Goal: Task Accomplishment & Management: Use online tool/utility

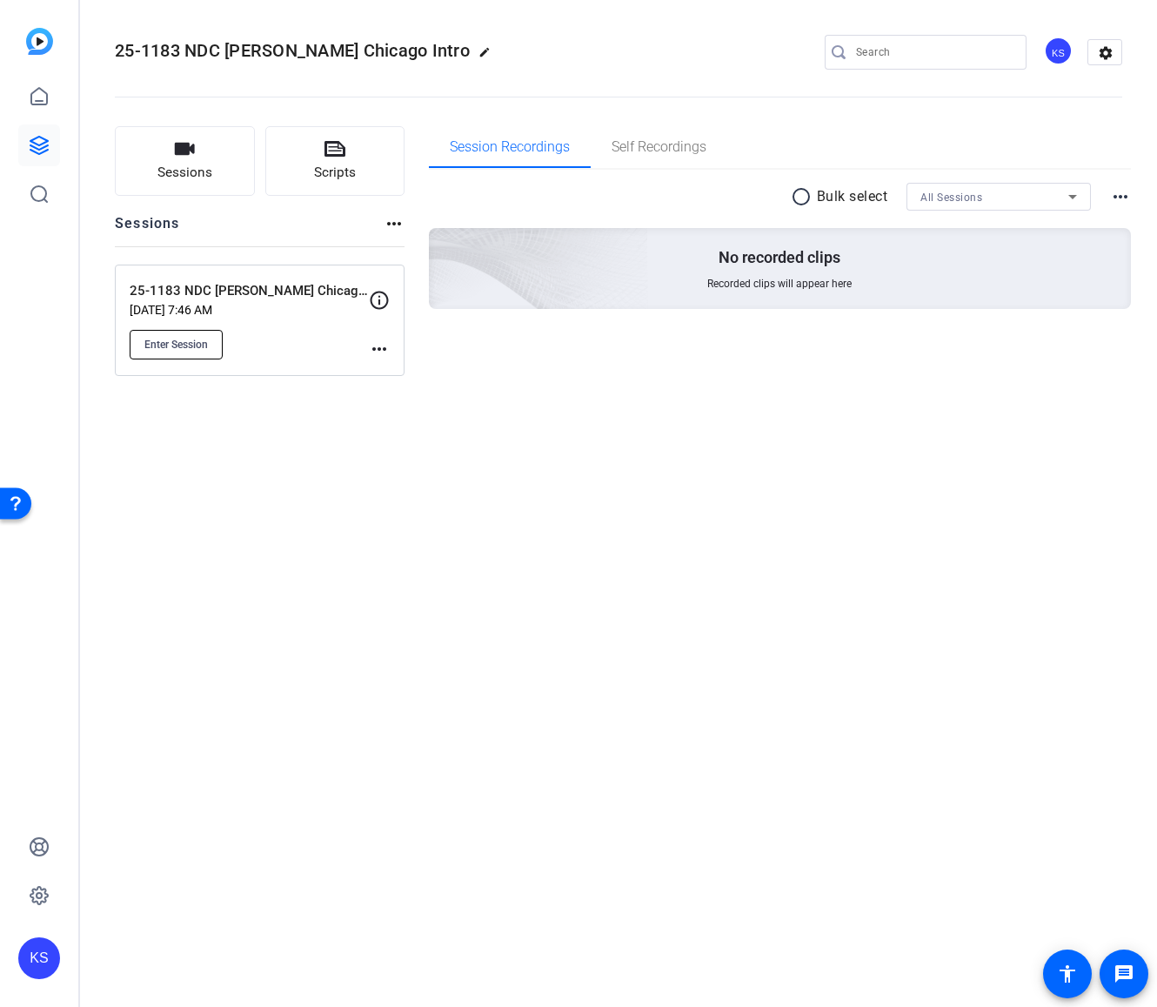
click at [191, 338] on span "Enter Session" at bounding box center [176, 345] width 64 height 14
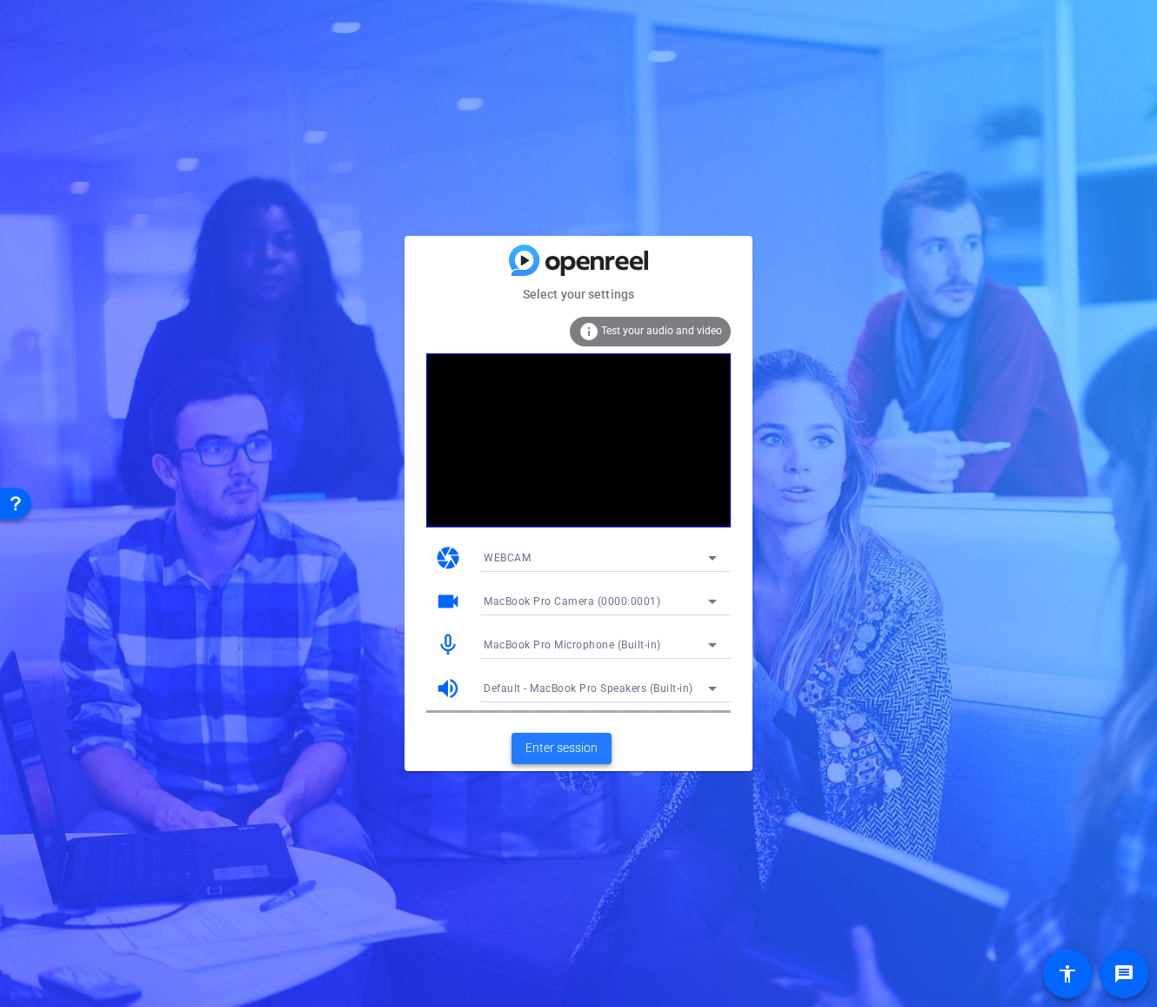
click at [559, 744] on span "Enter session" at bounding box center [562, 748] width 72 height 18
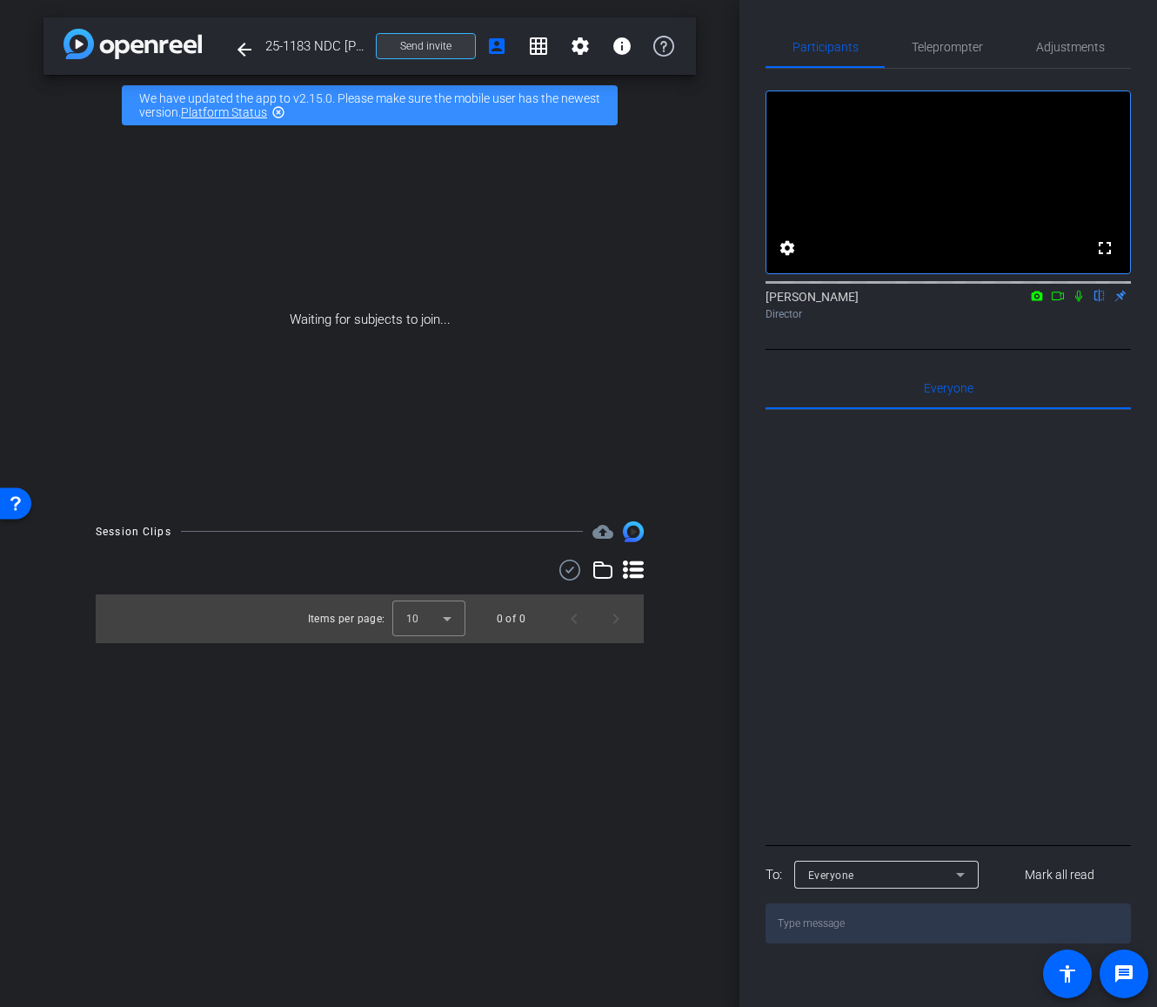
click at [441, 48] on span "Send invite" at bounding box center [425, 46] width 51 height 14
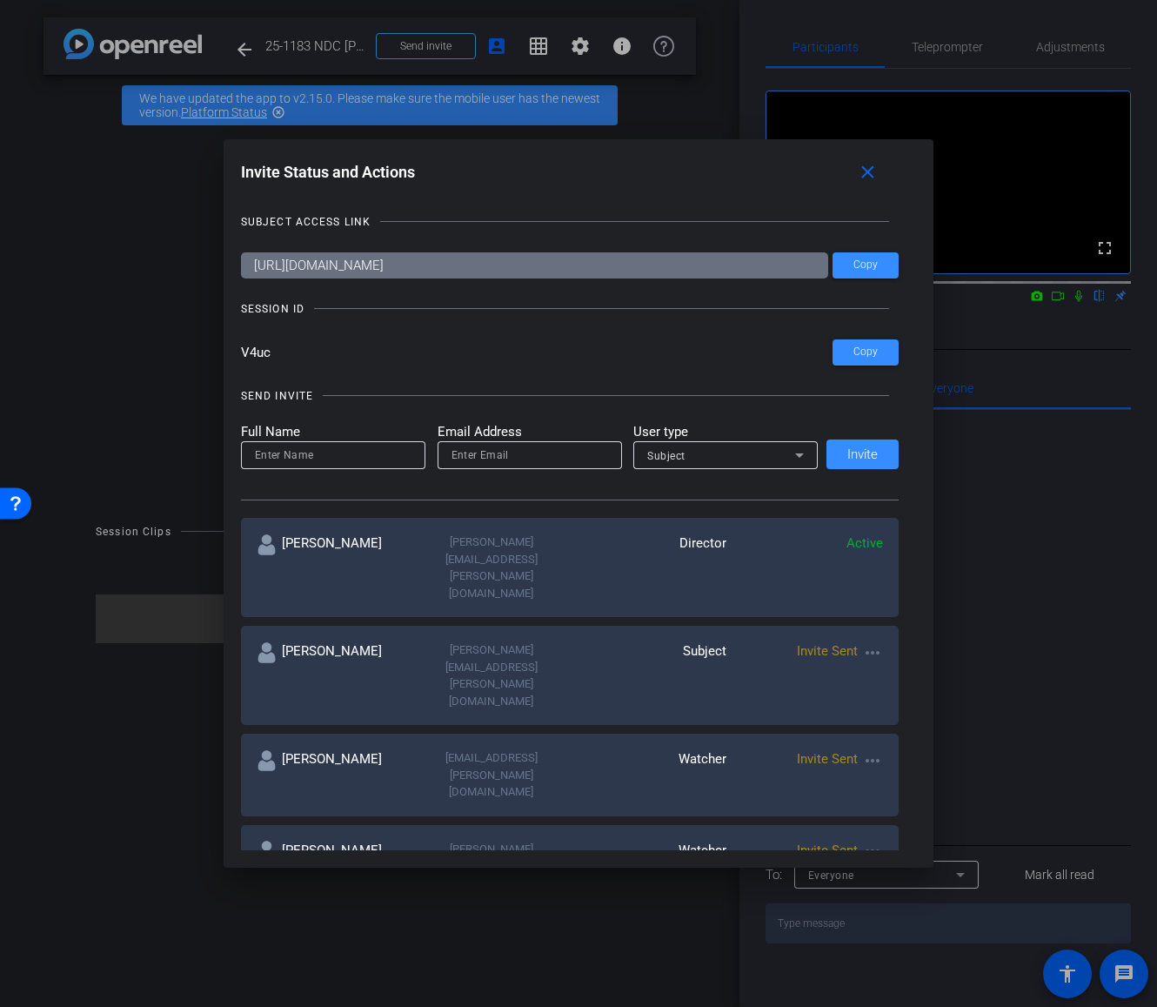
click at [868, 750] on mat-icon "more_horiz" at bounding box center [872, 760] width 21 height 21
click at [884, 718] on span "Re-Send Invite" at bounding box center [937, 715] width 131 height 21
click at [866, 750] on mat-icon "more_horiz" at bounding box center [872, 760] width 21 height 21
click at [887, 691] on span "Remove Immediately" at bounding box center [937, 693] width 131 height 21
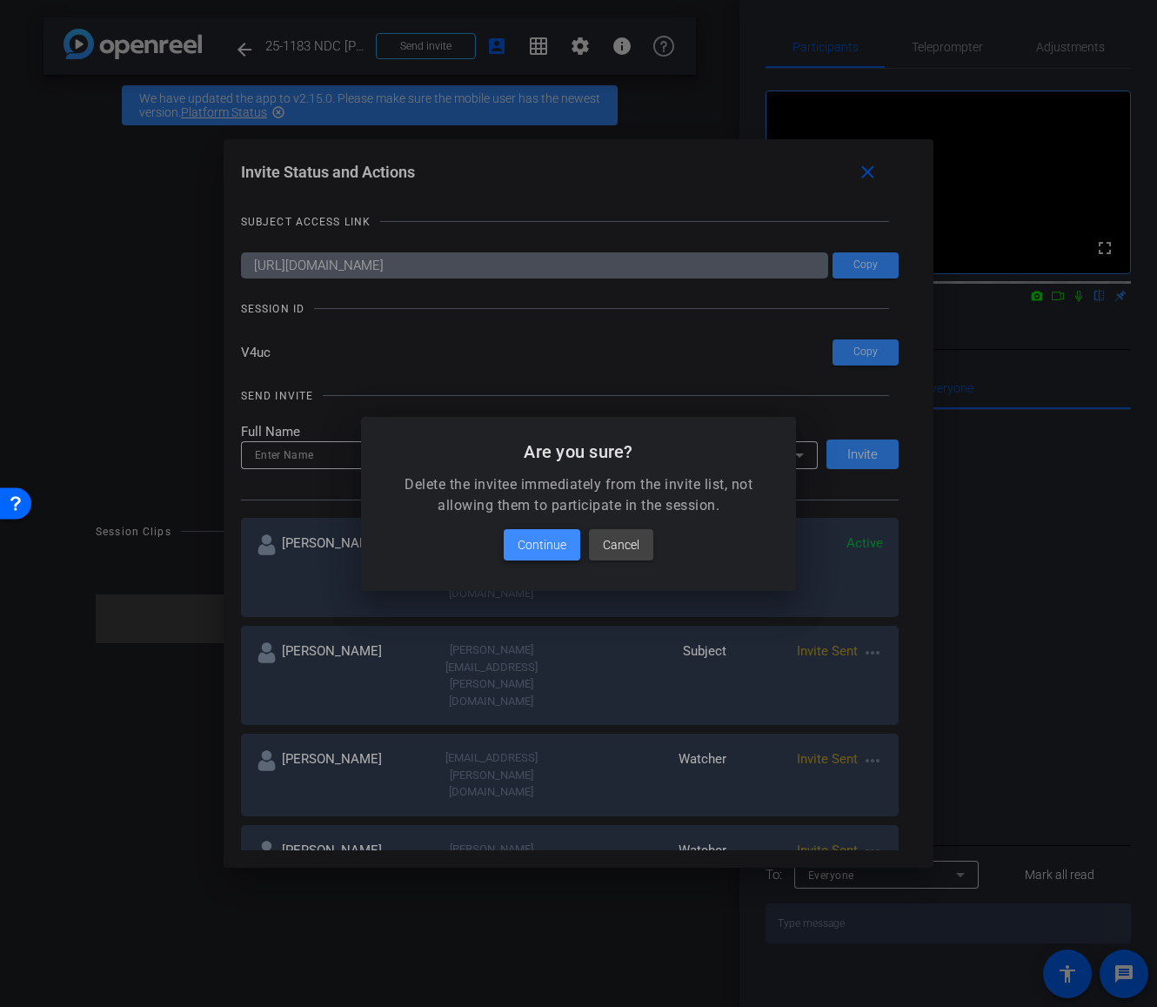
click at [535, 546] on span "Continue" at bounding box center [542, 544] width 49 height 21
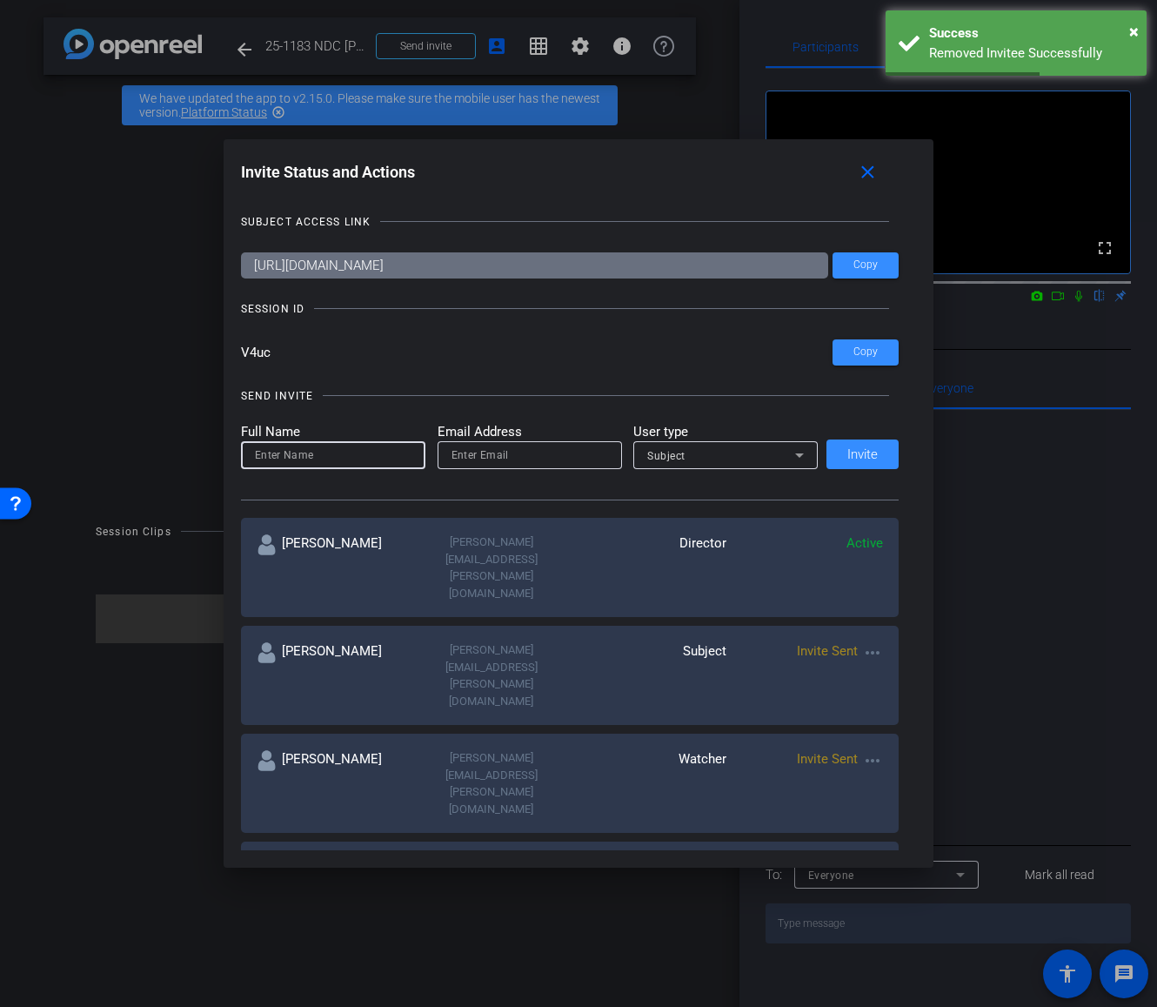
click at [372, 455] on input at bounding box center [333, 455] width 157 height 21
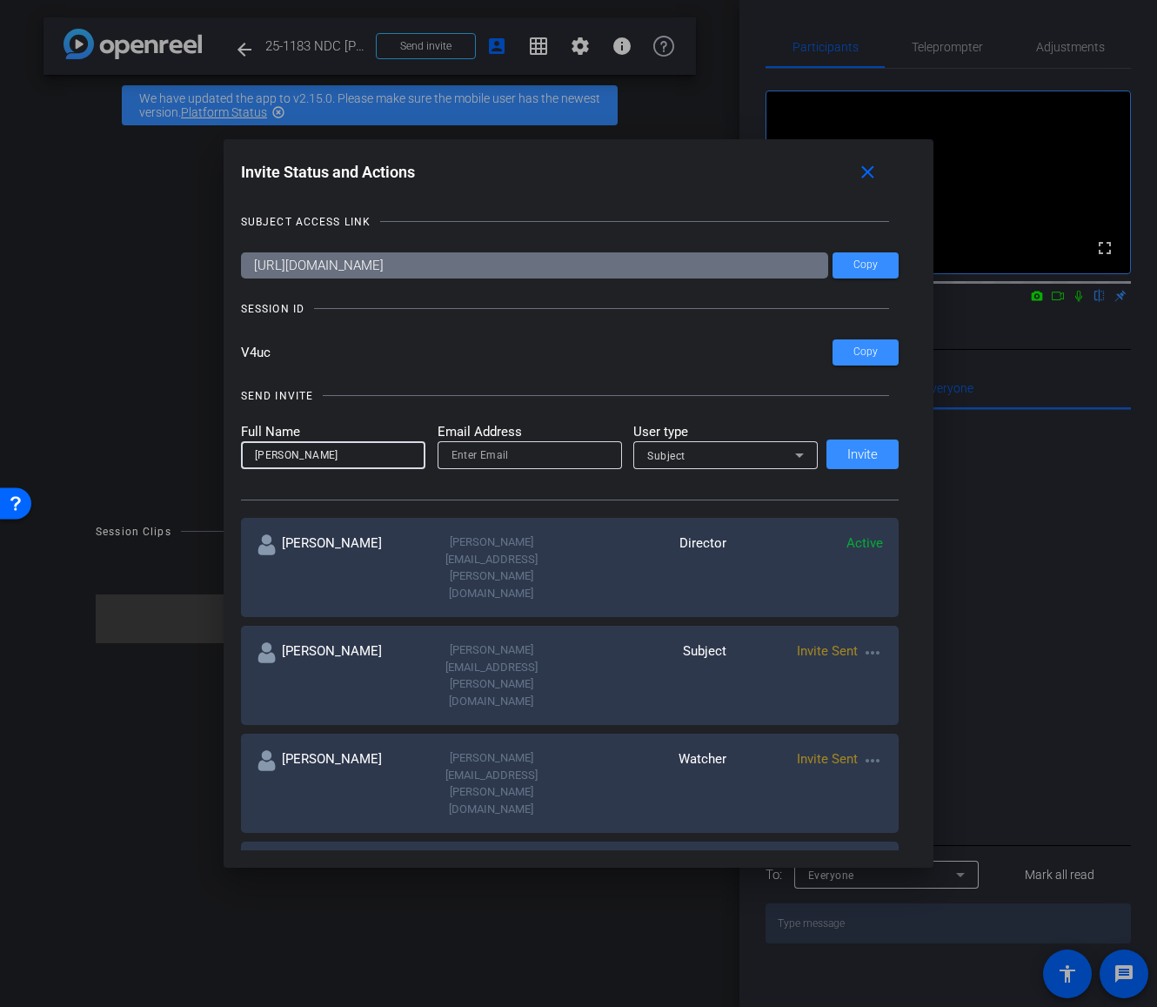
type input "[PERSON_NAME]"
click at [460, 451] on input "email" at bounding box center [530, 455] width 157 height 21
type input "Brian.Dunne@Prudential.com"
click at [763, 456] on div "Subject" at bounding box center [721, 456] width 148 height 22
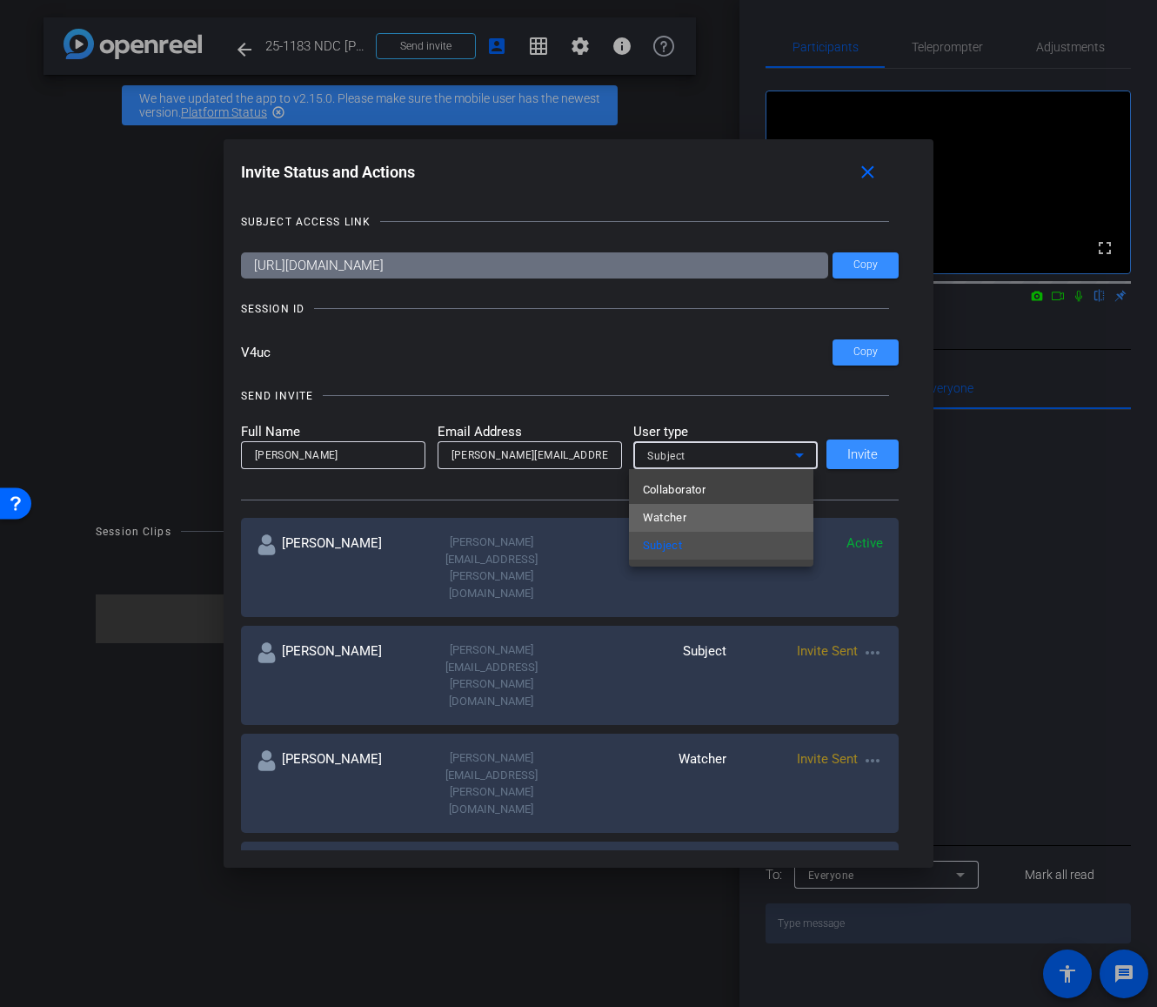
click at [729, 508] on mat-option "Watcher" at bounding box center [721, 518] width 184 height 28
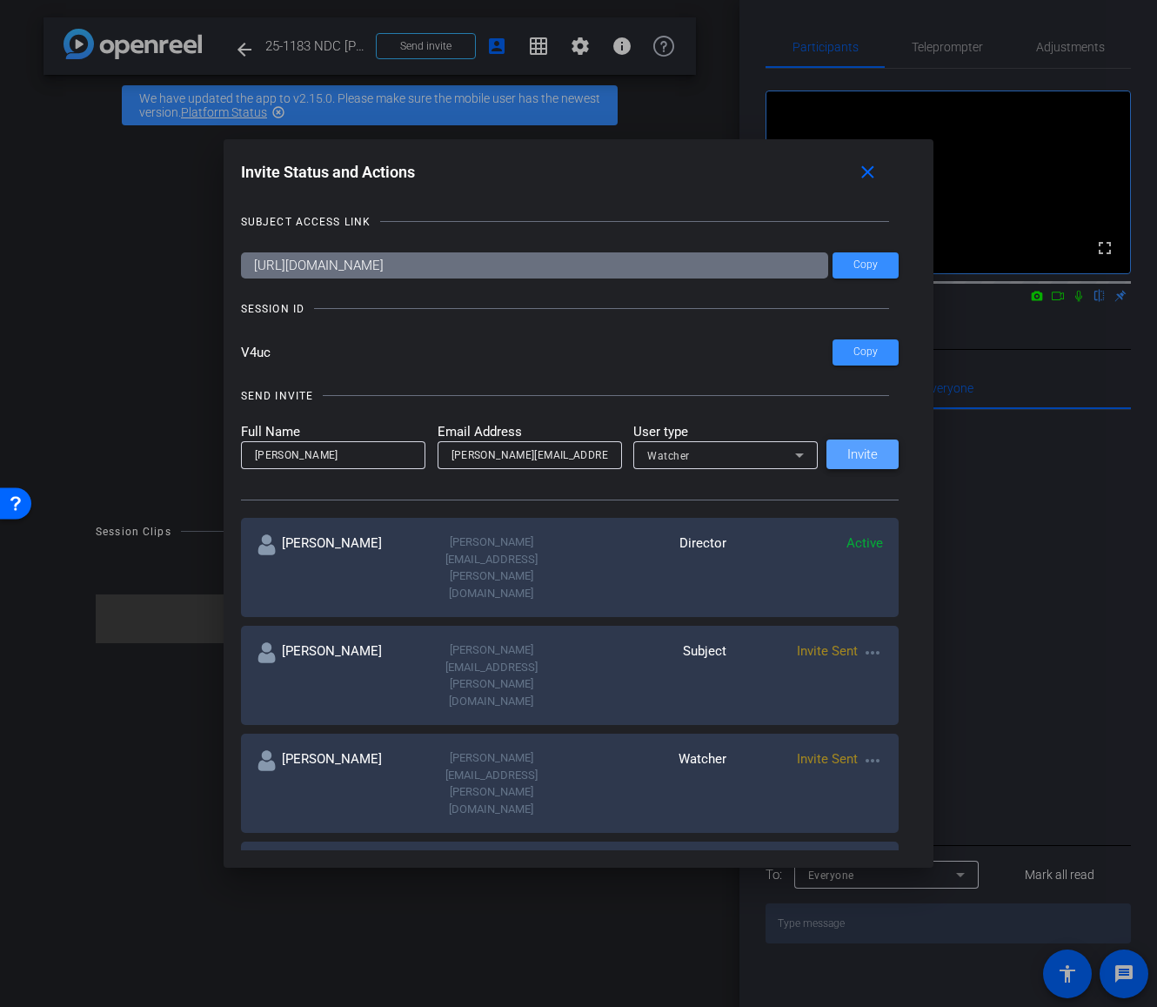
click at [868, 459] on span "Invite" at bounding box center [862, 454] width 30 height 13
click at [875, 172] on mat-icon "close" at bounding box center [868, 173] width 22 height 22
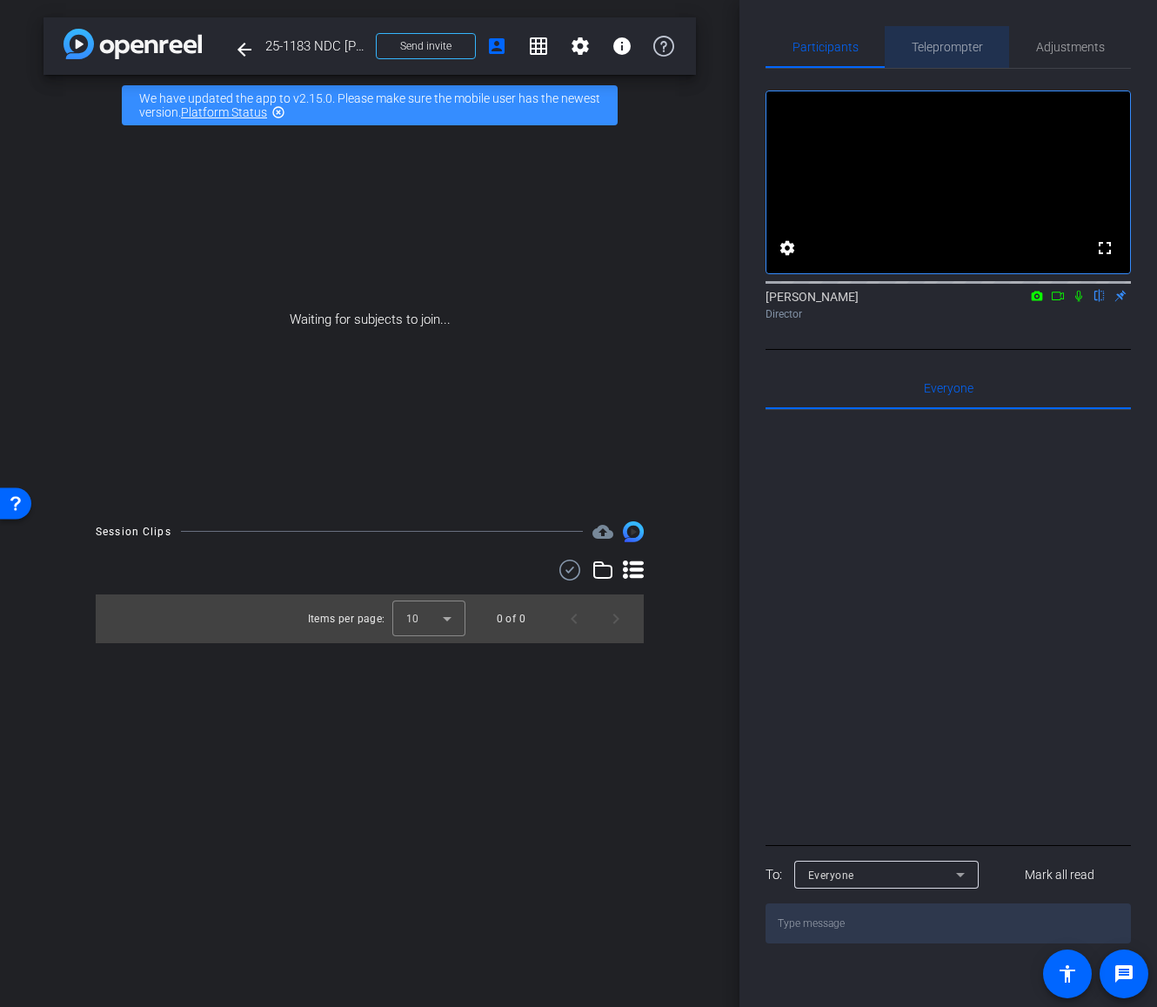
click at [934, 45] on span "Teleprompter" at bounding box center [947, 47] width 71 height 12
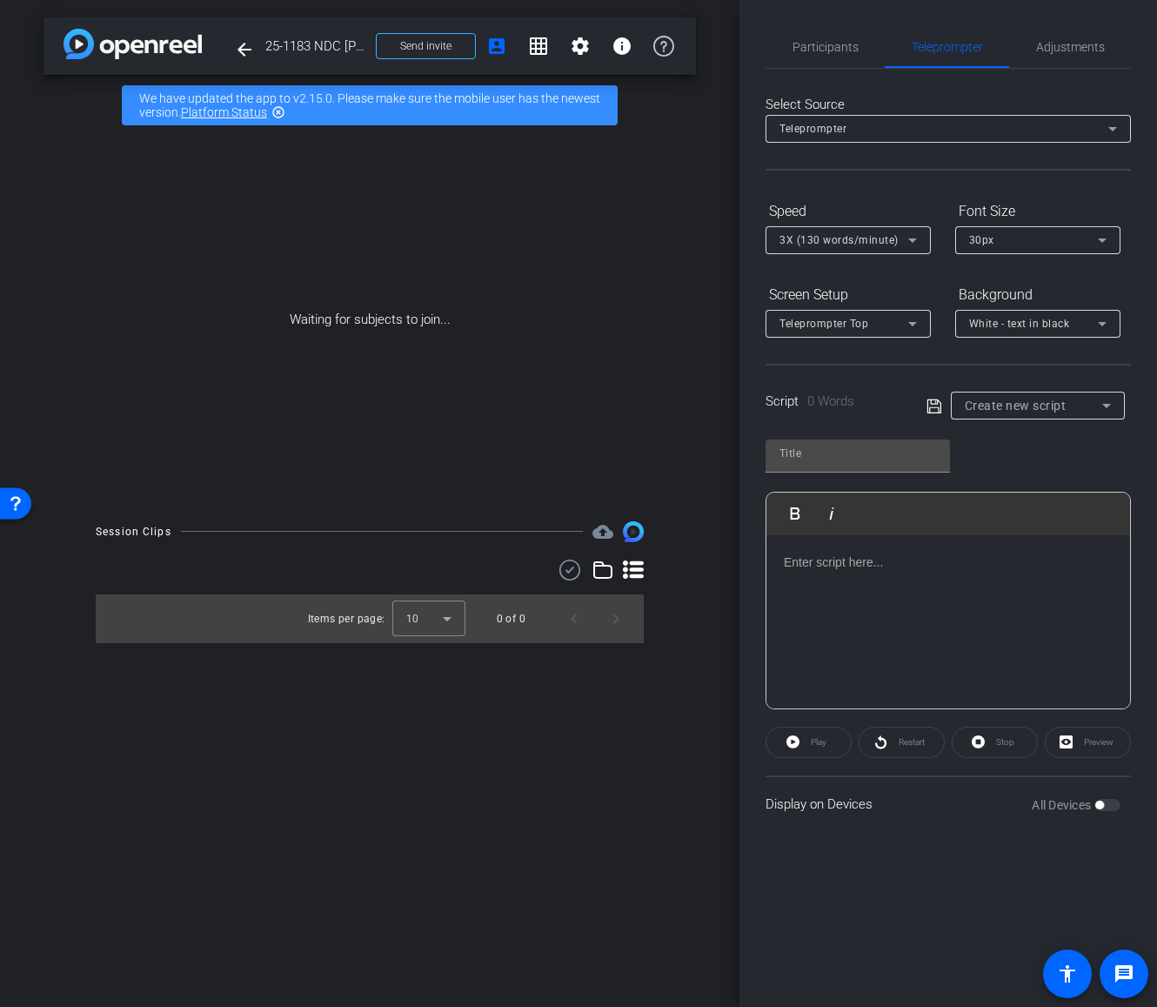
click at [802, 566] on p at bounding box center [948, 561] width 329 height 19
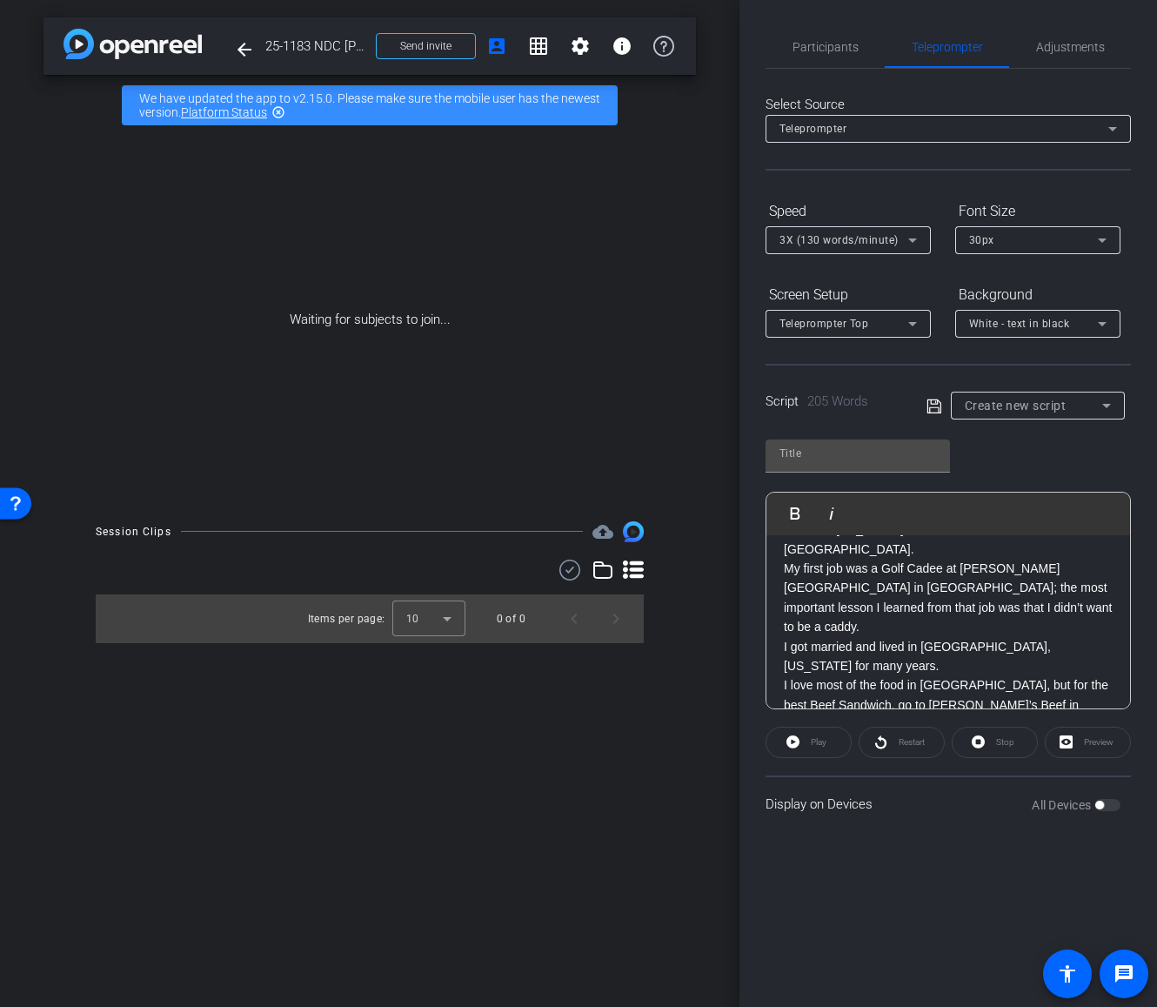
scroll to position [207, 0]
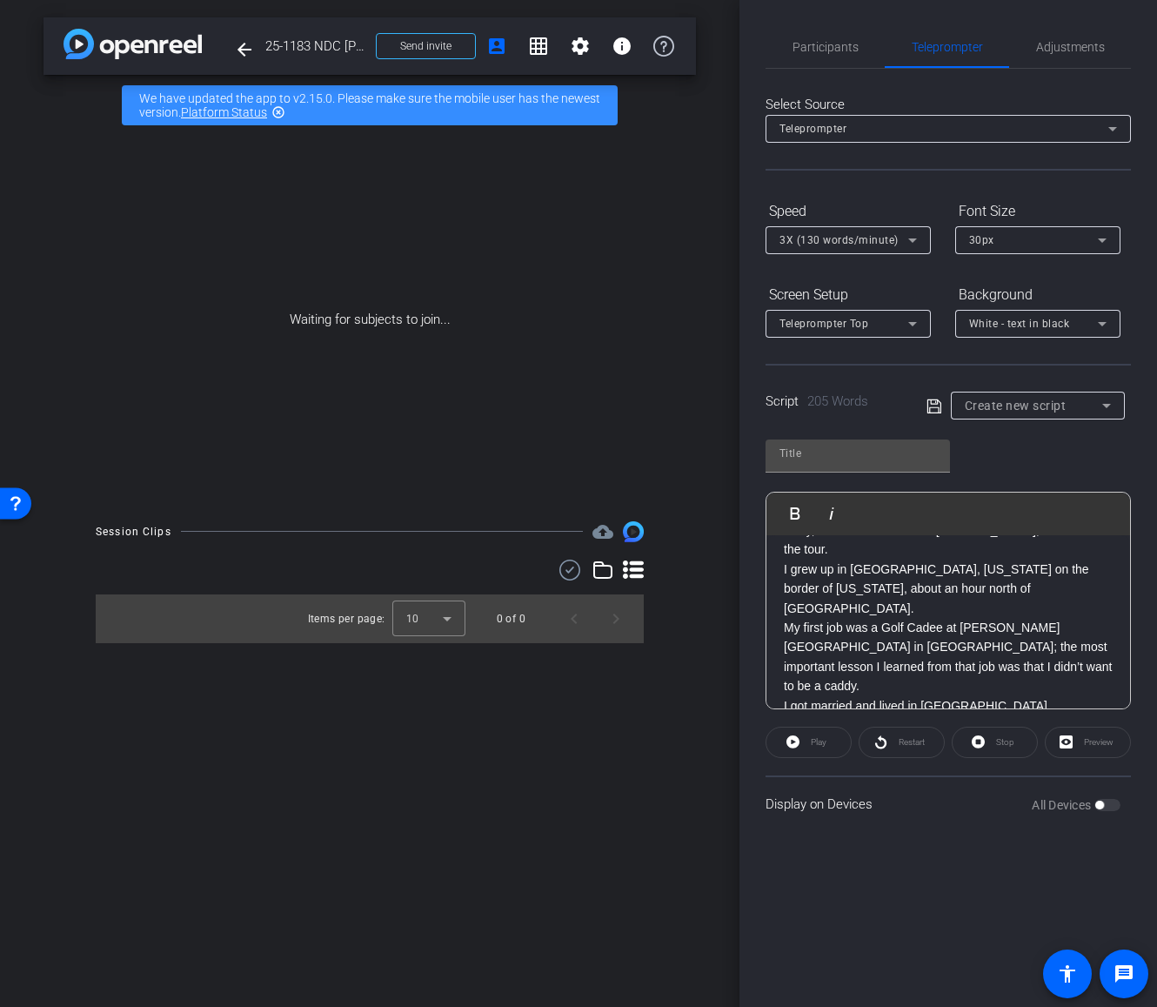
click at [1088, 323] on div "White - text in black" at bounding box center [1033, 323] width 129 height 22
click at [1041, 390] on div "Black - text in white" at bounding box center [1020, 391] width 103 height 21
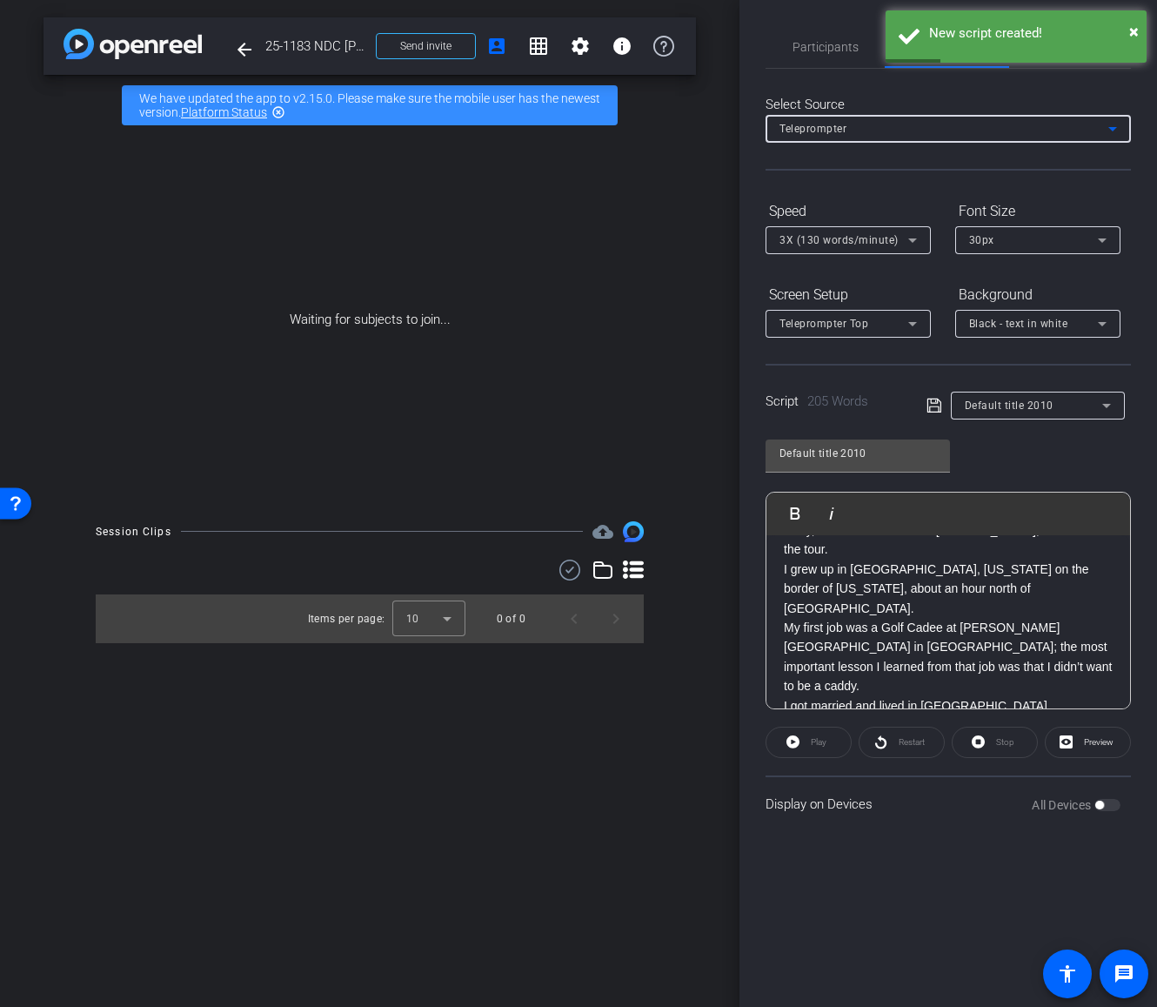
click at [1111, 130] on icon at bounding box center [1112, 128] width 21 height 21
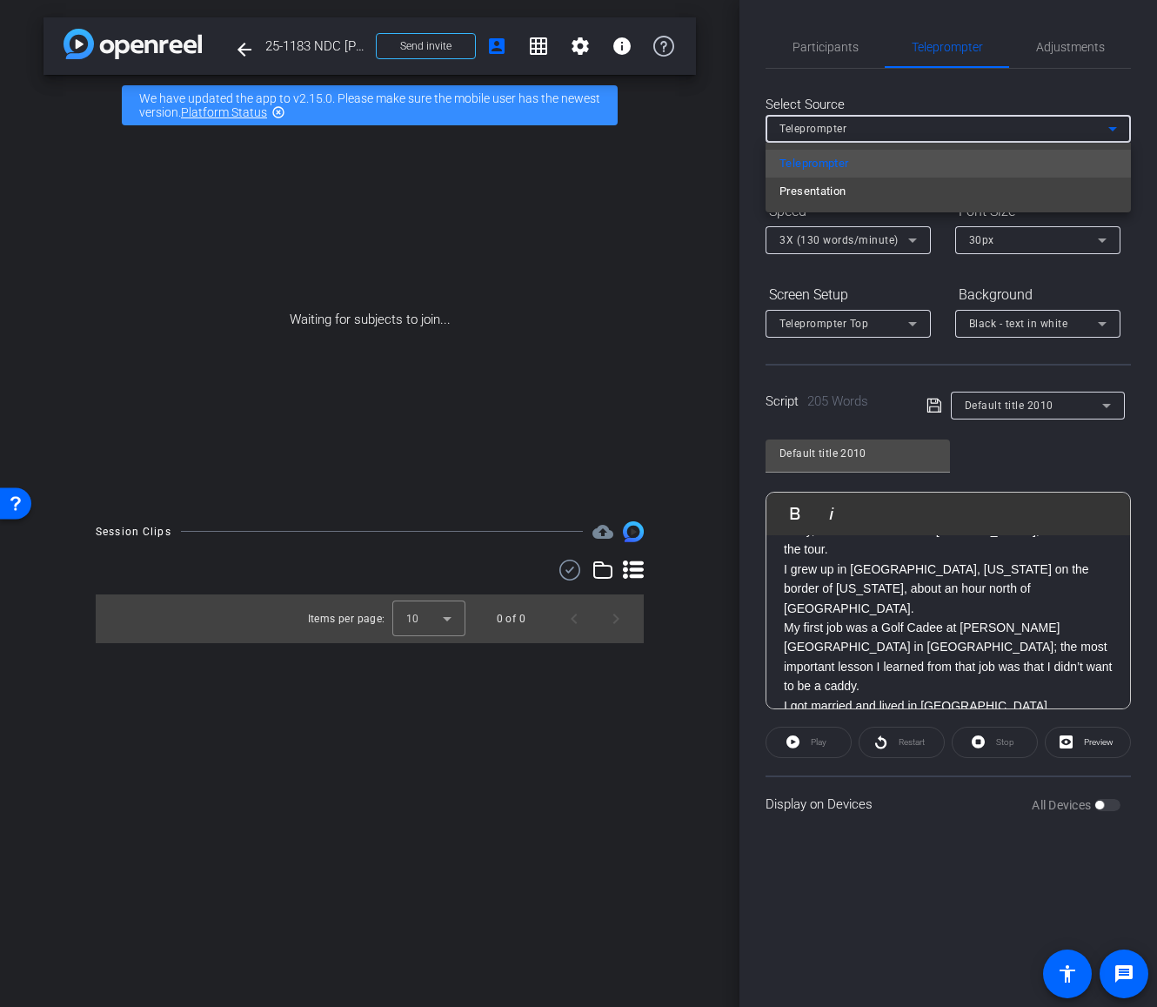
click at [928, 82] on div at bounding box center [578, 503] width 1157 height 1007
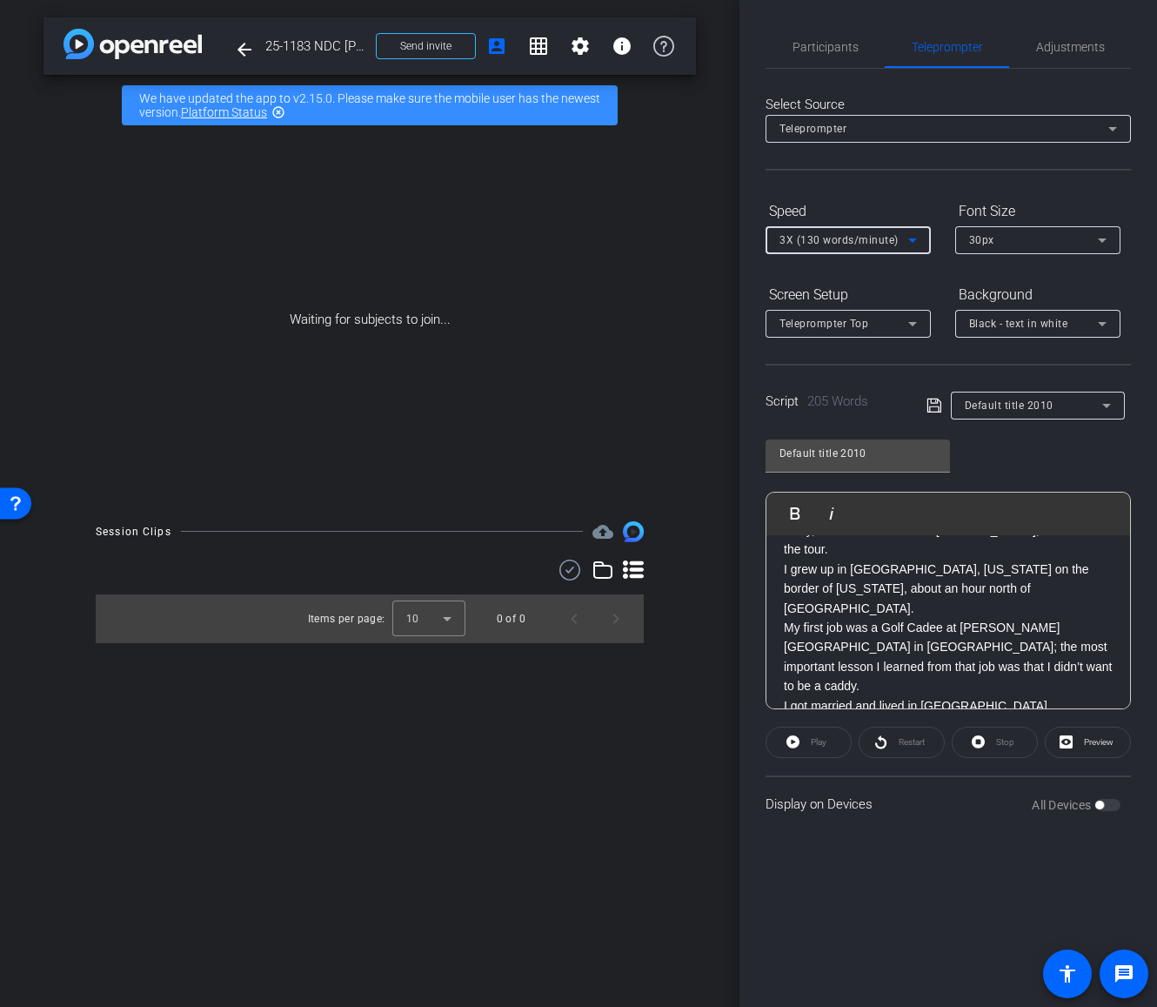
click at [896, 238] on div "3X (130 words/minute)" at bounding box center [844, 240] width 129 height 22
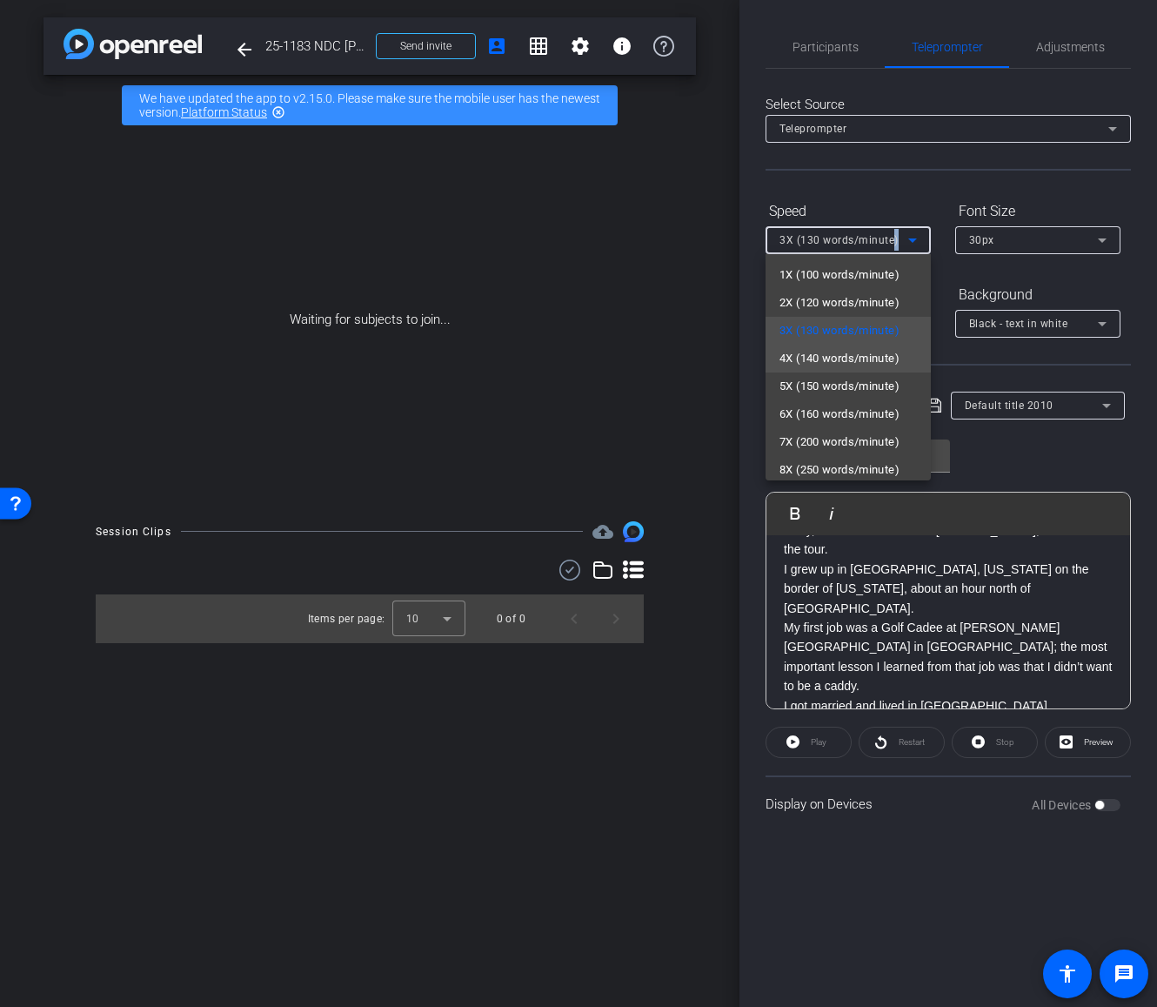
click at [865, 346] on mat-option "4X (140 words/minute)" at bounding box center [848, 359] width 165 height 28
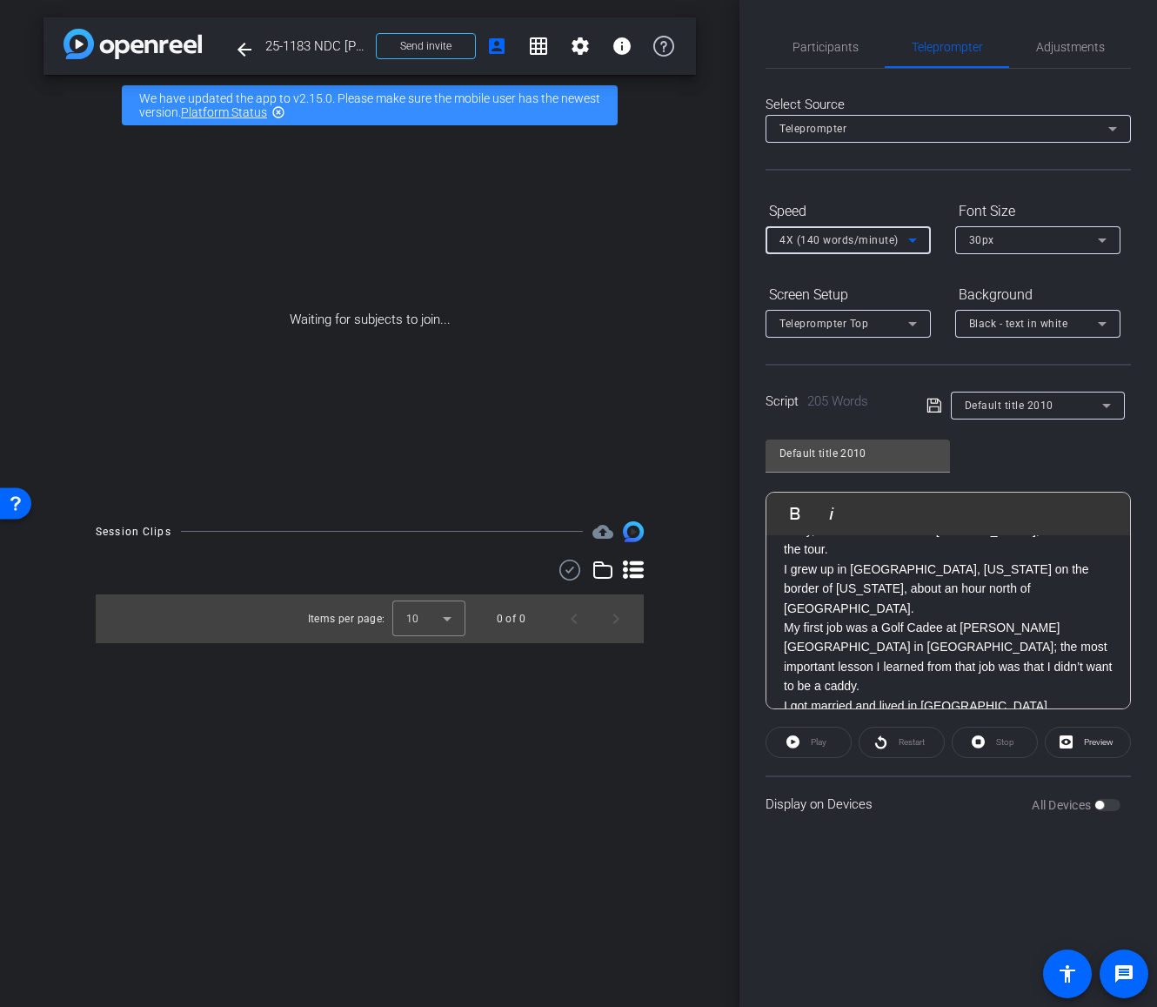
click at [901, 265] on div at bounding box center [848, 263] width 165 height 19
click at [827, 404] on span "205 Words" at bounding box center [837, 401] width 61 height 16
click at [773, 405] on div "Script 205 Words" at bounding box center [834, 402] width 137 height 20
click at [931, 405] on icon at bounding box center [935, 405] width 16 height 21
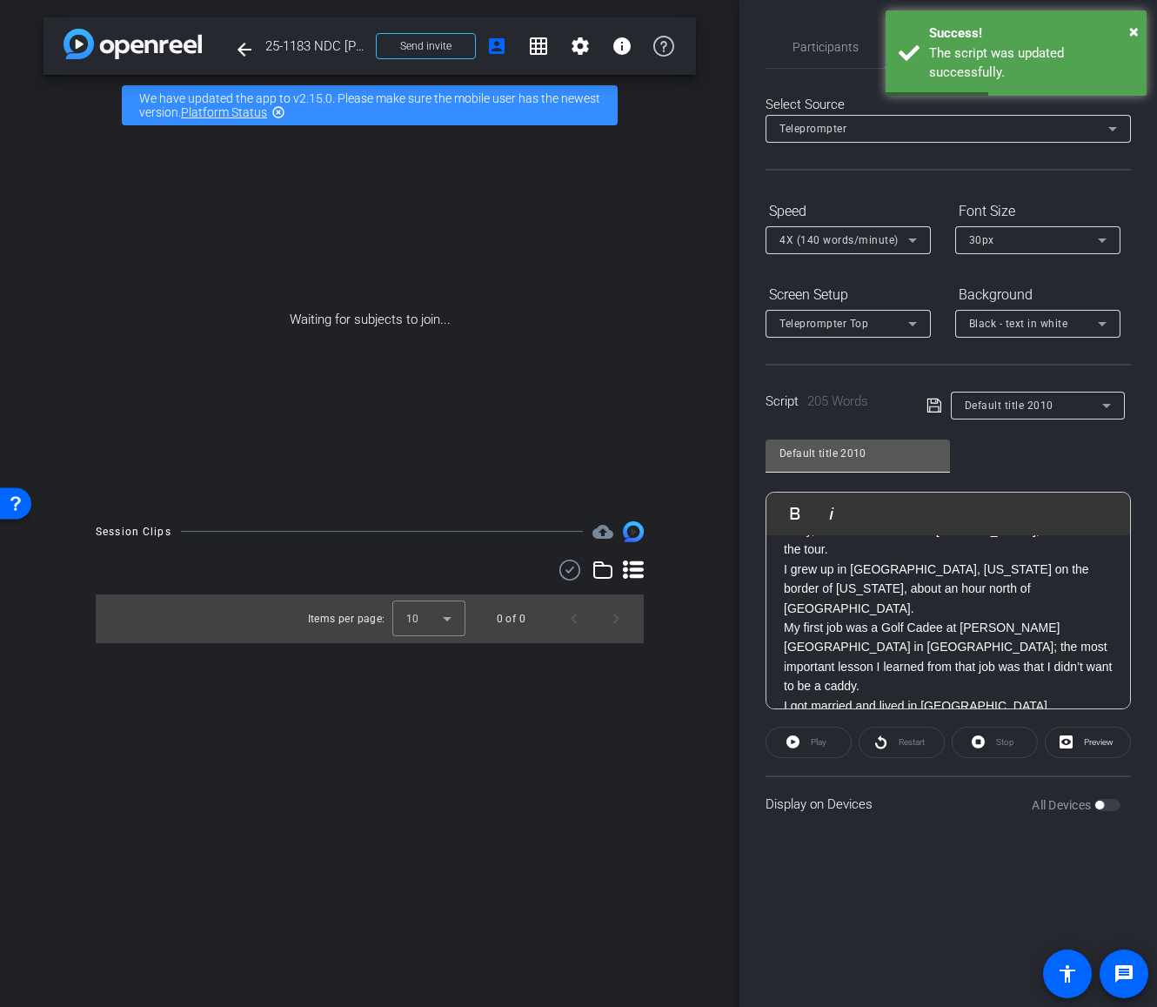
click at [872, 459] on input "Default title 2010" at bounding box center [858, 453] width 157 height 21
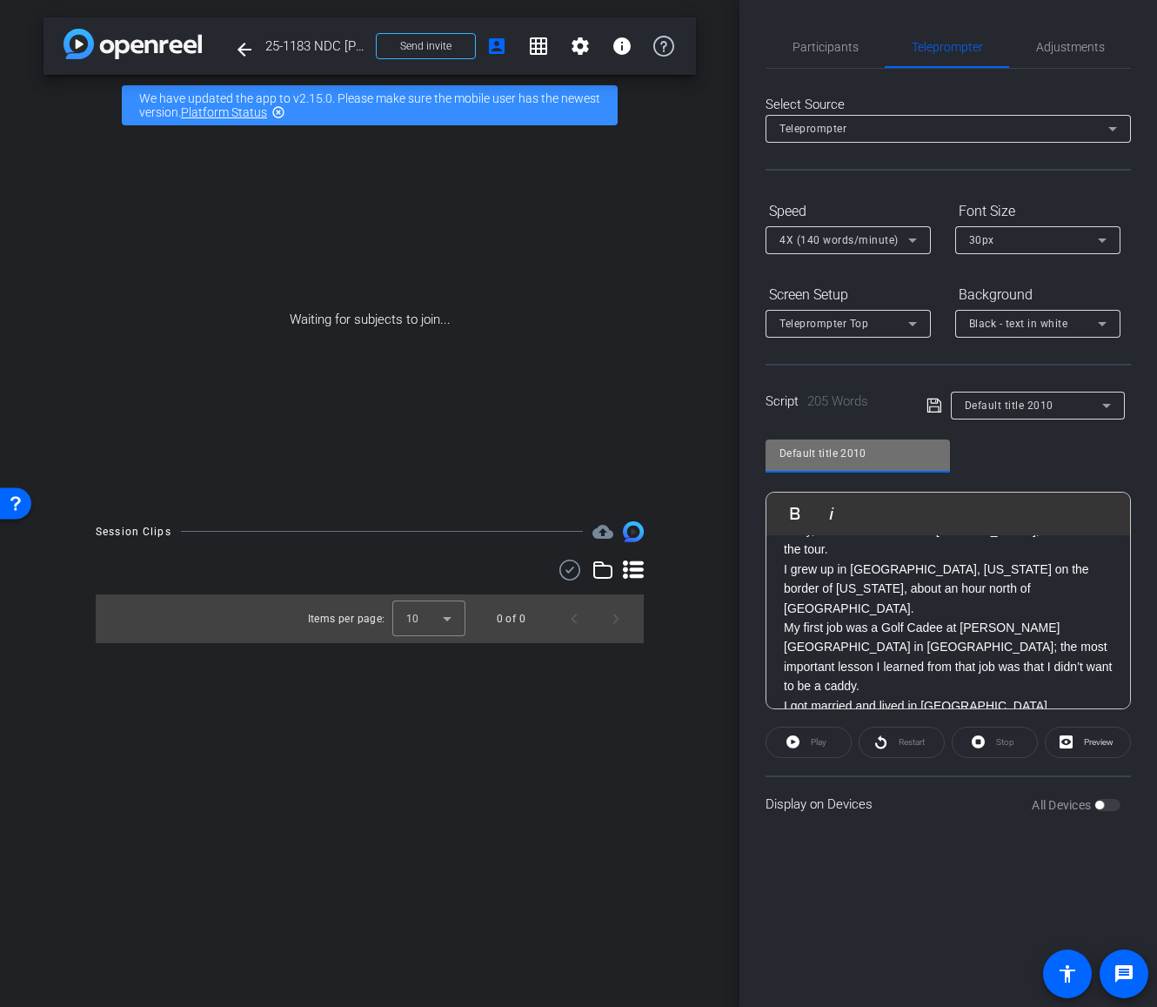
drag, startPoint x: 878, startPoint y: 455, endPoint x: 785, endPoint y: 440, distance: 94.3
click at [785, 440] on div "Default title 2010" at bounding box center [858, 453] width 157 height 28
type input "[PERSON_NAME] Welcome to NDC"
click at [936, 412] on icon at bounding box center [934, 405] width 14 height 14
click at [1085, 744] on span "Preview" at bounding box center [1099, 742] width 30 height 10
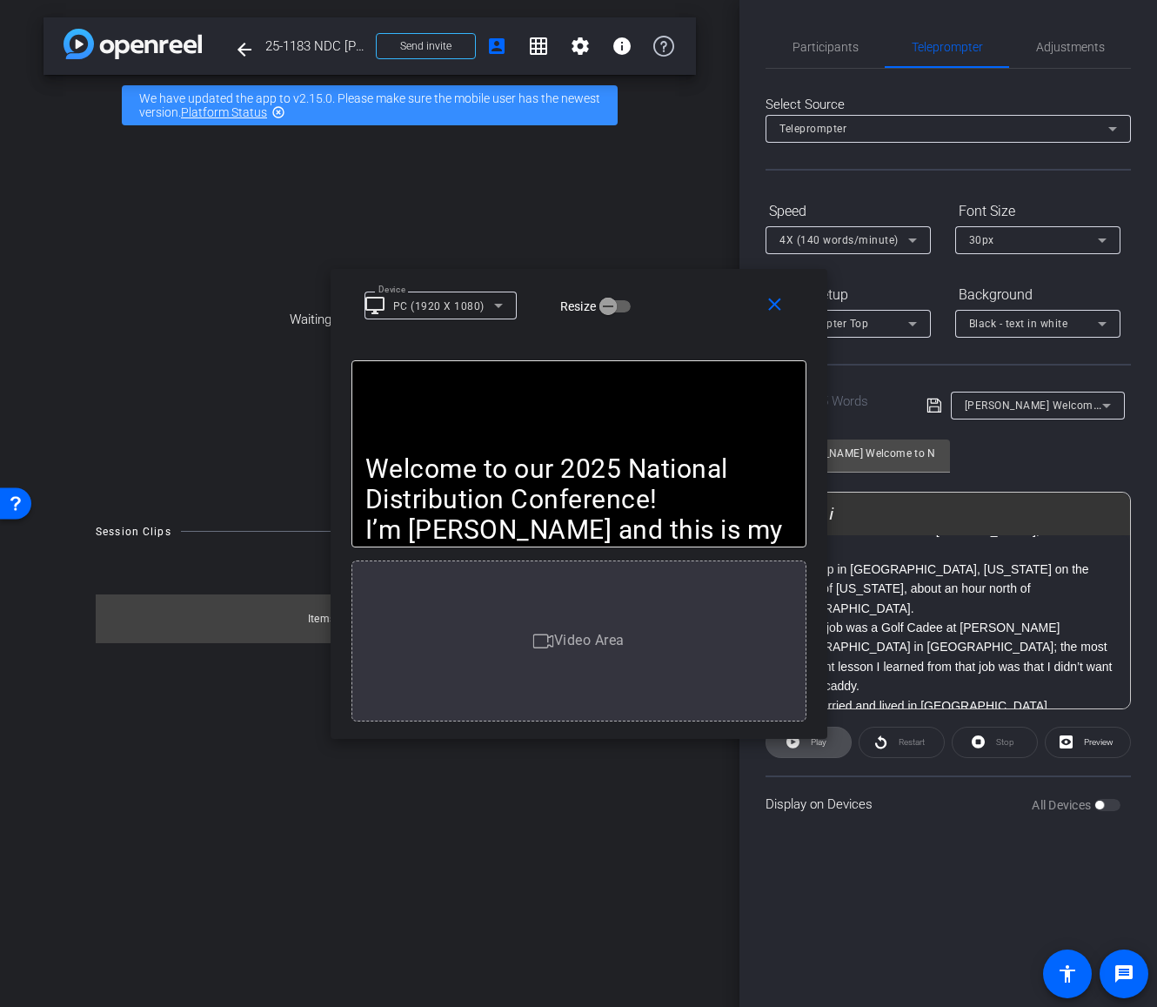
click at [817, 744] on span "Play" at bounding box center [819, 742] width 16 height 10
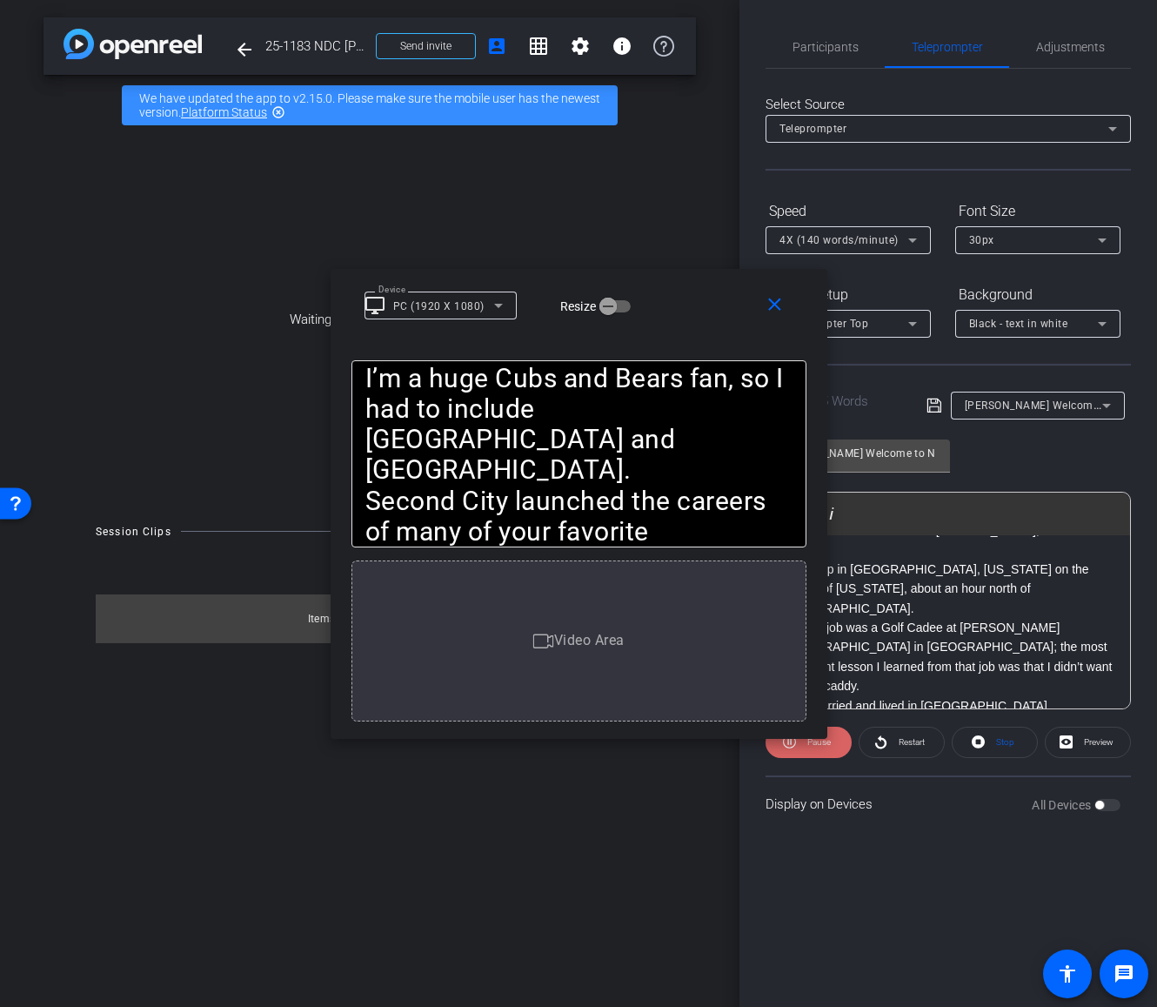
click at [813, 744] on span "Pause" at bounding box center [818, 742] width 23 height 10
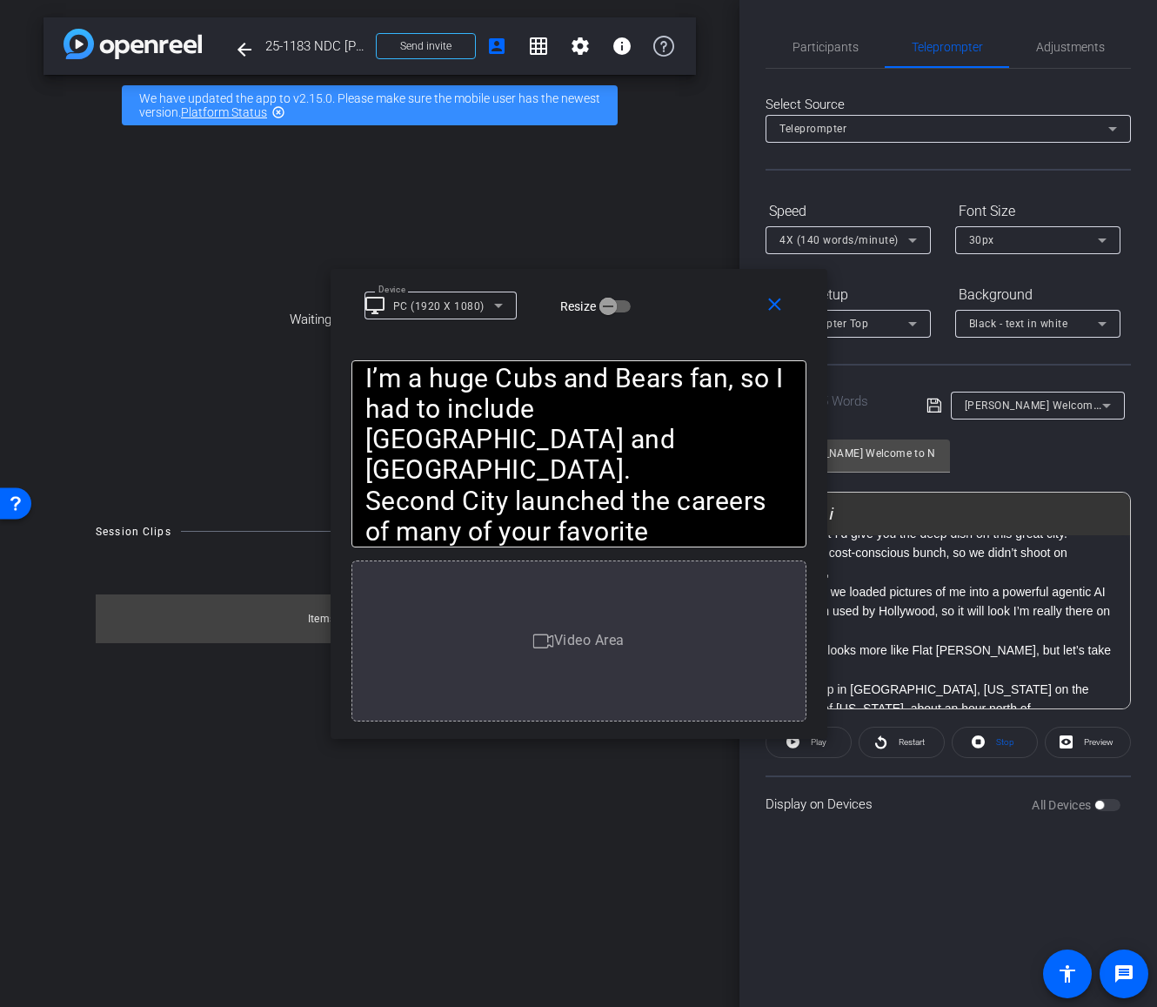
scroll to position [86, 0]
click at [1028, 593] on p "Instead, we loaded pictures of me into a powerful agentic AI program used by Ho…" at bounding box center [948, 612] width 329 height 58
click at [1046, 641] on p "Okay, it looks more like Flat [PERSON_NAME], but let’s take the tour." at bounding box center [948, 660] width 329 height 39
click at [779, 309] on mat-icon "close" at bounding box center [775, 305] width 22 height 22
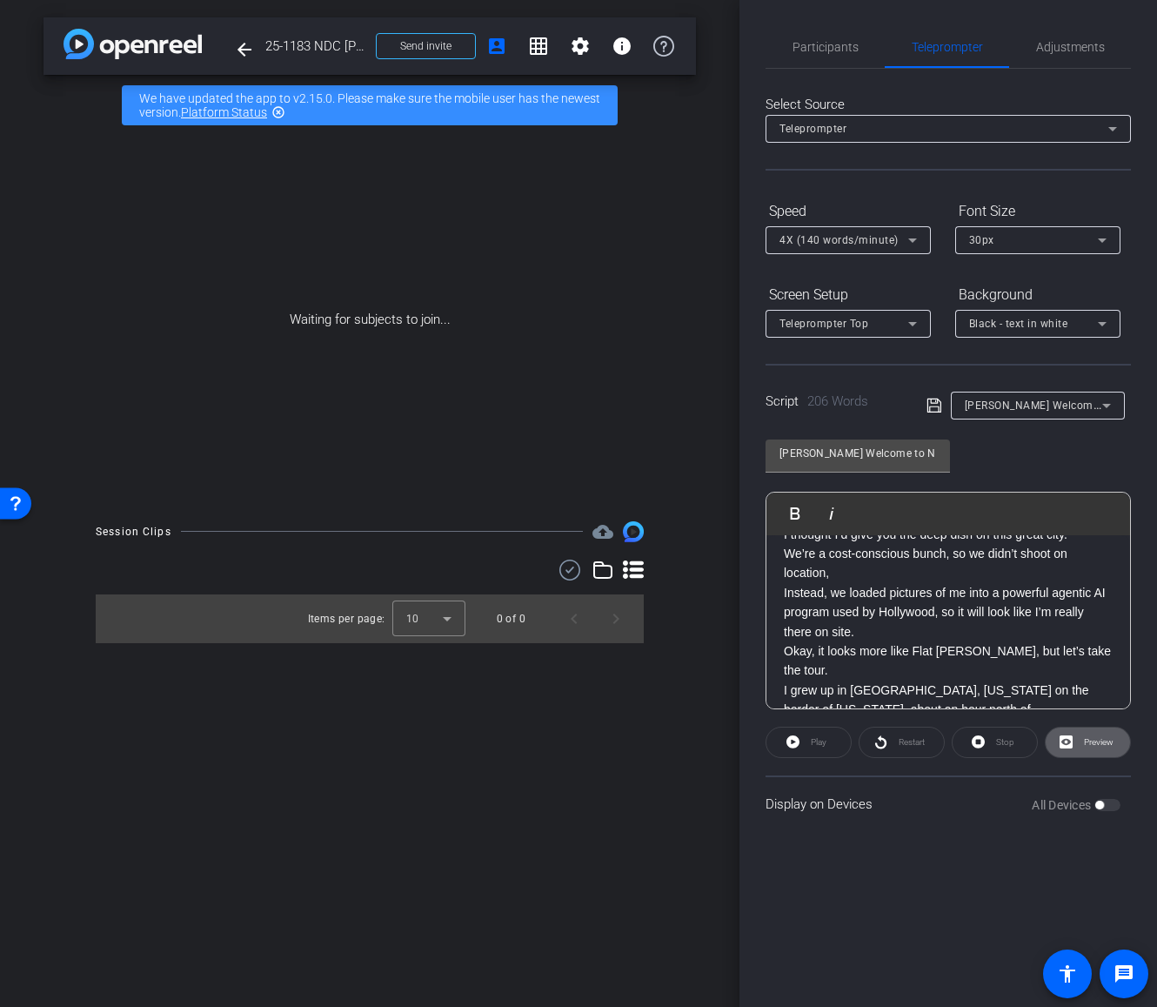
click at [930, 408] on icon at bounding box center [935, 405] width 16 height 21
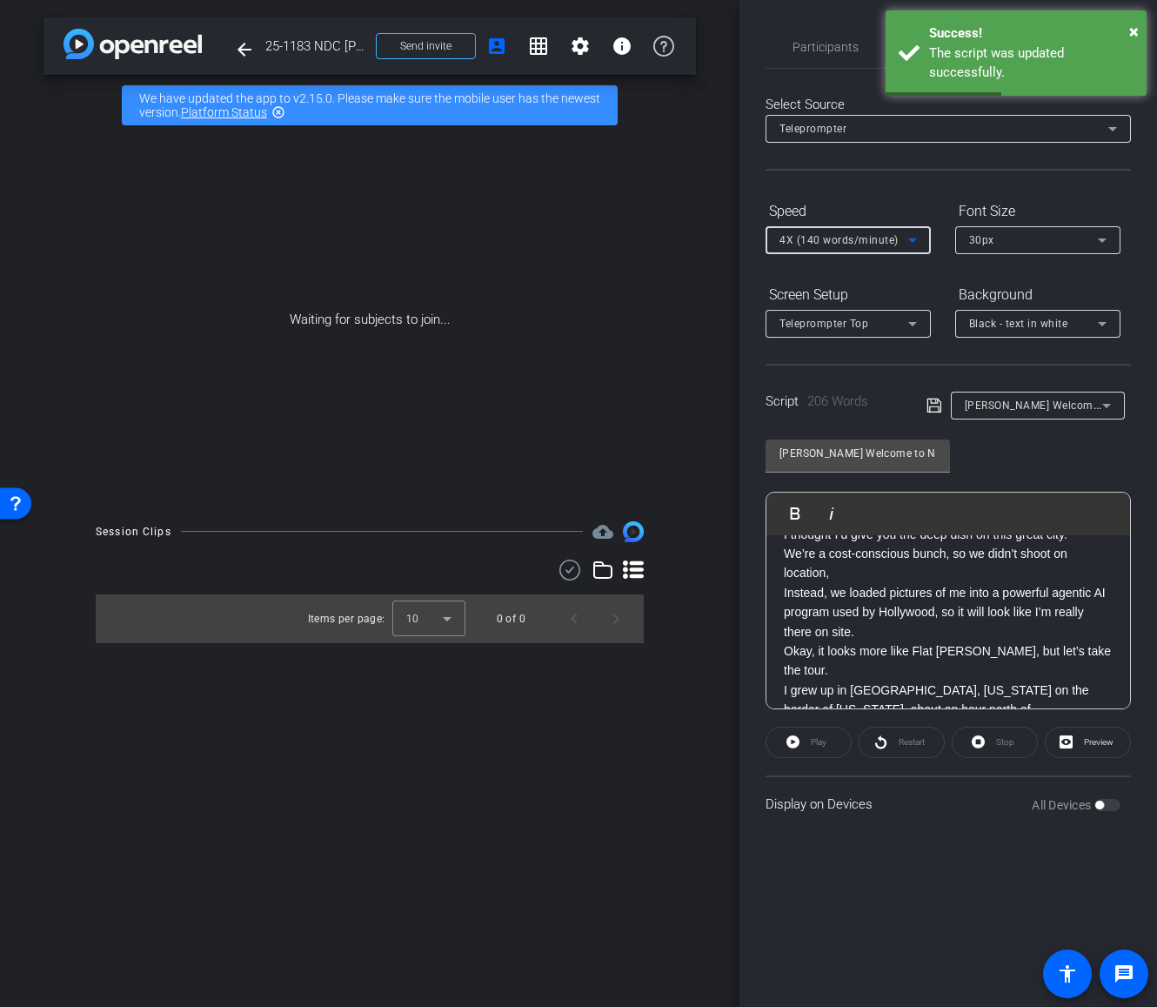
click at [901, 237] on div "4X (140 words/minute)" at bounding box center [844, 240] width 129 height 22
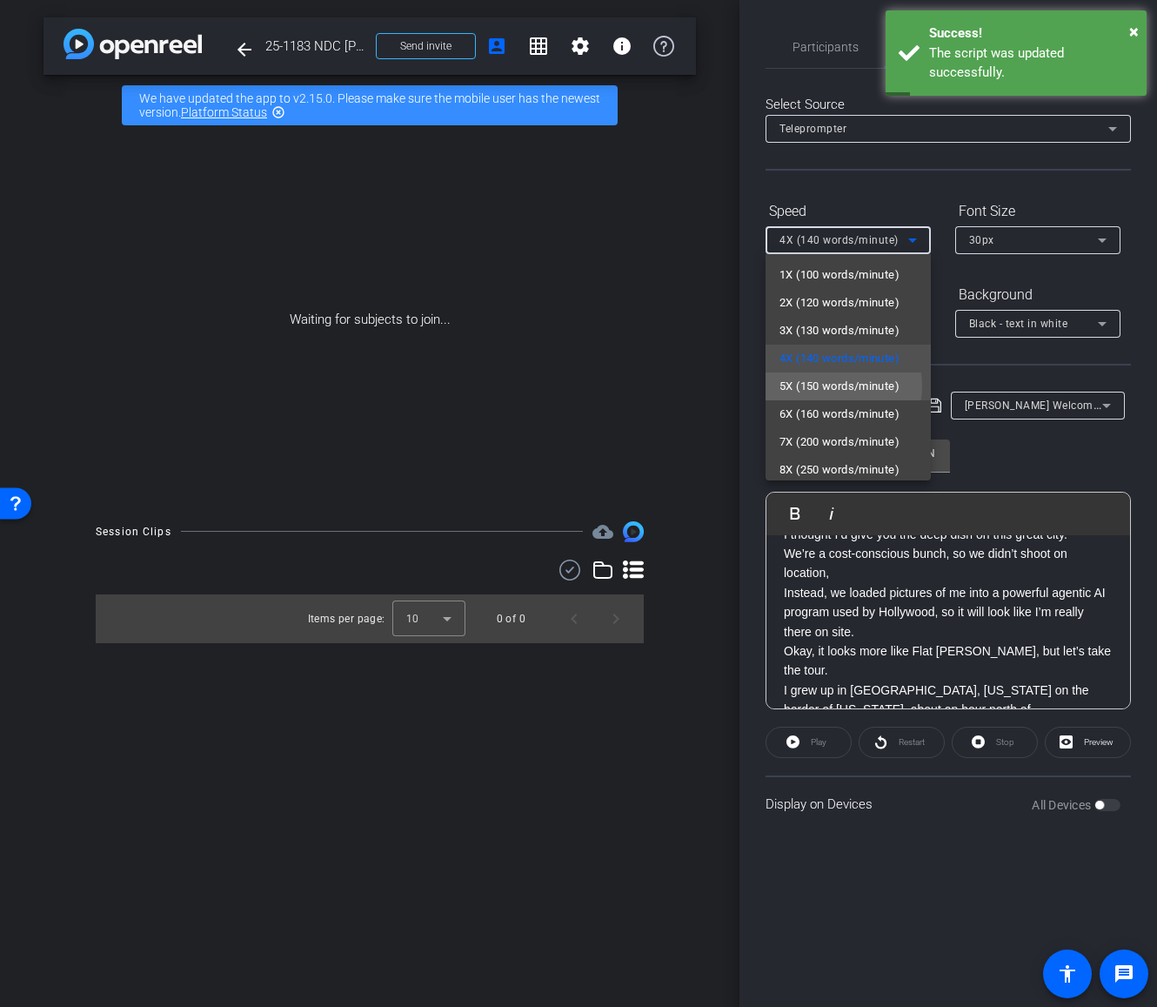
click at [829, 386] on span "5X (150 words/minute)" at bounding box center [840, 386] width 120 height 21
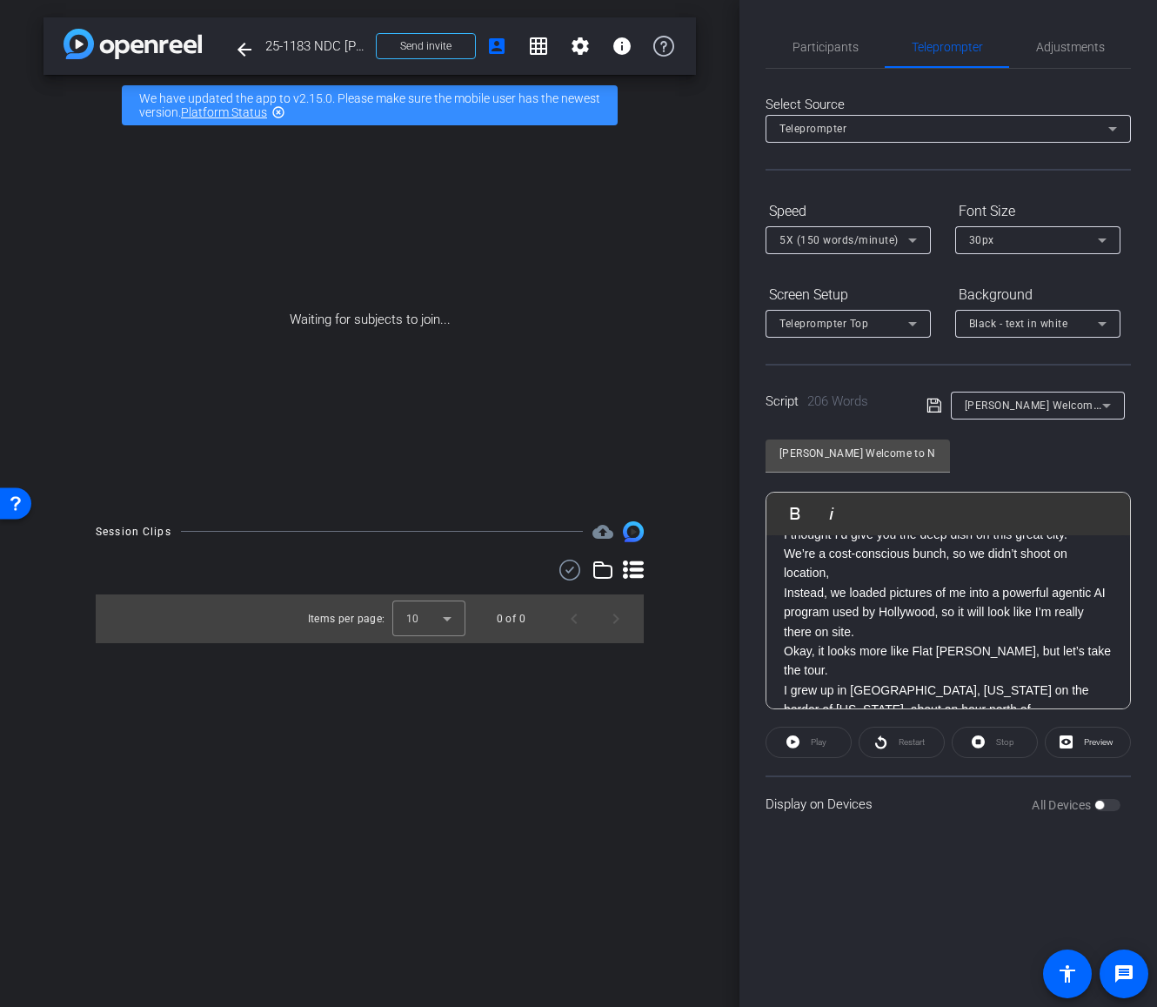
click at [802, 740] on div "Play" at bounding box center [809, 742] width 86 height 31
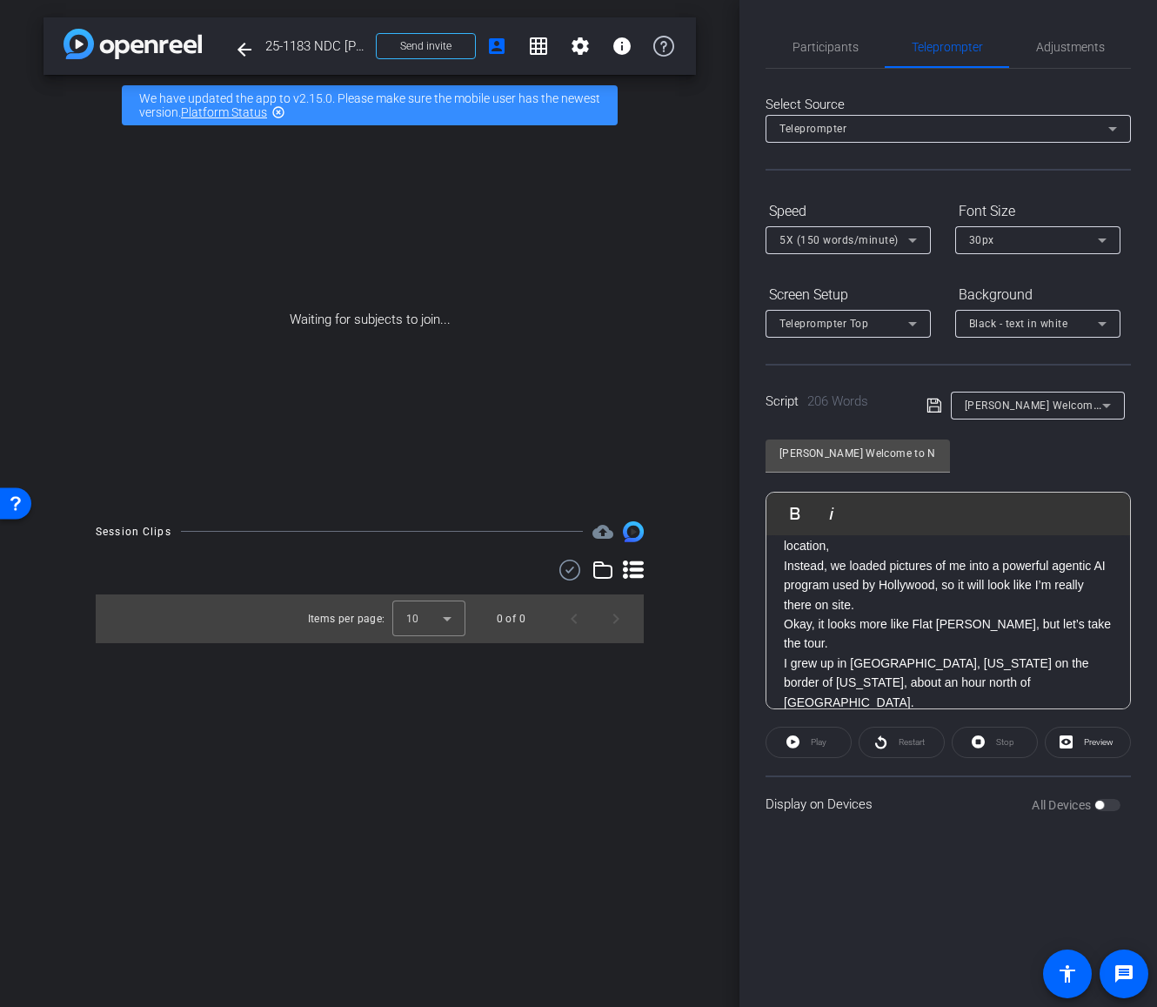
scroll to position [114, 0]
click at [879, 581] on p "Instead, we loaded pictures of me into a powerful agentic AI program used by Ho…" at bounding box center [948, 584] width 329 height 58
click at [983, 583] on p "Instead, we loaded pictures of me into a powerful agentic AI program used by Ho…" at bounding box center [948, 584] width 329 height 58
click at [994, 653] on p "I grew up in [GEOGRAPHIC_DATA], [US_STATE] on the border of [US_STATE], about a…" at bounding box center [948, 682] width 329 height 58
click at [937, 406] on icon at bounding box center [934, 405] width 14 height 14
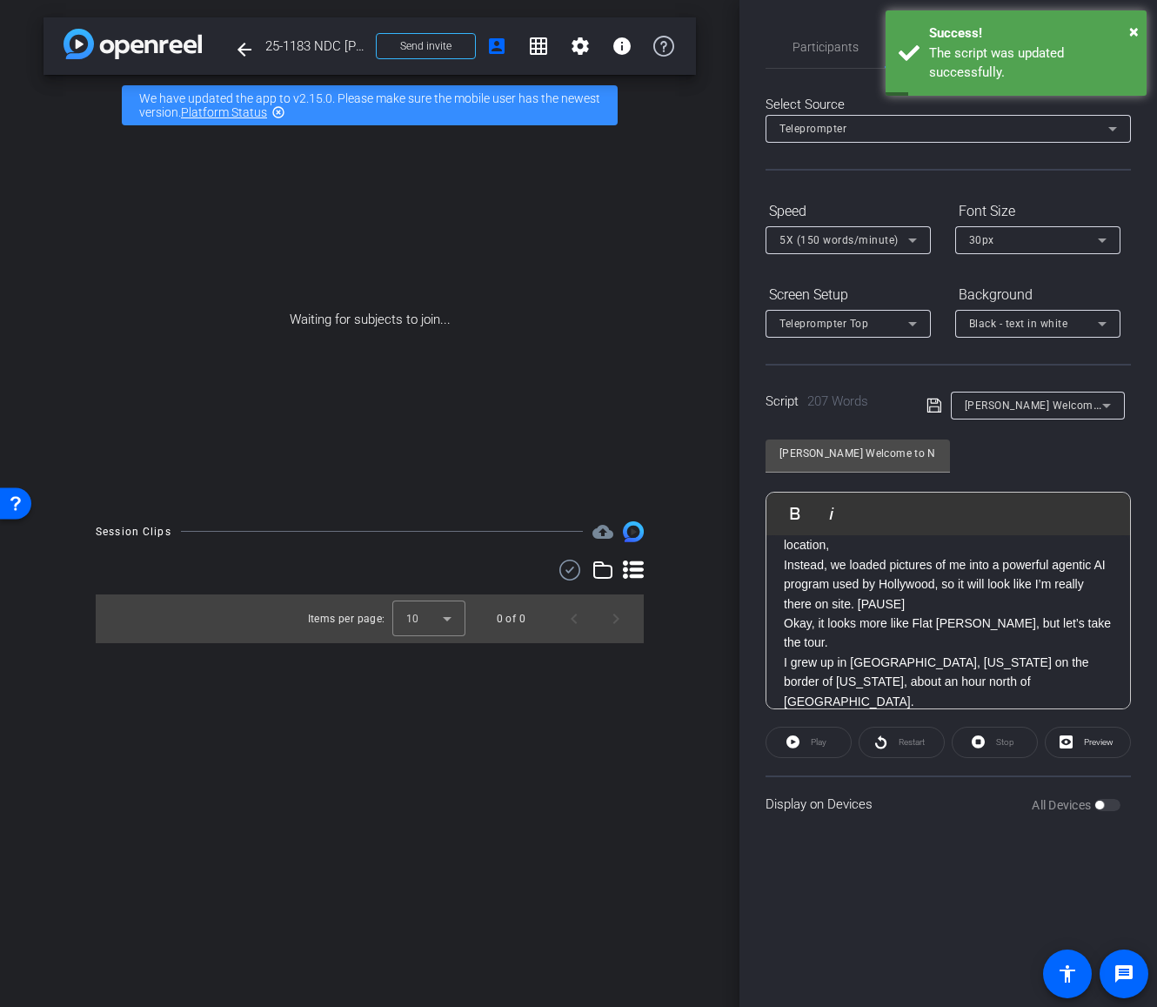
click at [811, 744] on div "Play" at bounding box center [809, 742] width 86 height 31
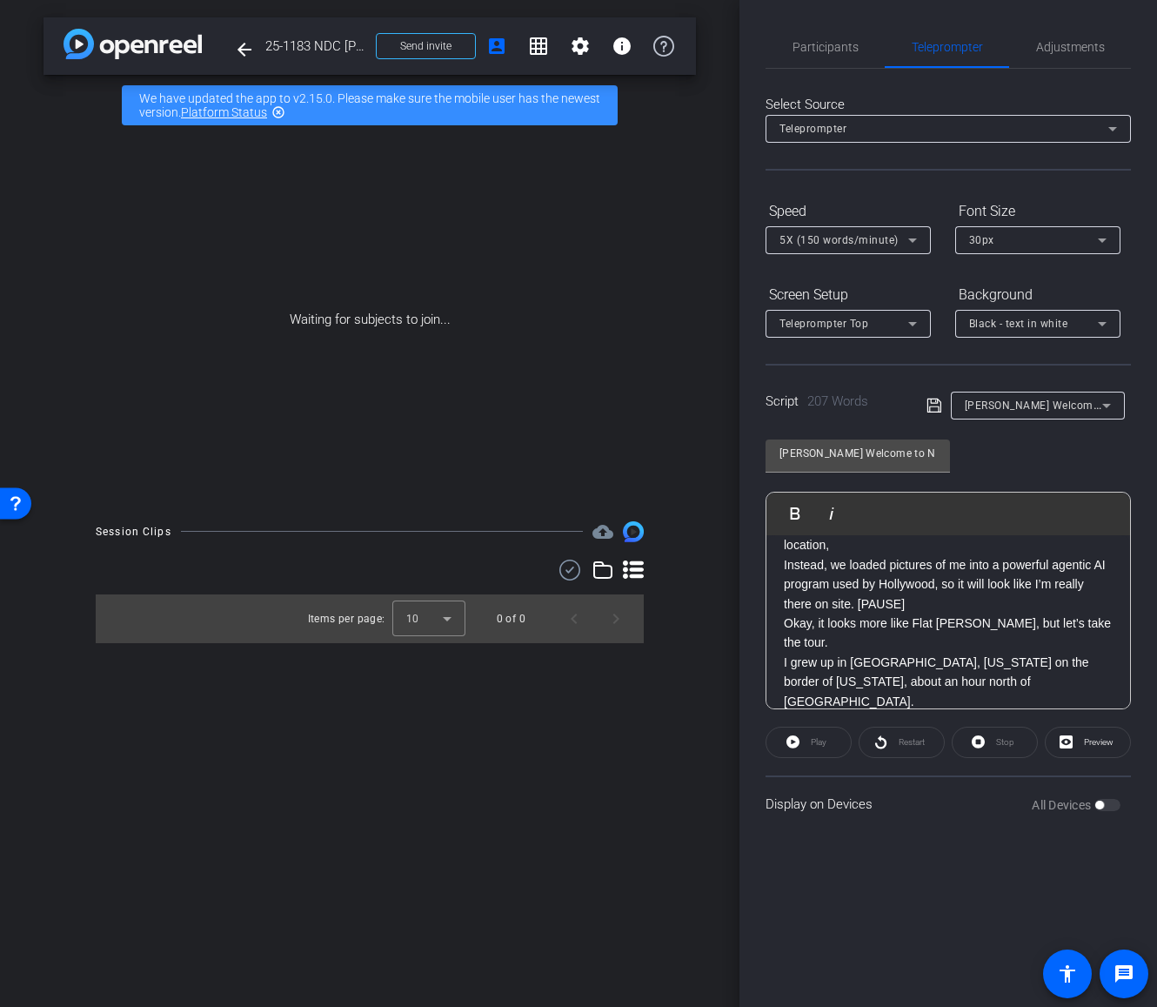
click at [794, 740] on div "Play" at bounding box center [809, 742] width 86 height 31
click at [1082, 746] on span "Preview" at bounding box center [1097, 742] width 34 height 24
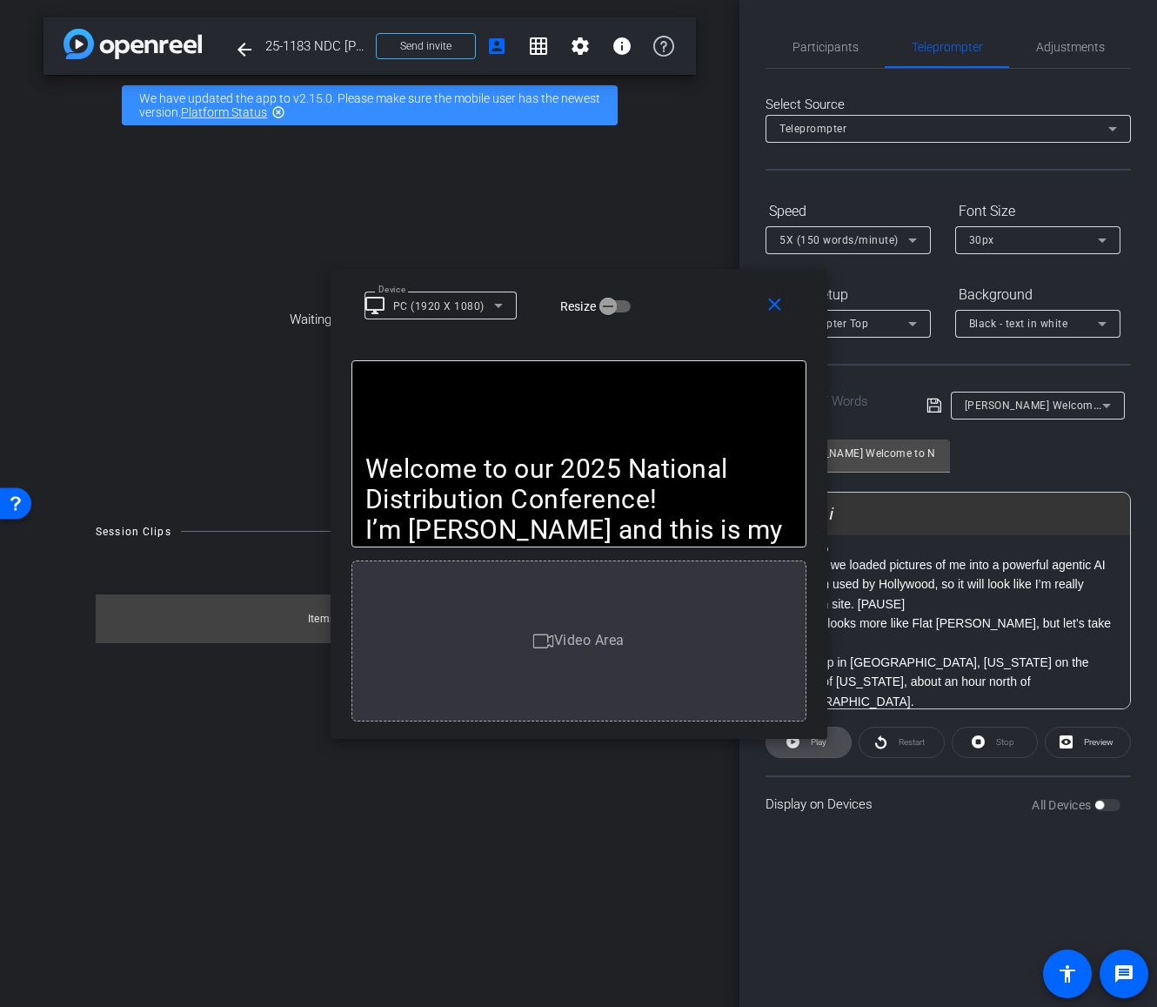
click at [805, 744] on span at bounding box center [809, 742] width 84 height 42
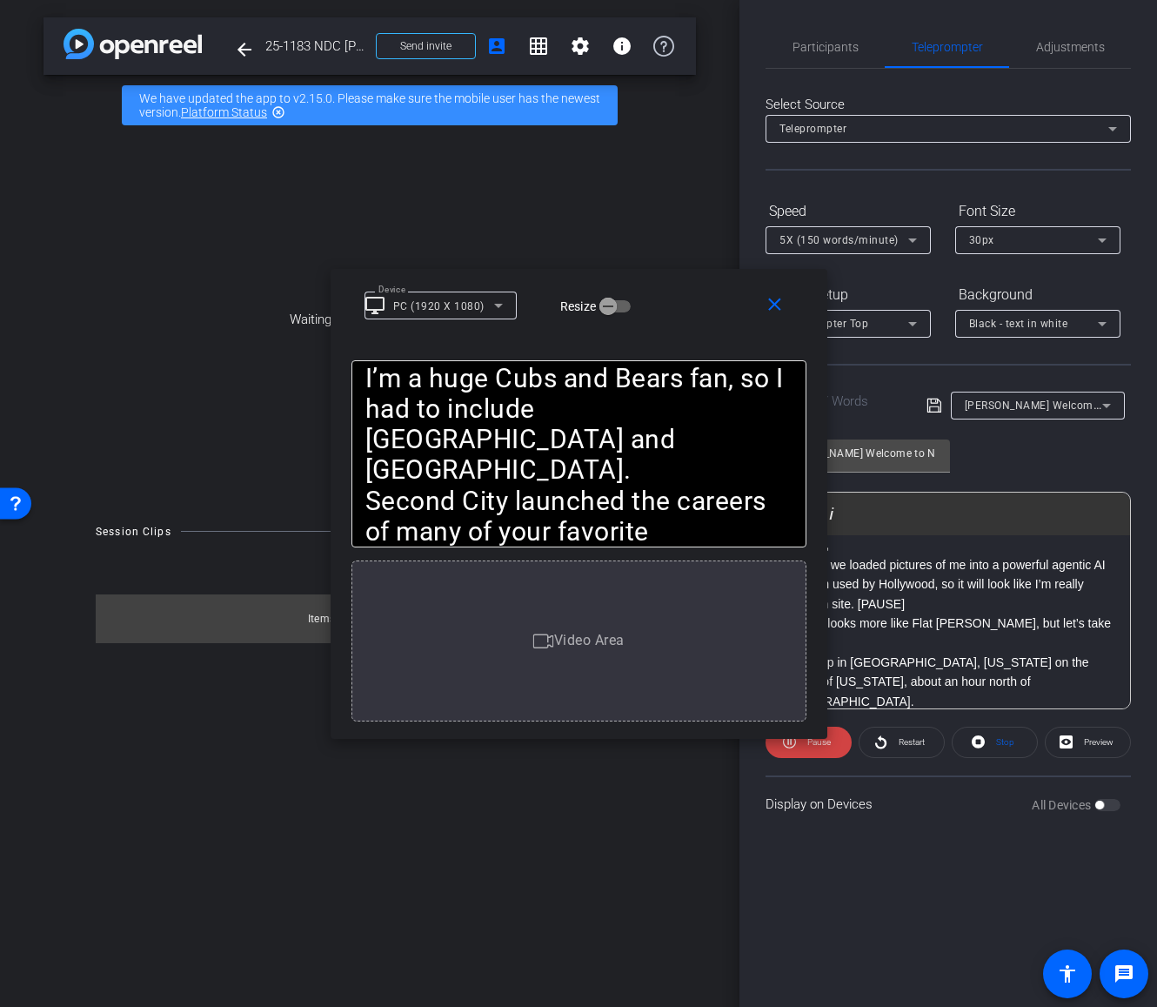
click at [581, 632] on span "Video Area" at bounding box center [589, 640] width 70 height 17
click at [881, 789] on div "Display on Devices All Devices" at bounding box center [948, 803] width 365 height 57
click at [778, 320] on span at bounding box center [779, 306] width 56 height 42
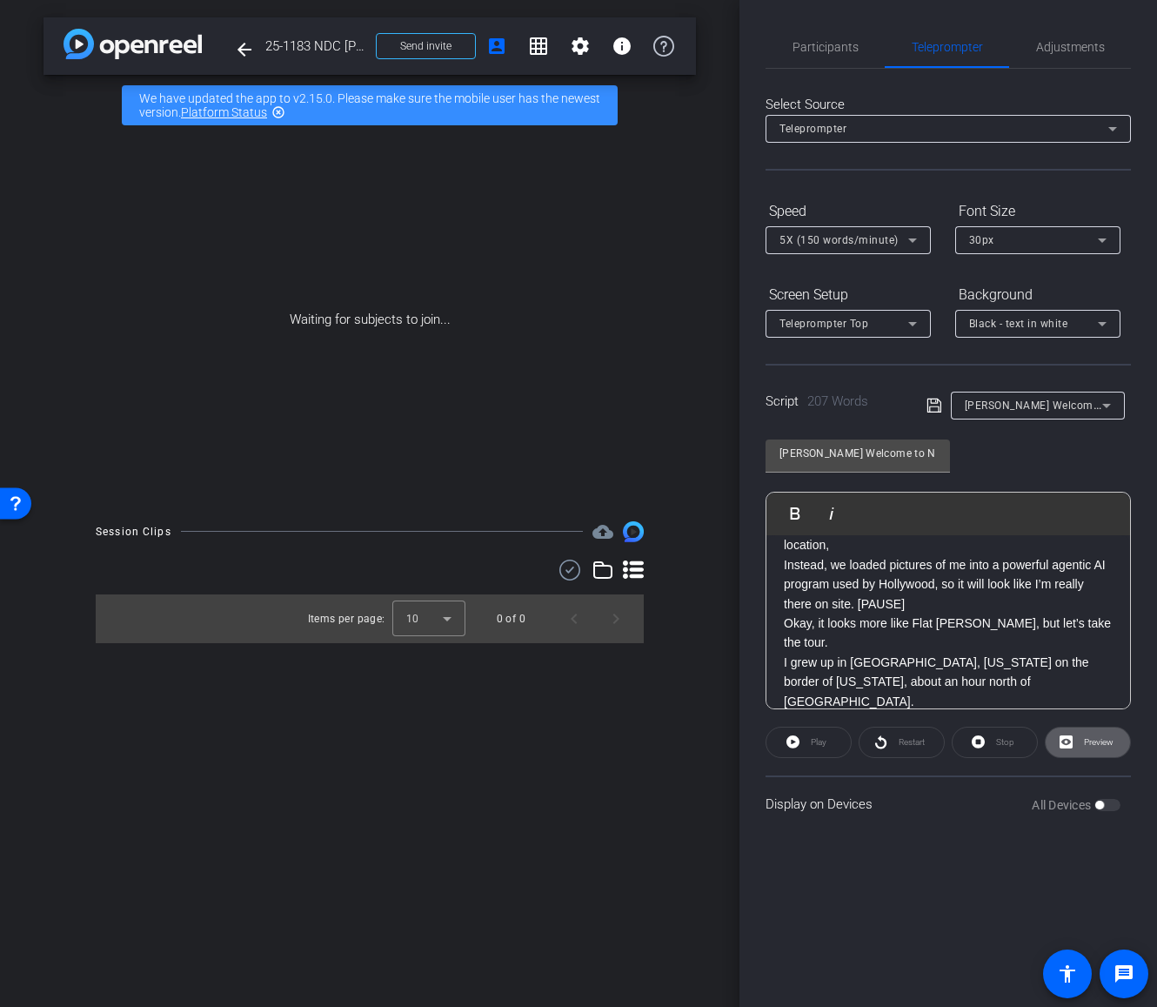
click at [901, 653] on p "I grew up in [GEOGRAPHIC_DATA], [US_STATE] on the border of [US_STATE], about a…" at bounding box center [948, 682] width 329 height 58
click at [941, 711] on p "My first job was a Golf Cadee at Conway Farms in Lake Forest; the most importan…" at bounding box center [948, 750] width 329 height 78
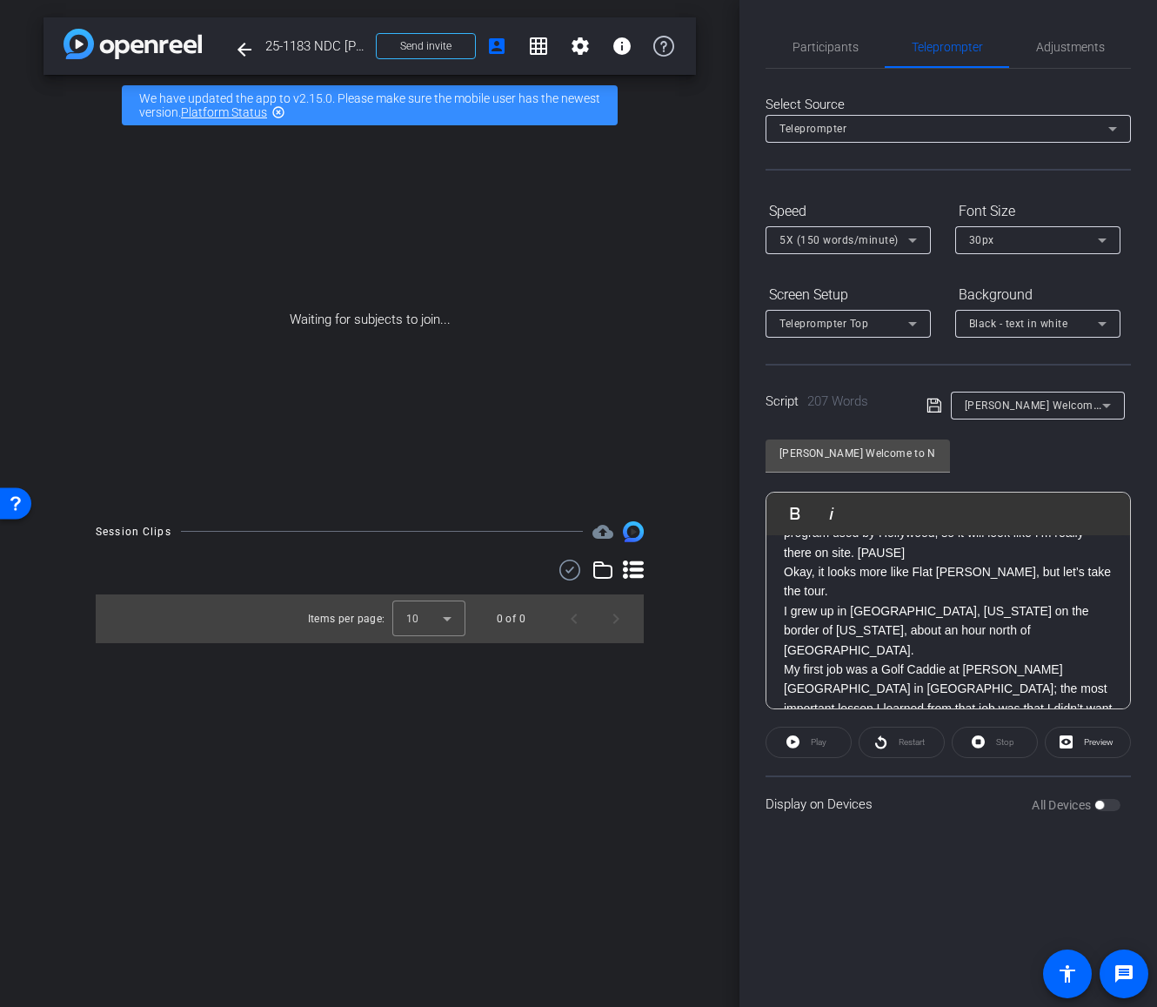
scroll to position [177, 0]
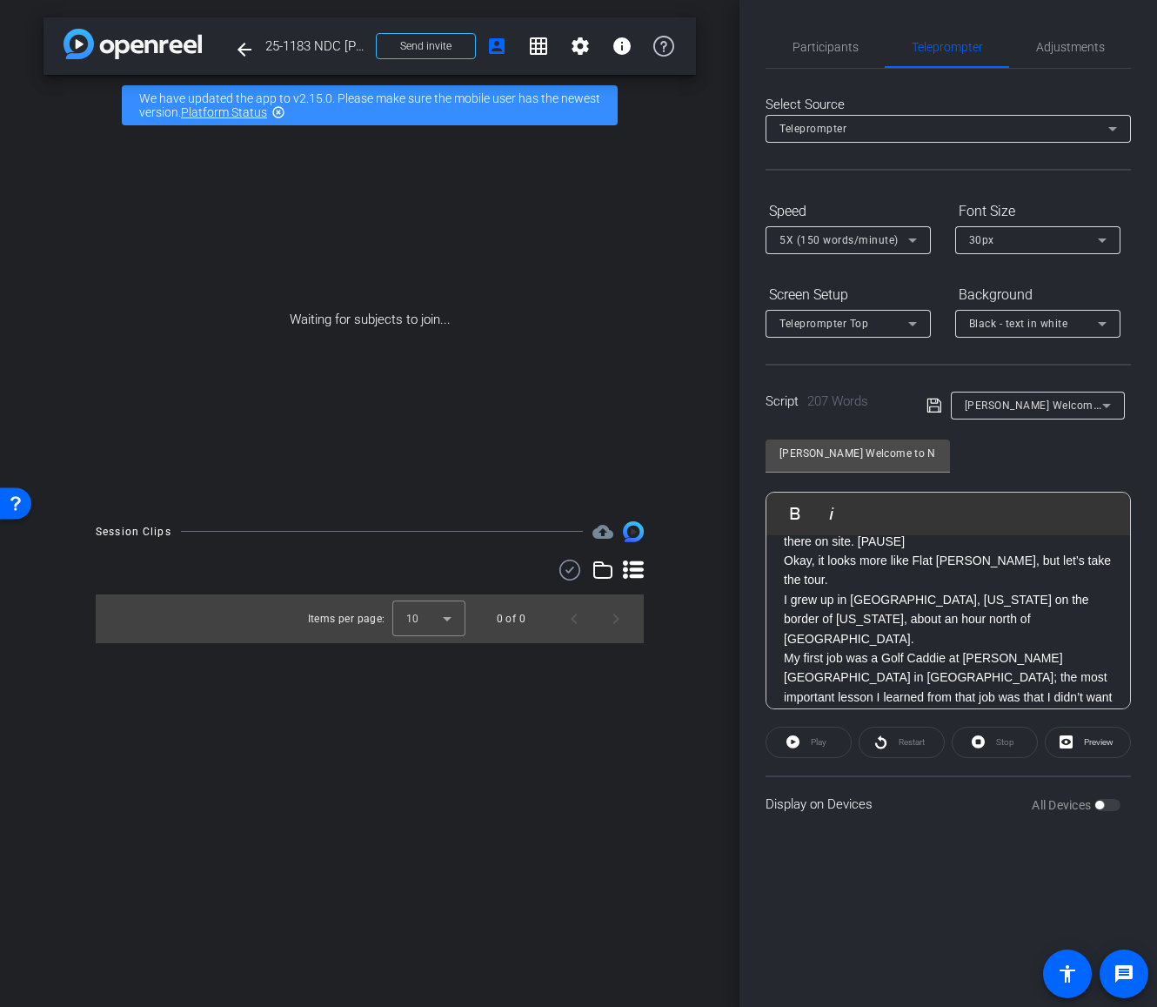
click at [974, 648] on p "My first job was a Golf Caddie at Conway Farms in Lake Forest; the most importa…" at bounding box center [948, 687] width 329 height 78
click at [1005, 648] on p "My first job was a Golf Caddie at [PERSON_NAME][GEOGRAPHIC_DATA] in [GEOGRAPHIC…" at bounding box center [948, 687] width 329 height 78
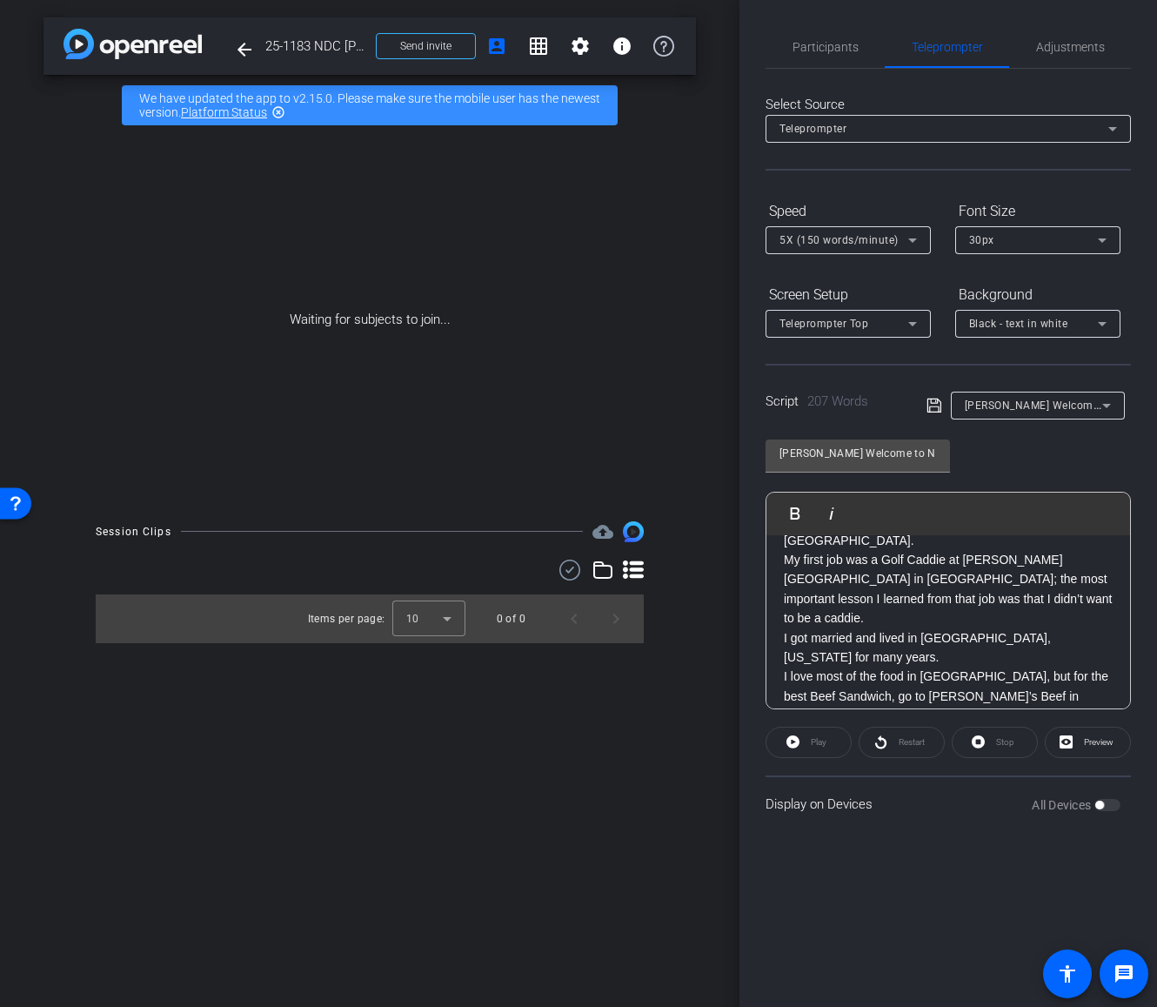
scroll to position [279, 0]
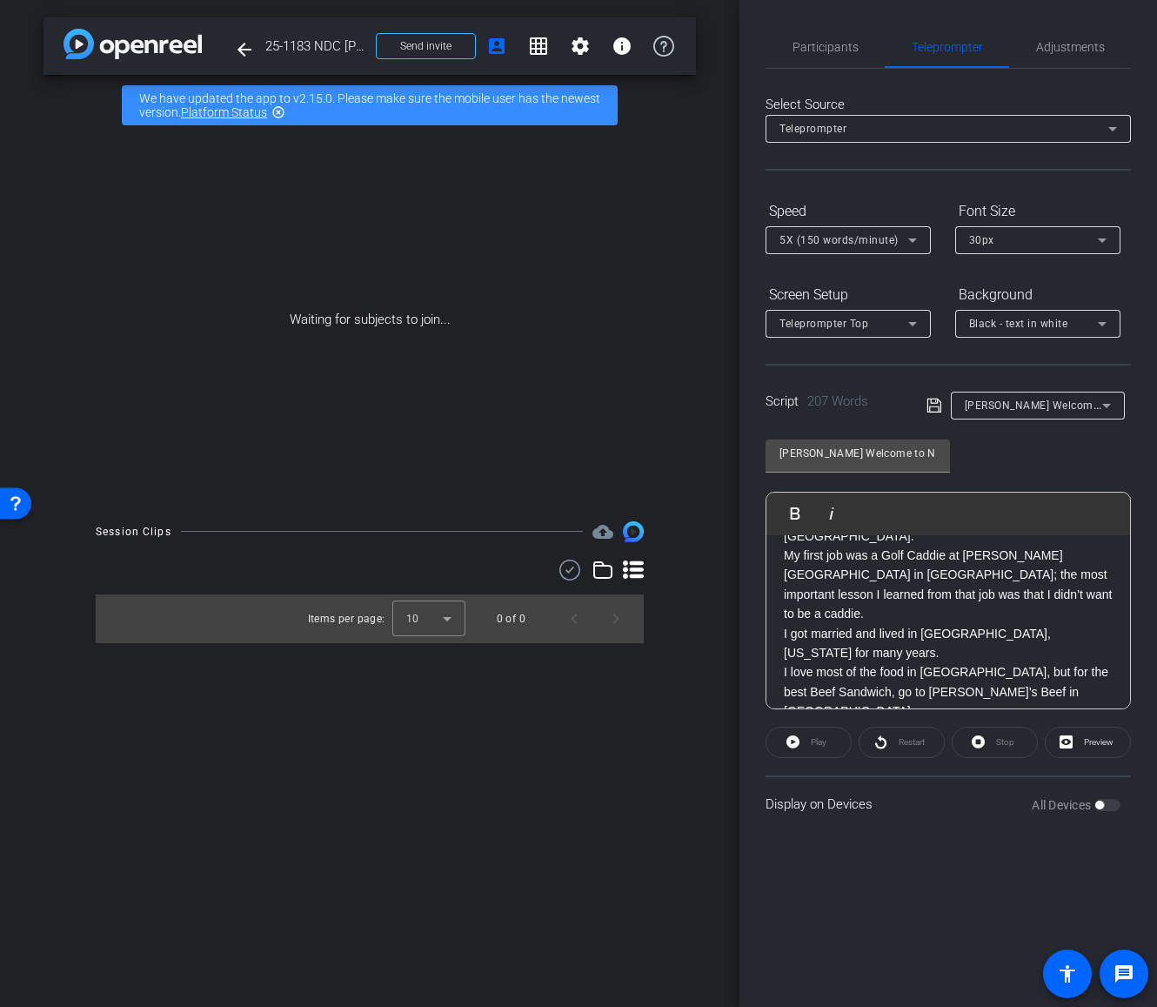
click at [985, 760] on p "Second City launched the careers of many of your favorite comedians." at bounding box center [948, 779] width 329 height 39
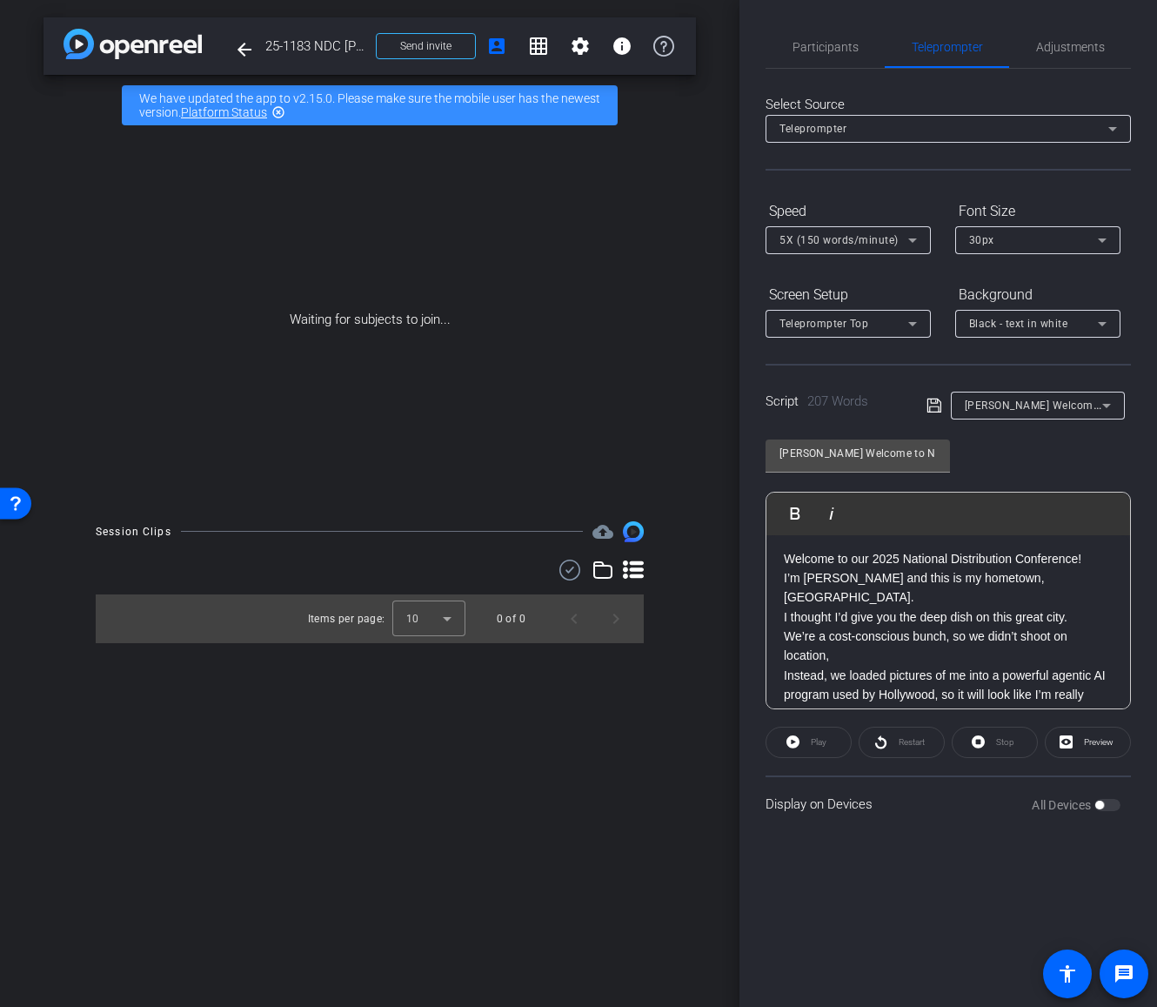
scroll to position [0, 0]
click at [933, 406] on icon at bounding box center [934, 405] width 14 height 14
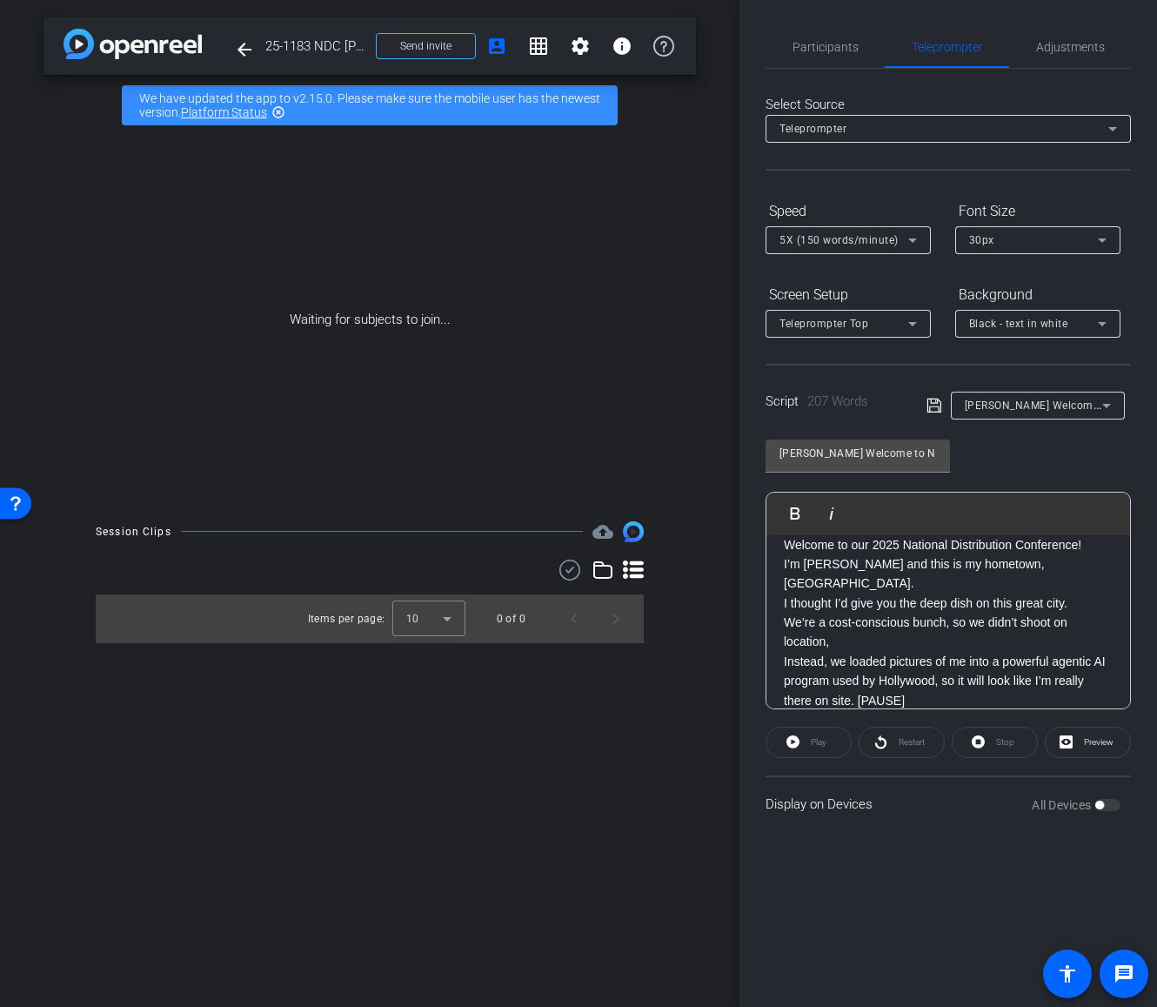
scroll to position [18, 0]
click at [1000, 651] on p "Instead, we loaded pictures of me into a powerful agentic AI program used by Ho…" at bounding box center [948, 680] width 329 height 58
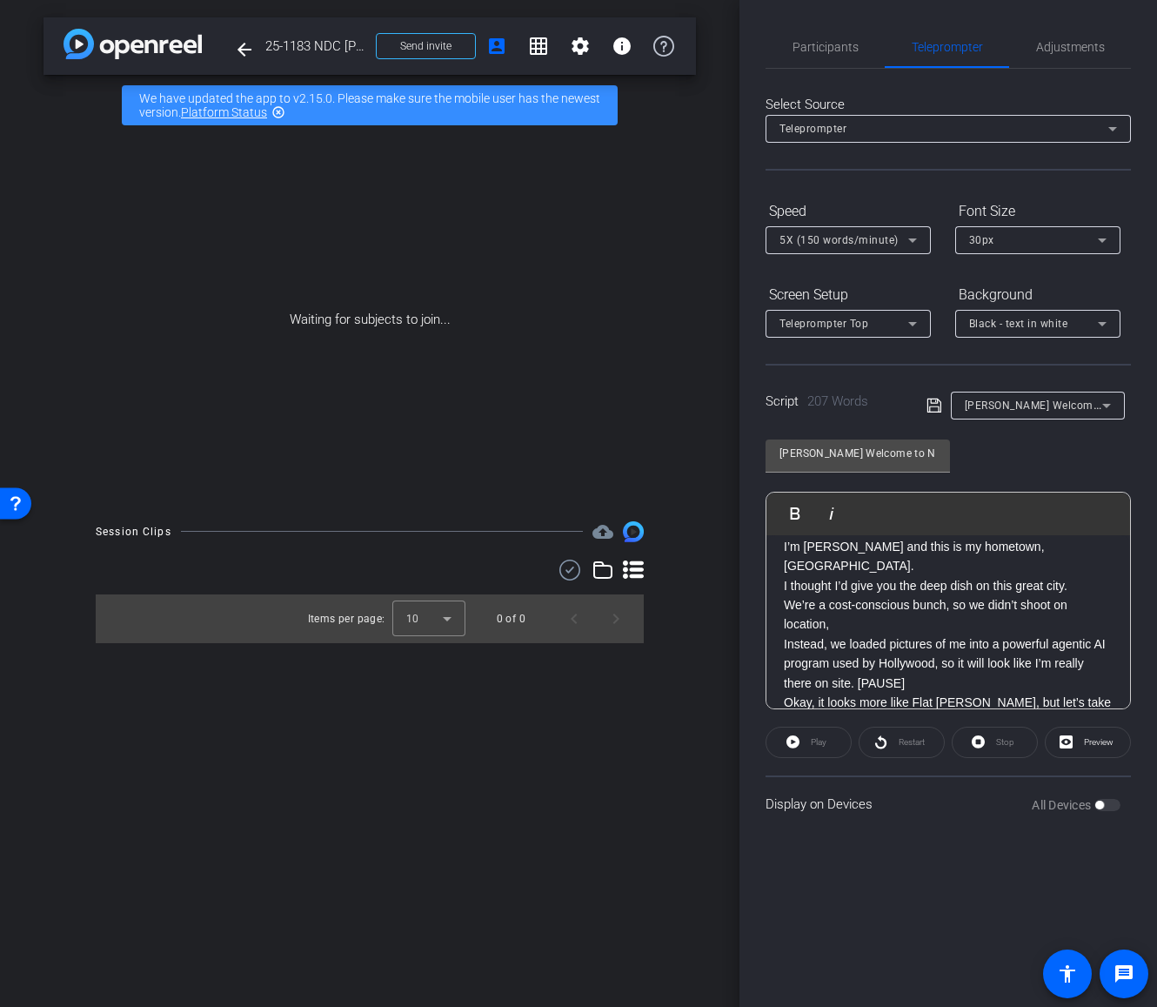
scroll to position [131, 0]
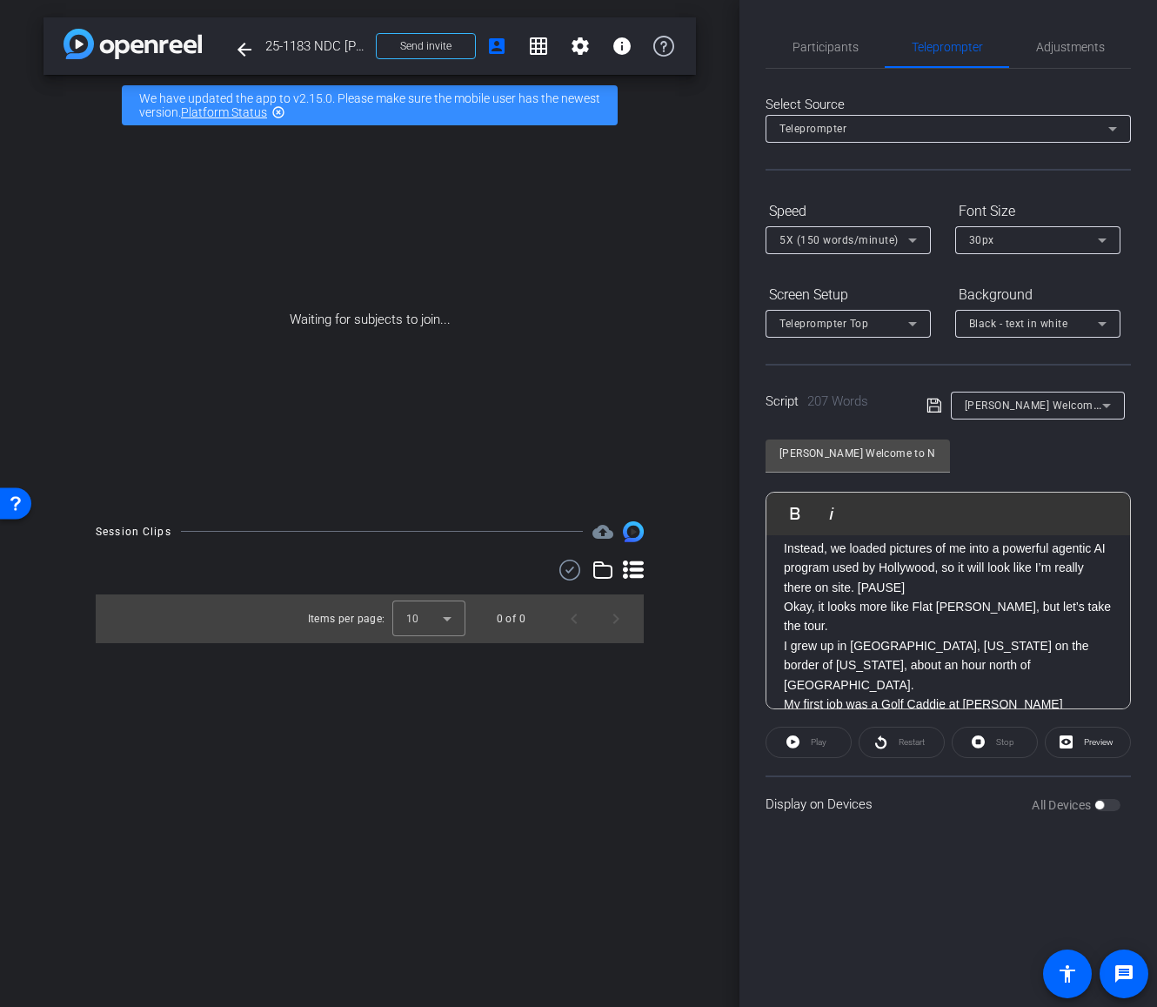
click at [1096, 597] on p "Okay, it looks more like Flat [PERSON_NAME], but let’s take the tour." at bounding box center [948, 616] width 329 height 39
click at [922, 566] on p "Instead, we loaded pictures of me into a powerful agentic AI program used by Ho…" at bounding box center [948, 568] width 329 height 58
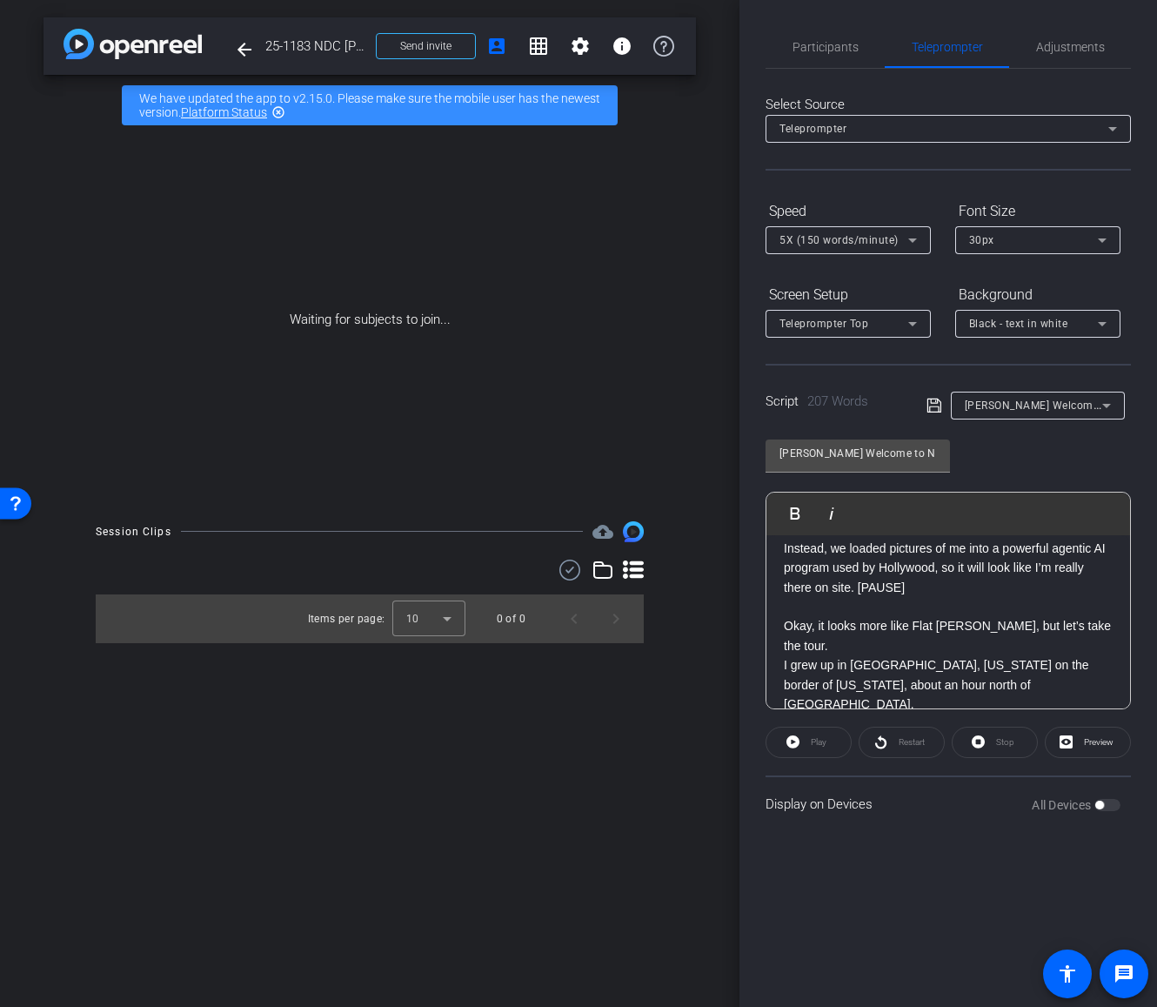
scroll to position [150, 0]
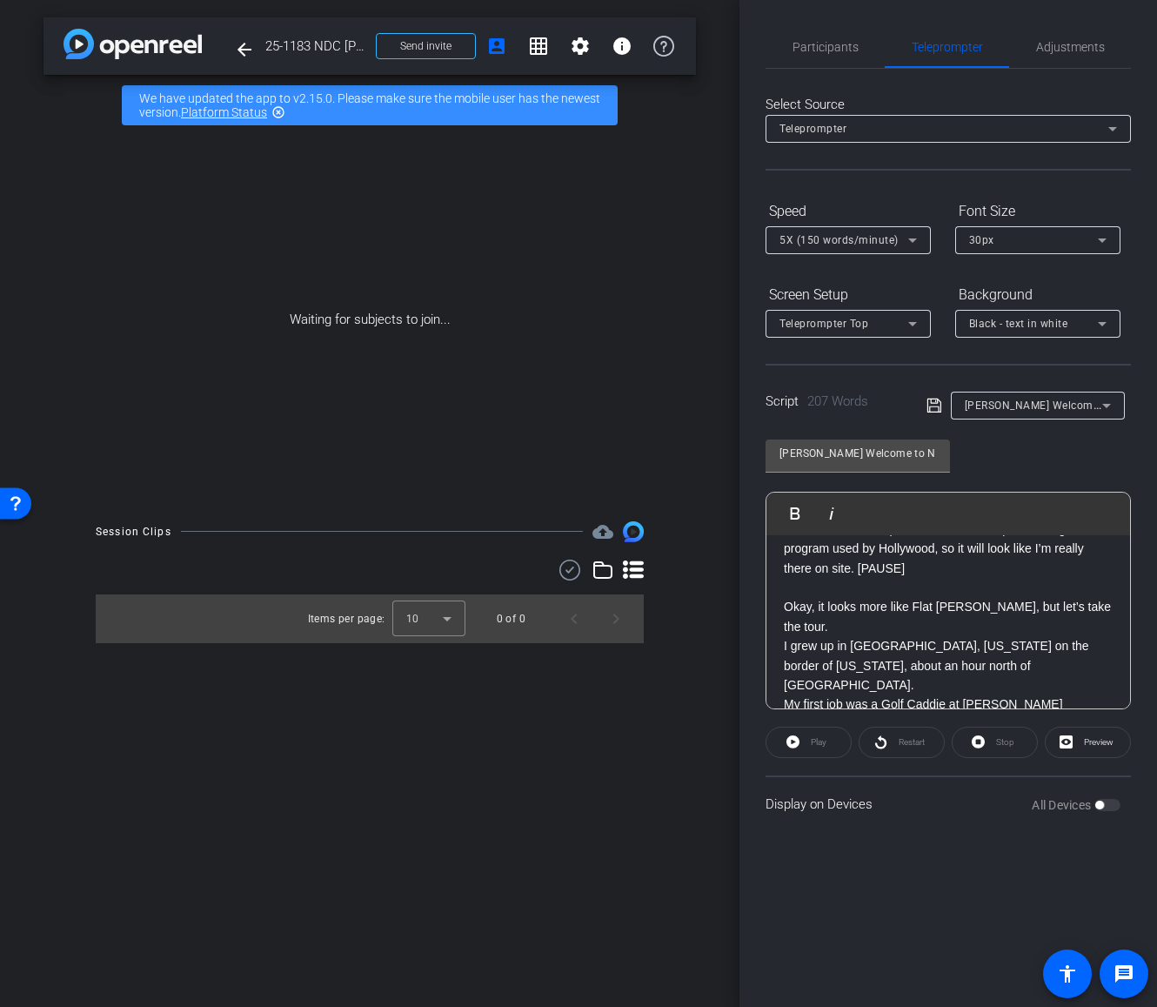
click at [1015, 467] on div "[PERSON_NAME] Welcome to NDC Play Play from this location Play Selected Play an…" at bounding box center [948, 567] width 365 height 283
click at [934, 407] on icon at bounding box center [935, 405] width 16 height 21
click at [993, 844] on div "Participants Teleprompter Adjustments settings Keith Sonstegard flip Director E…" at bounding box center [949, 503] width 418 height 1007
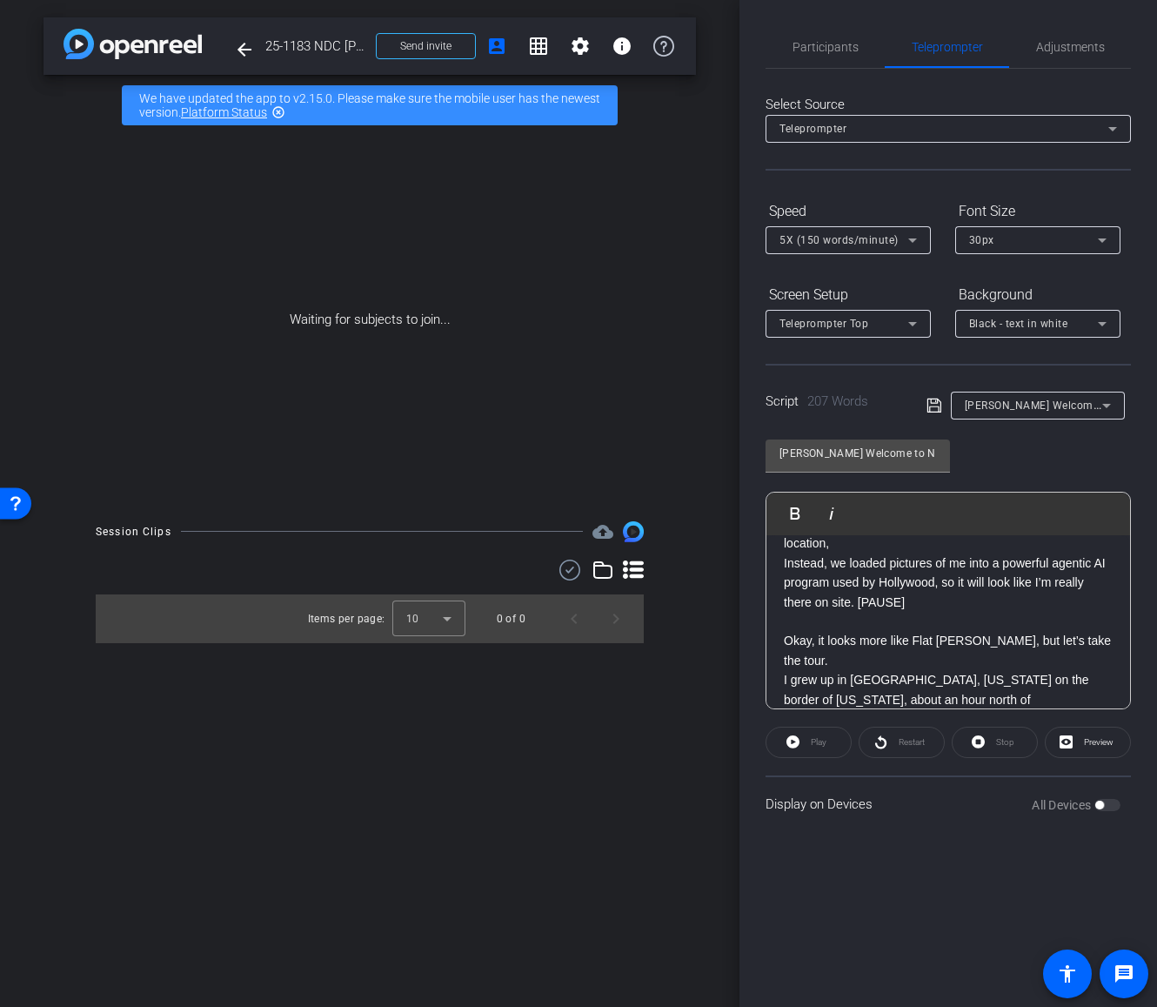
scroll to position [0, 0]
click at [820, 45] on span "Participants" at bounding box center [826, 47] width 66 height 12
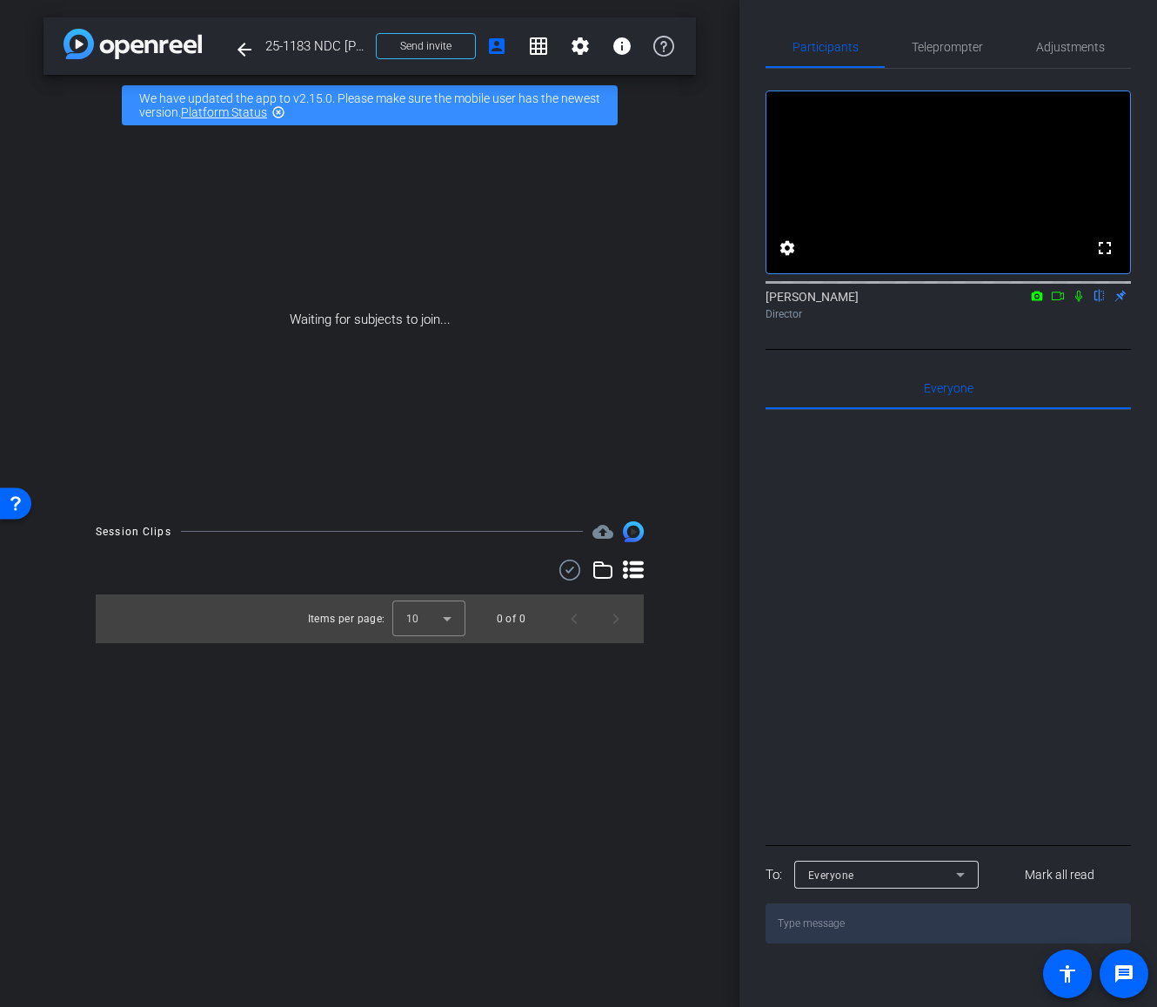
click at [487, 210] on div "Waiting for subjects to join..." at bounding box center [370, 320] width 653 height 368
click at [374, 134] on div "arrow_back 25-1183 NDC Mike Estep Chicago Intro Back to project Send invite acc…" at bounding box center [370, 503] width 740 height 1007
drag, startPoint x: 330, startPoint y: 142, endPoint x: 284, endPoint y: 82, distance: 75.7
click at [329, 140] on div "Waiting for subjects to join..." at bounding box center [370, 320] width 653 height 368
click at [249, 53] on mat-icon "arrow_back" at bounding box center [244, 49] width 21 height 21
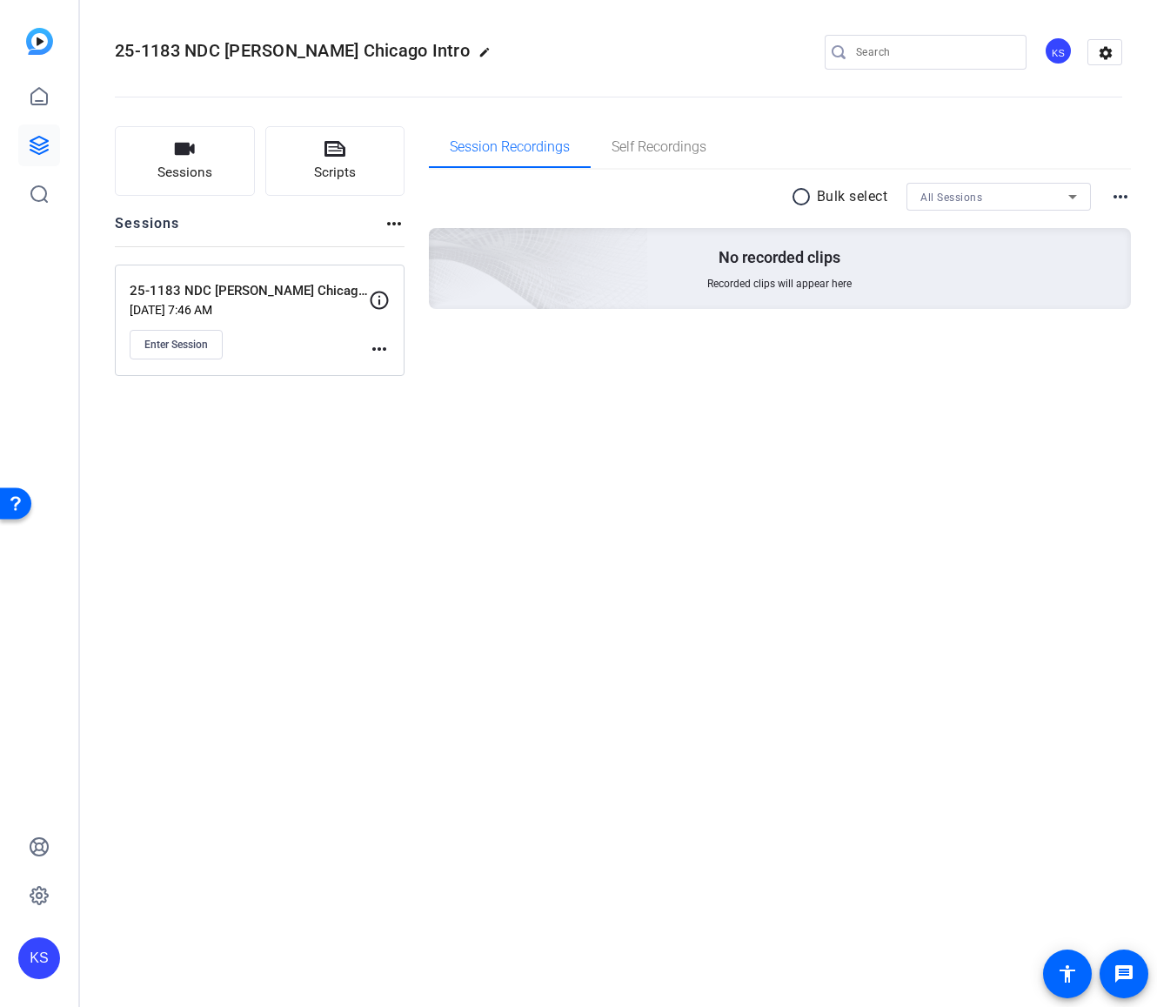
click at [271, 298] on p "25-1183 NDC [PERSON_NAME] Chicago Intro" at bounding box center [249, 291] width 239 height 20
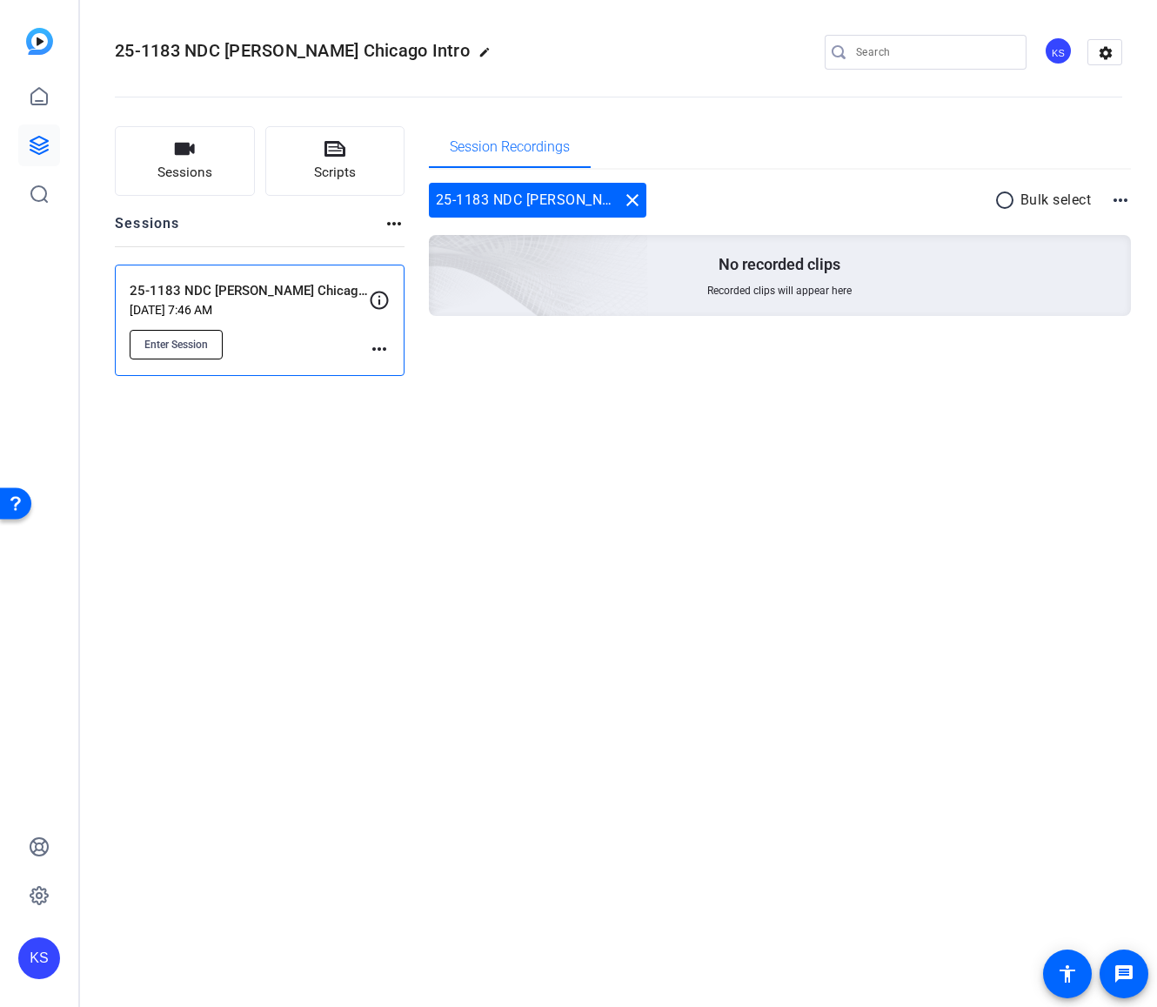
click at [191, 351] on button "Enter Session" at bounding box center [176, 345] width 93 height 30
click at [706, 148] on div "Session Recordings" at bounding box center [780, 147] width 703 height 42
click at [186, 344] on span "Enter Session" at bounding box center [176, 345] width 64 height 14
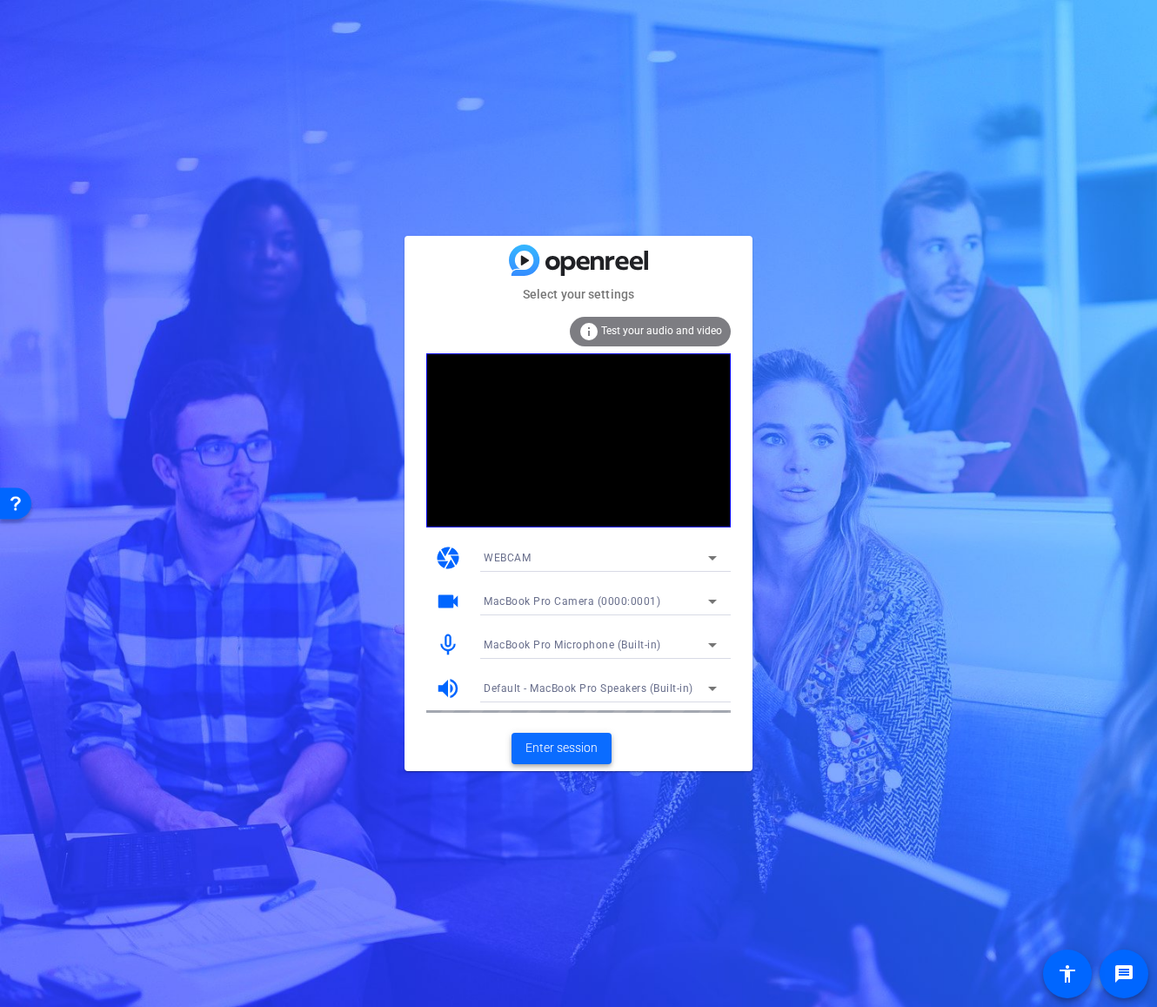
click at [556, 754] on span "Enter session" at bounding box center [562, 748] width 72 height 18
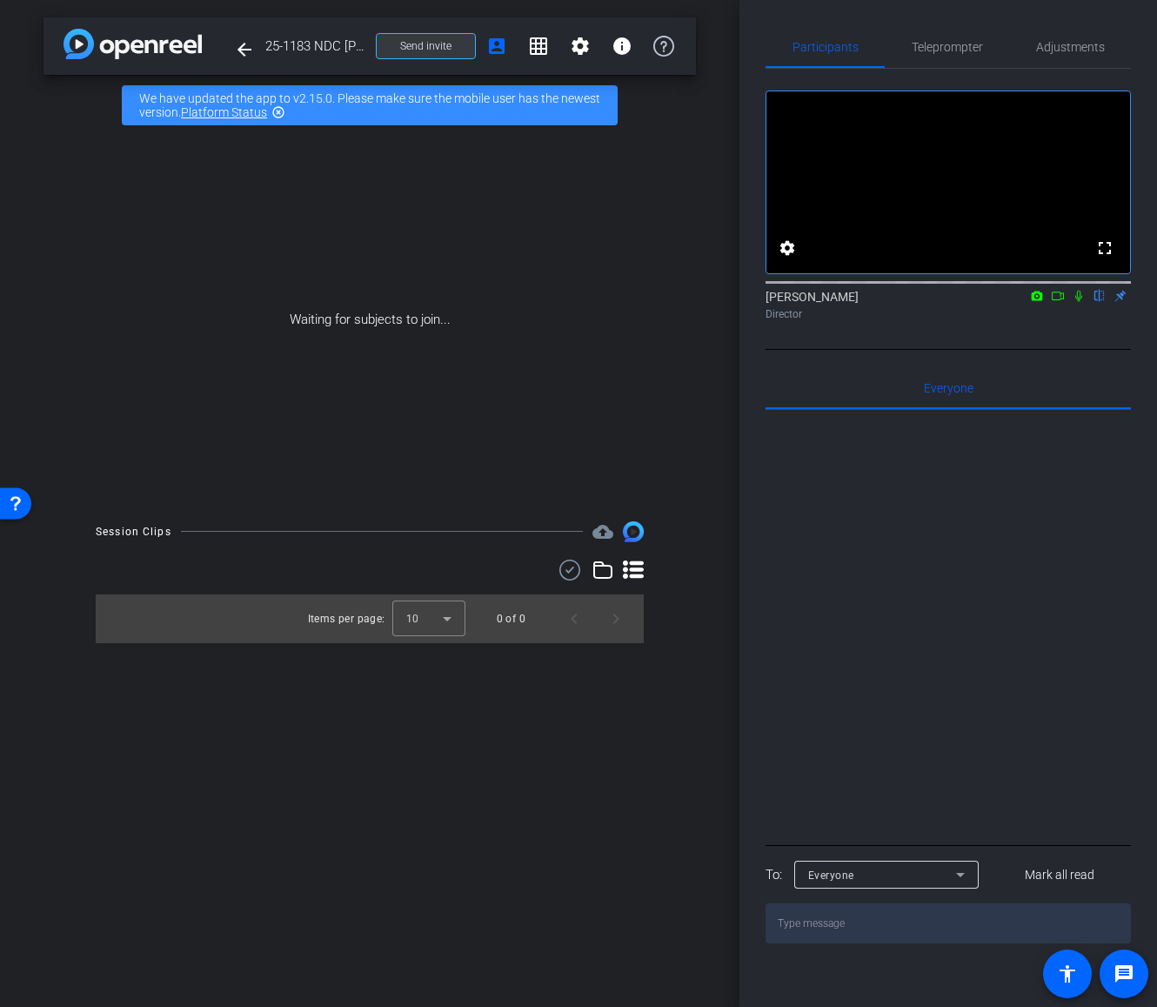
click at [420, 44] on span "Send invite" at bounding box center [425, 46] width 51 height 14
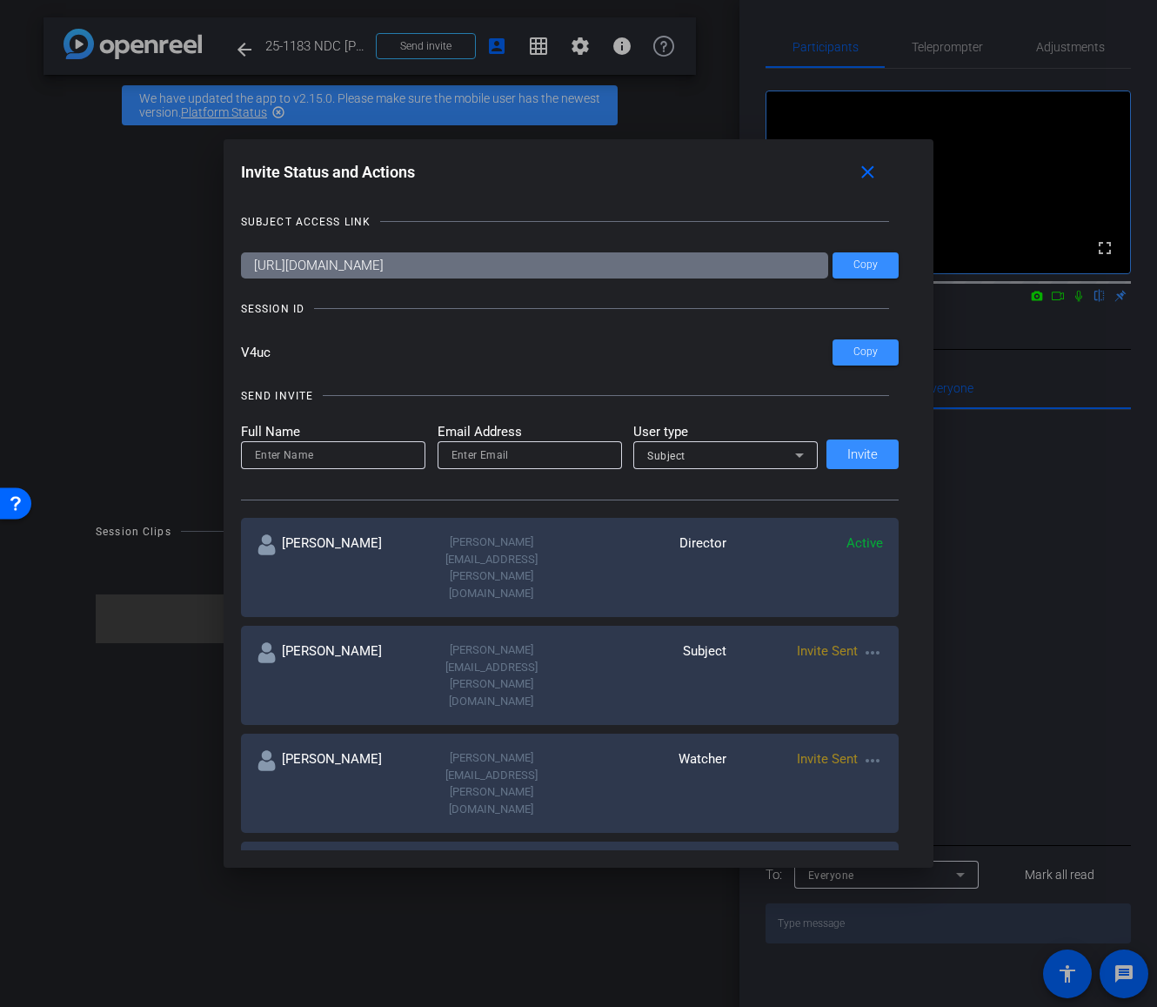
drag, startPoint x: 277, startPoint y: 352, endPoint x: 216, endPoint y: 350, distance: 60.9
click at [216, 350] on div "Invite Status and Actions close SUBJECT ACCESS LINK https://capture.openreel.co…" at bounding box center [578, 503] width 1157 height 1007
click at [869, 165] on mat-icon "close" at bounding box center [868, 173] width 22 height 22
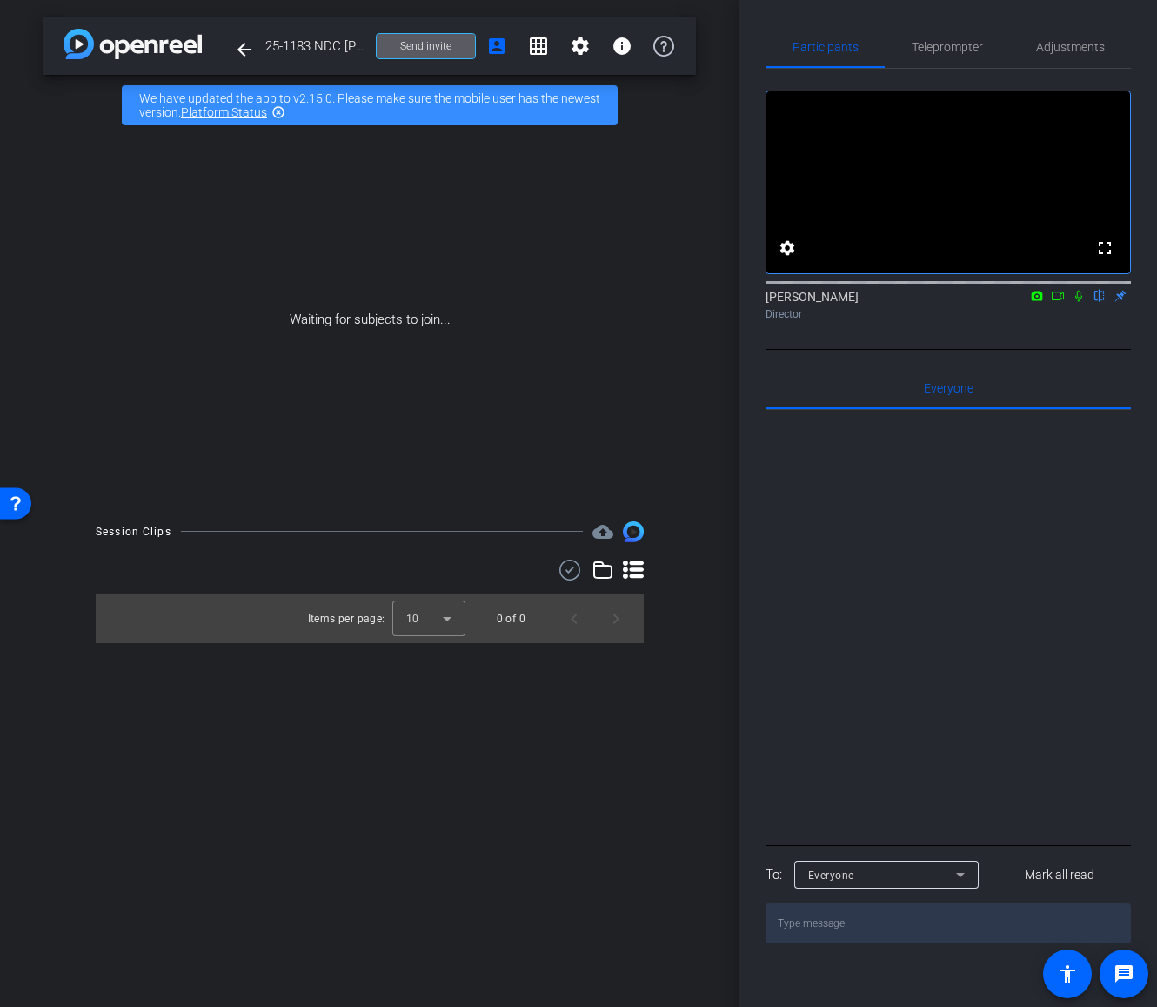
click at [646, 235] on div "Waiting for subjects to join..." at bounding box center [370, 320] width 653 height 368
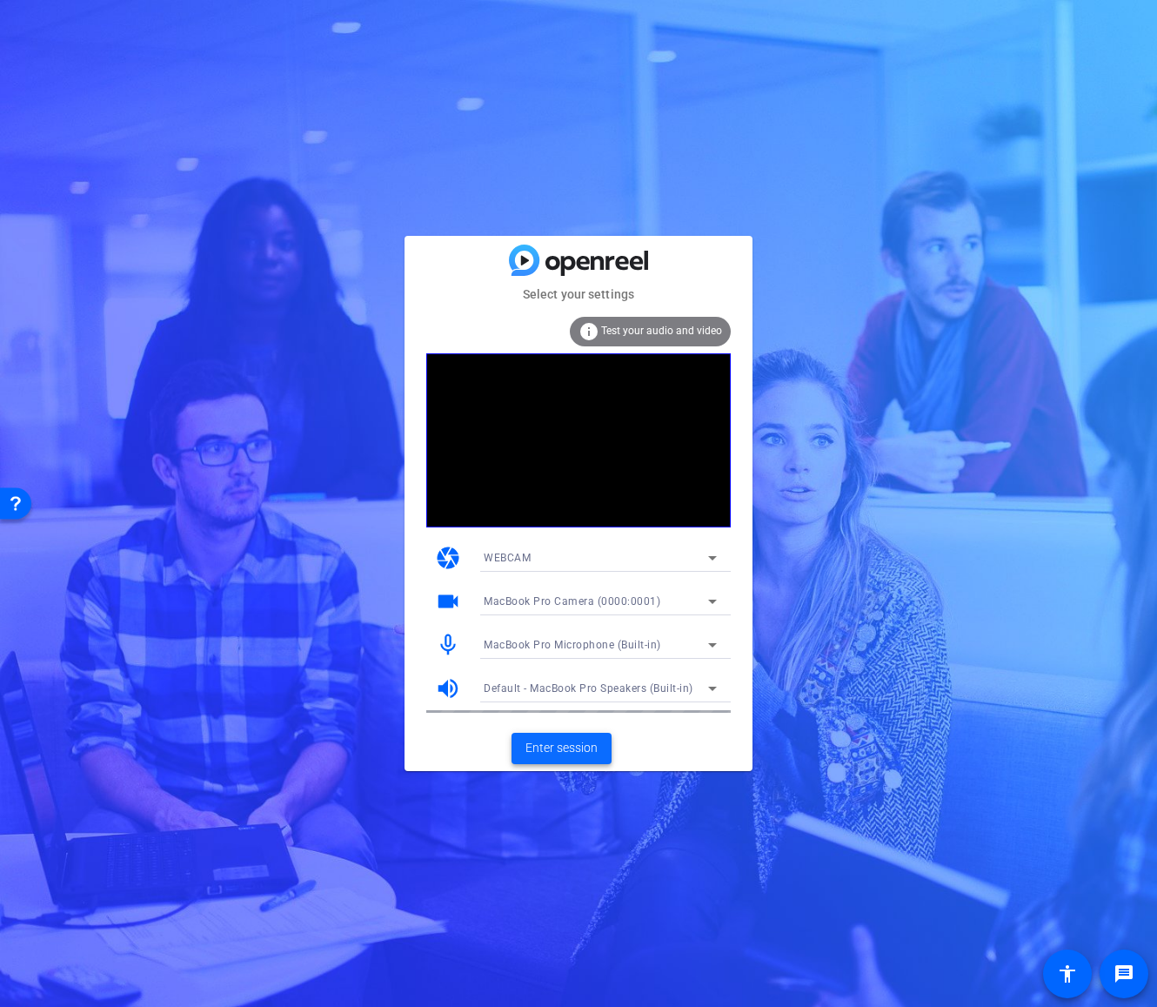
click at [550, 748] on span "Enter session" at bounding box center [562, 748] width 72 height 18
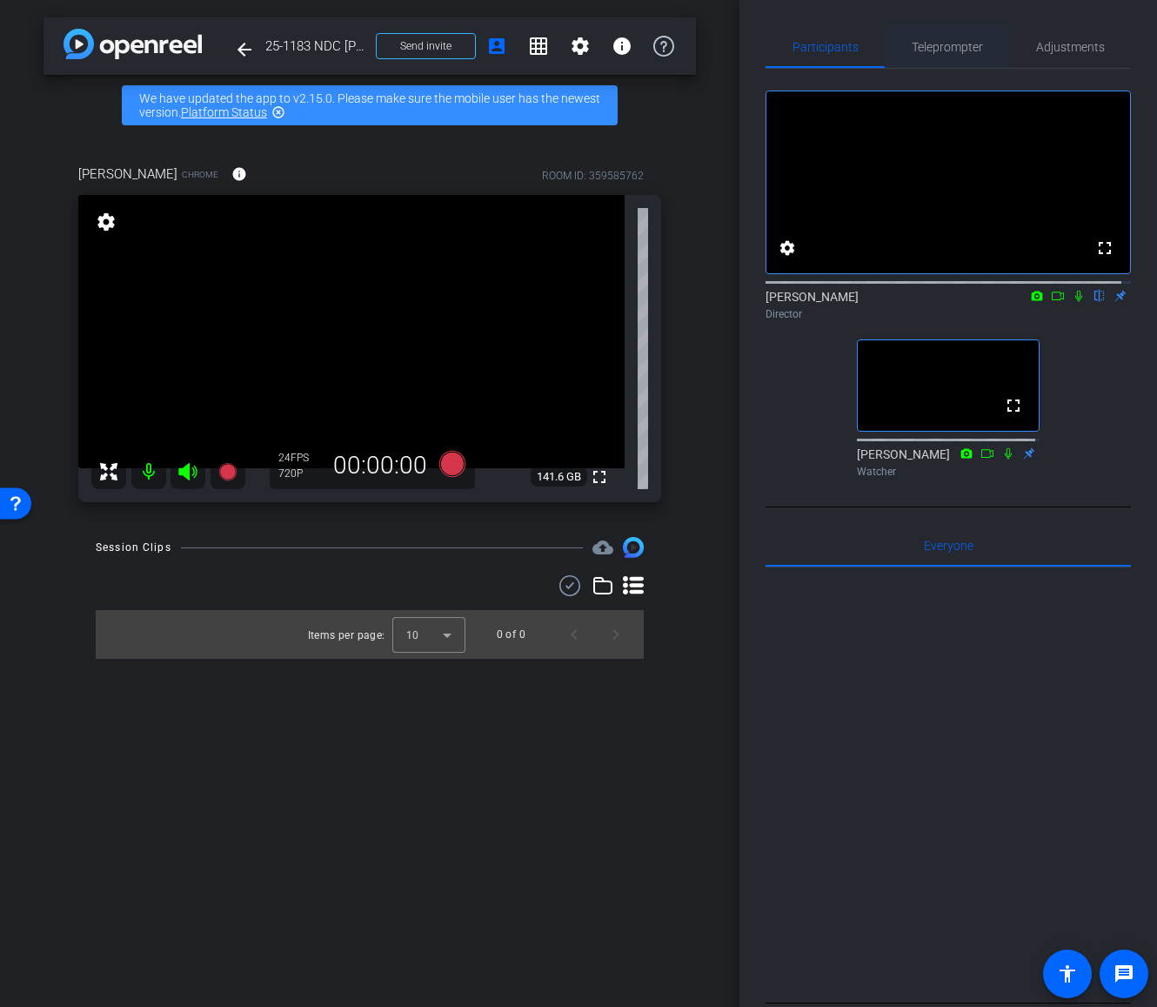
click at [941, 50] on span "Teleprompter" at bounding box center [947, 47] width 71 height 12
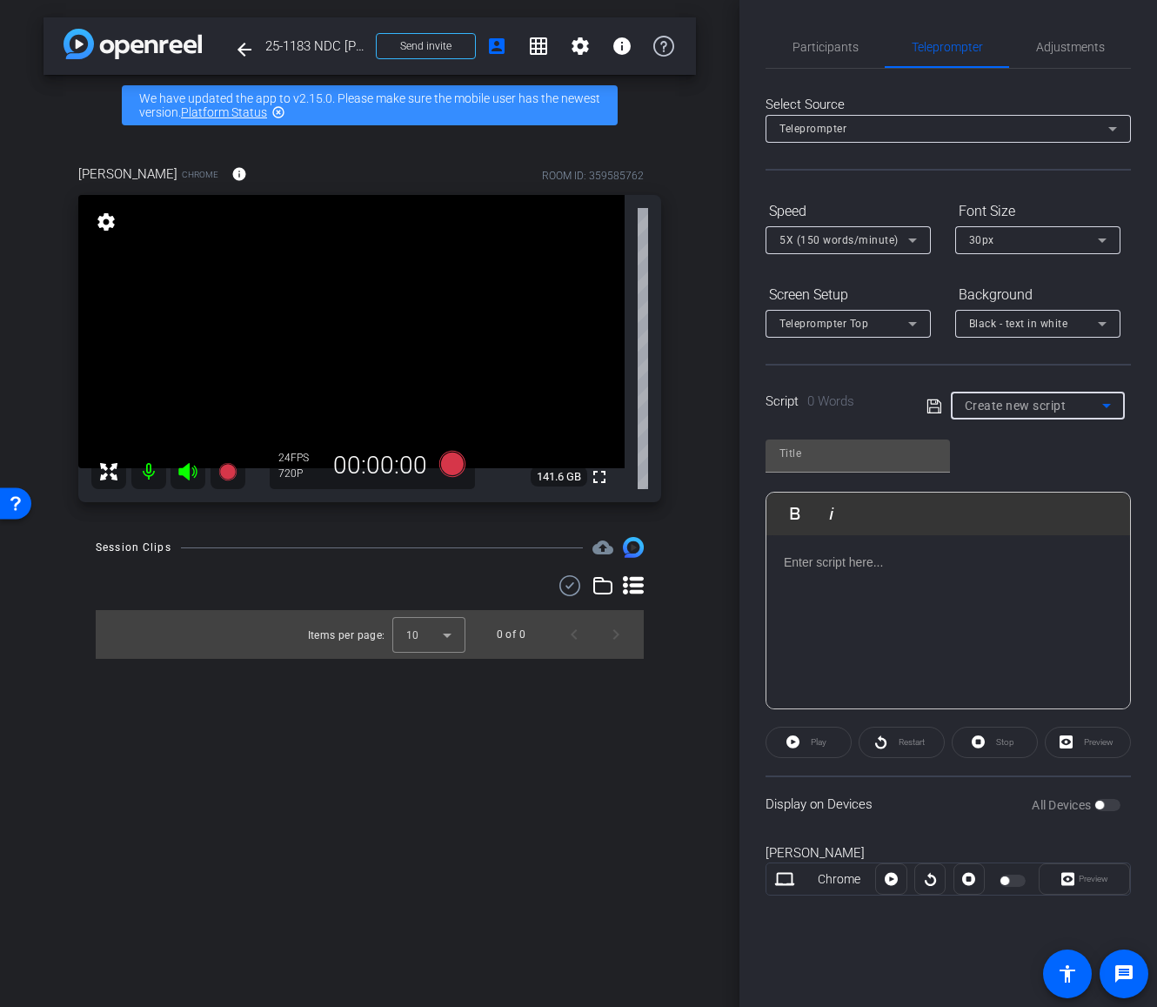
click at [1099, 405] on icon at bounding box center [1106, 405] width 21 height 21
click at [1023, 468] on span "[PERSON_NAME] Welcome to NDC" at bounding box center [1038, 468] width 146 height 21
type input "[PERSON_NAME] Welcome to NDC"
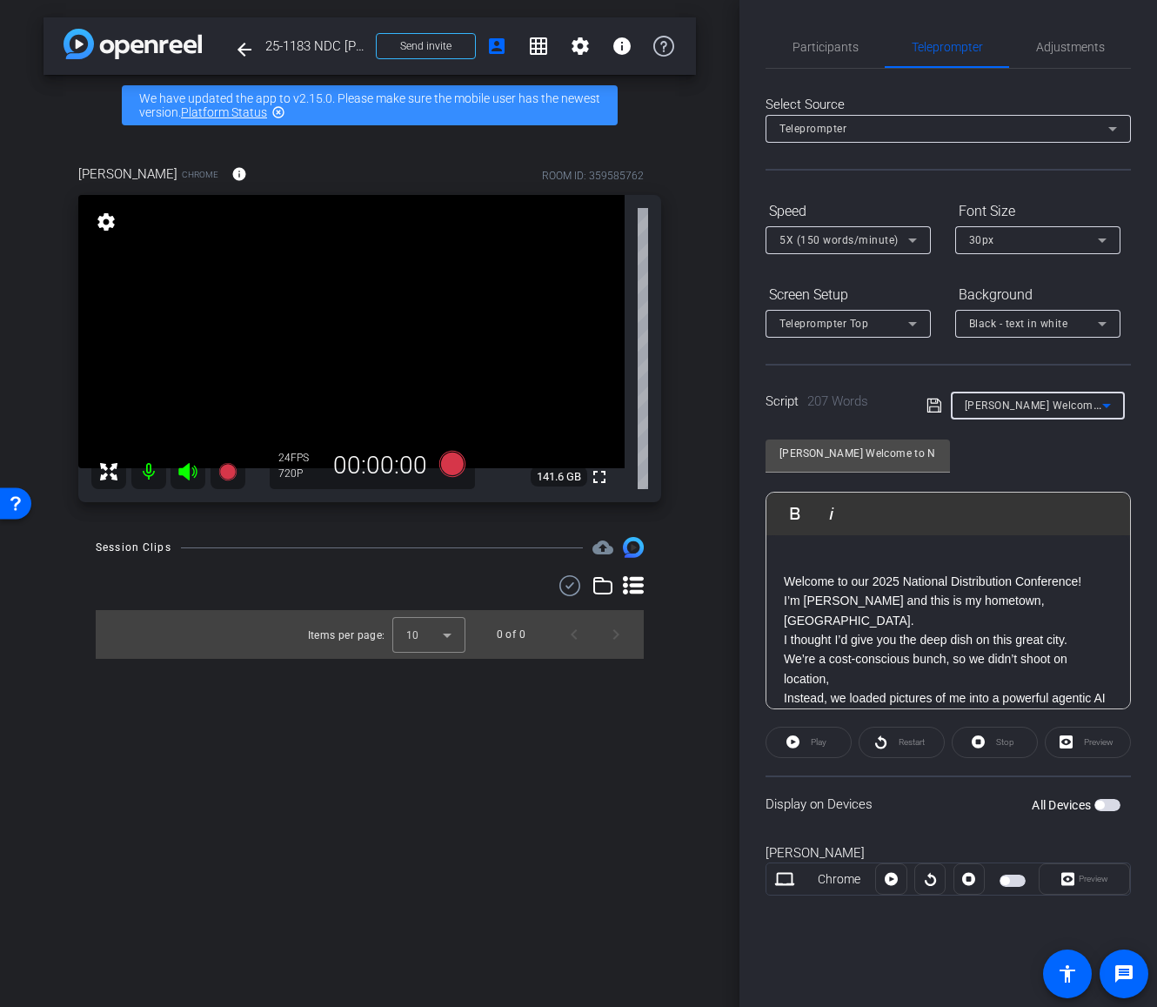
click at [988, 519] on div "Play Play from this location Play Selected Play and display the selected text o…" at bounding box center [949, 513] width 364 height 43
click at [1032, 780] on div "Display on Devices All Devices" at bounding box center [948, 803] width 365 height 57
click at [1096, 747] on div "Preview" at bounding box center [1088, 742] width 86 height 31
click at [931, 792] on div "Display on Devices All Devices" at bounding box center [948, 803] width 365 height 57
click at [602, 780] on div "arrow_back 25-1183 NDC [PERSON_NAME] Chicago Intro Back to project Send invite …" at bounding box center [370, 503] width 740 height 1007
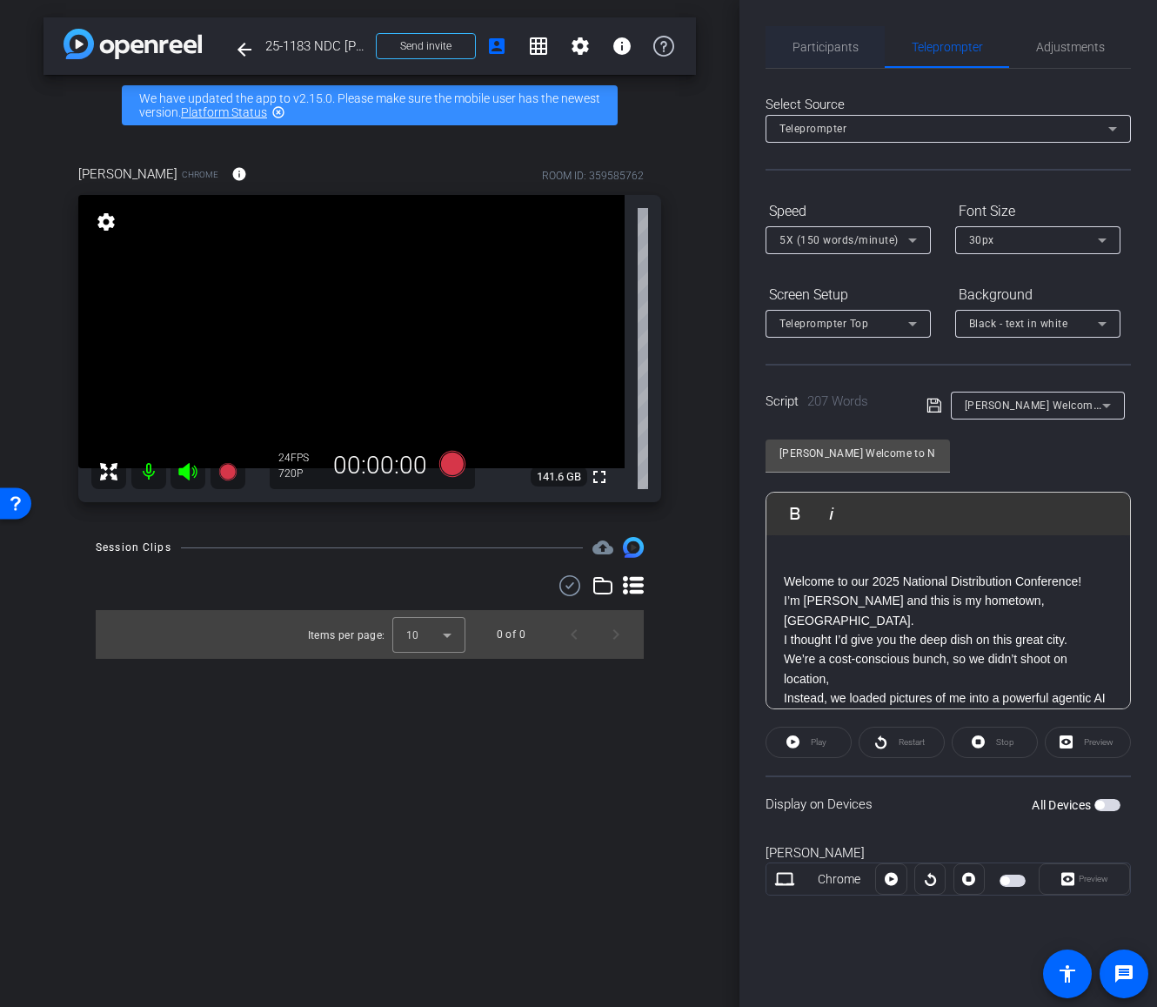
click at [823, 47] on span "Participants" at bounding box center [826, 47] width 66 height 12
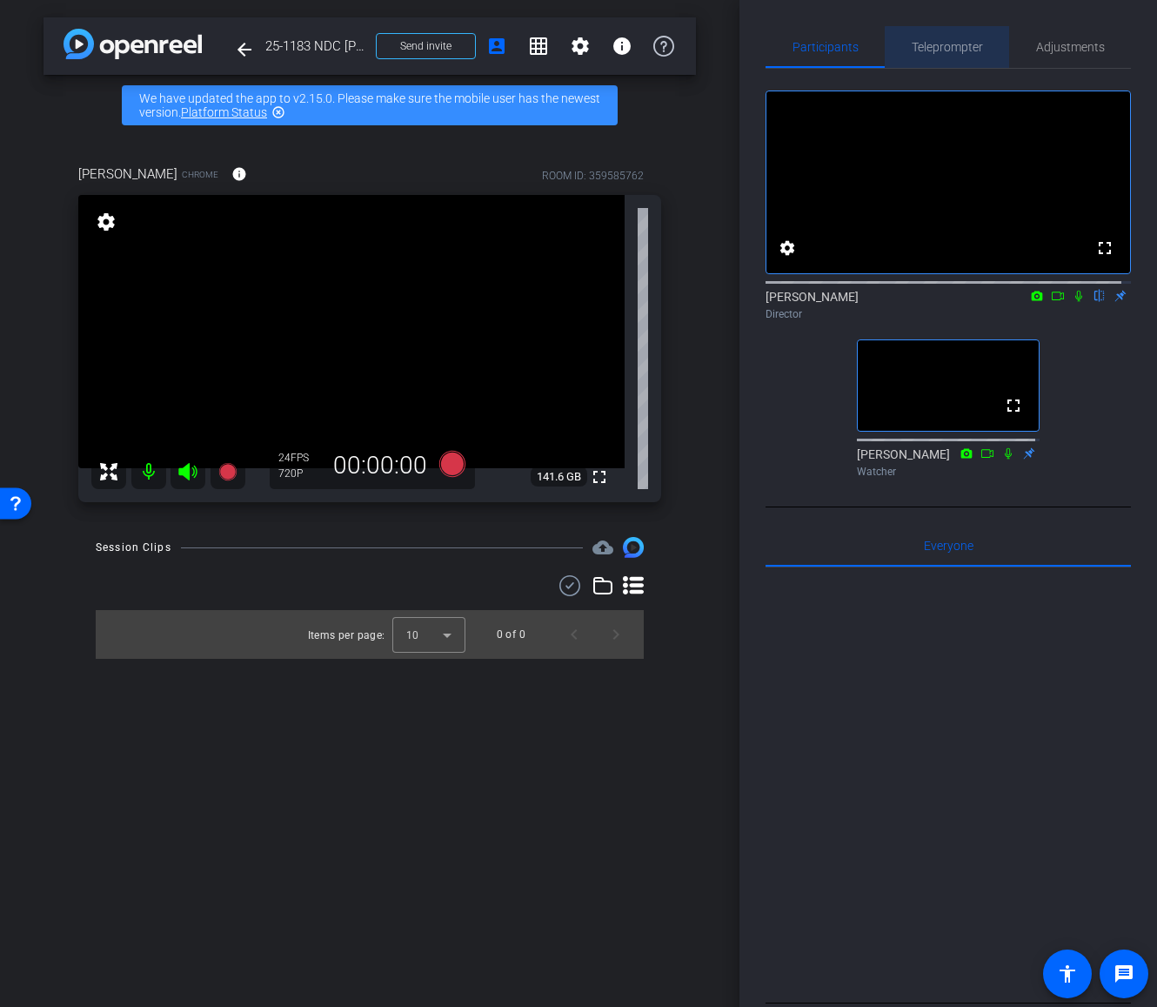
click at [947, 49] on span "Teleprompter" at bounding box center [947, 47] width 71 height 12
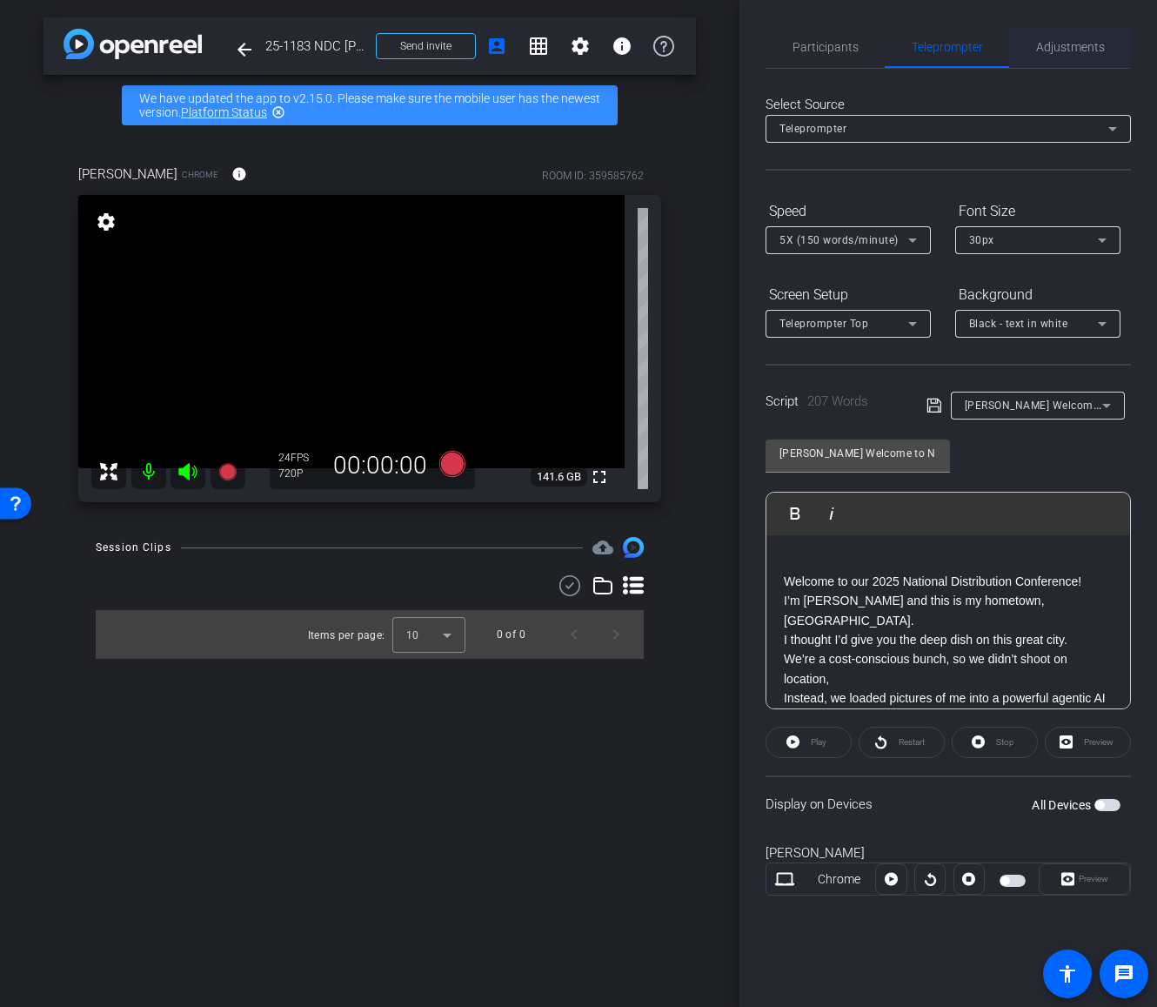
click at [1056, 49] on span "Adjustments" at bounding box center [1070, 47] width 69 height 12
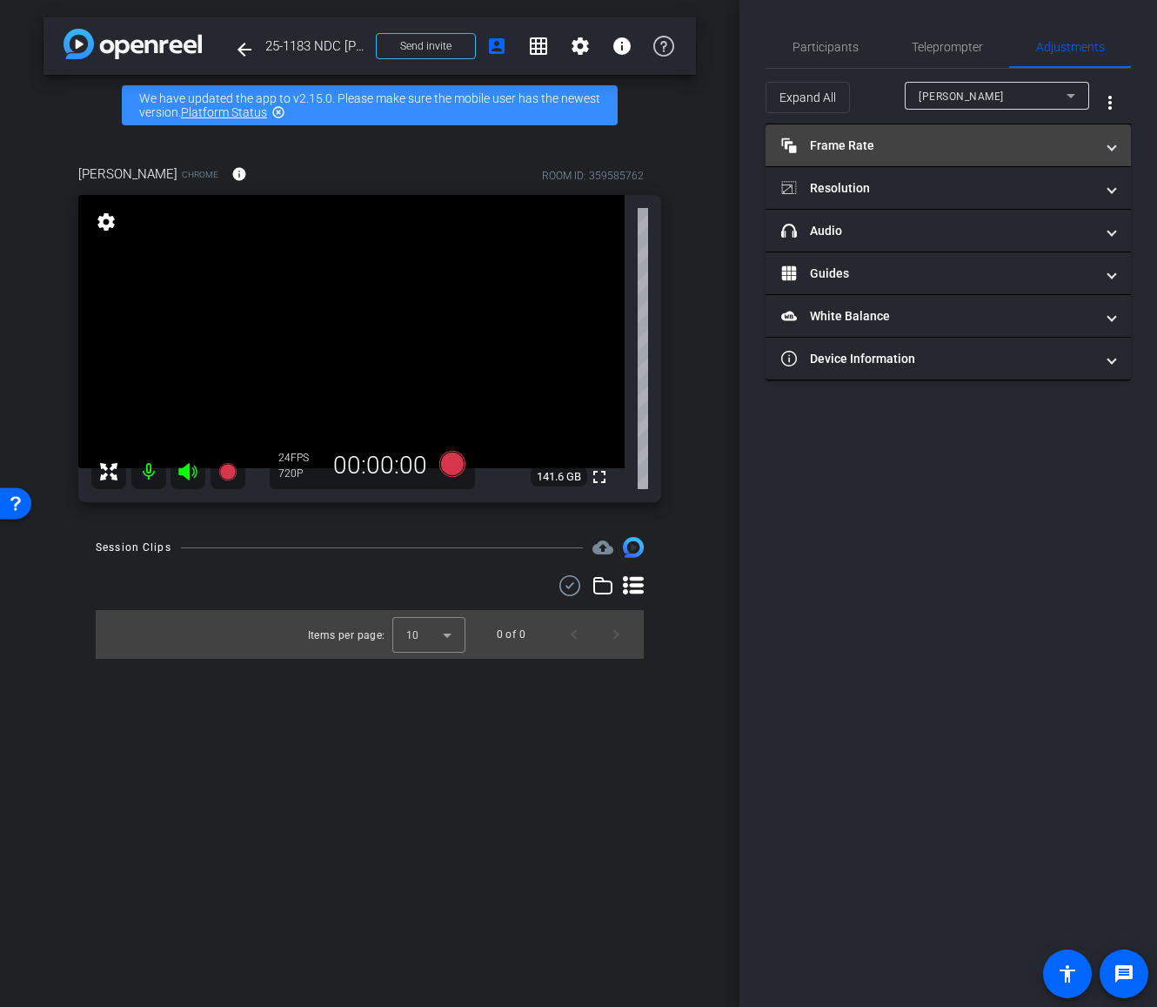
click at [1096, 143] on span "Frame Rate Frame Rate" at bounding box center [944, 146] width 327 height 18
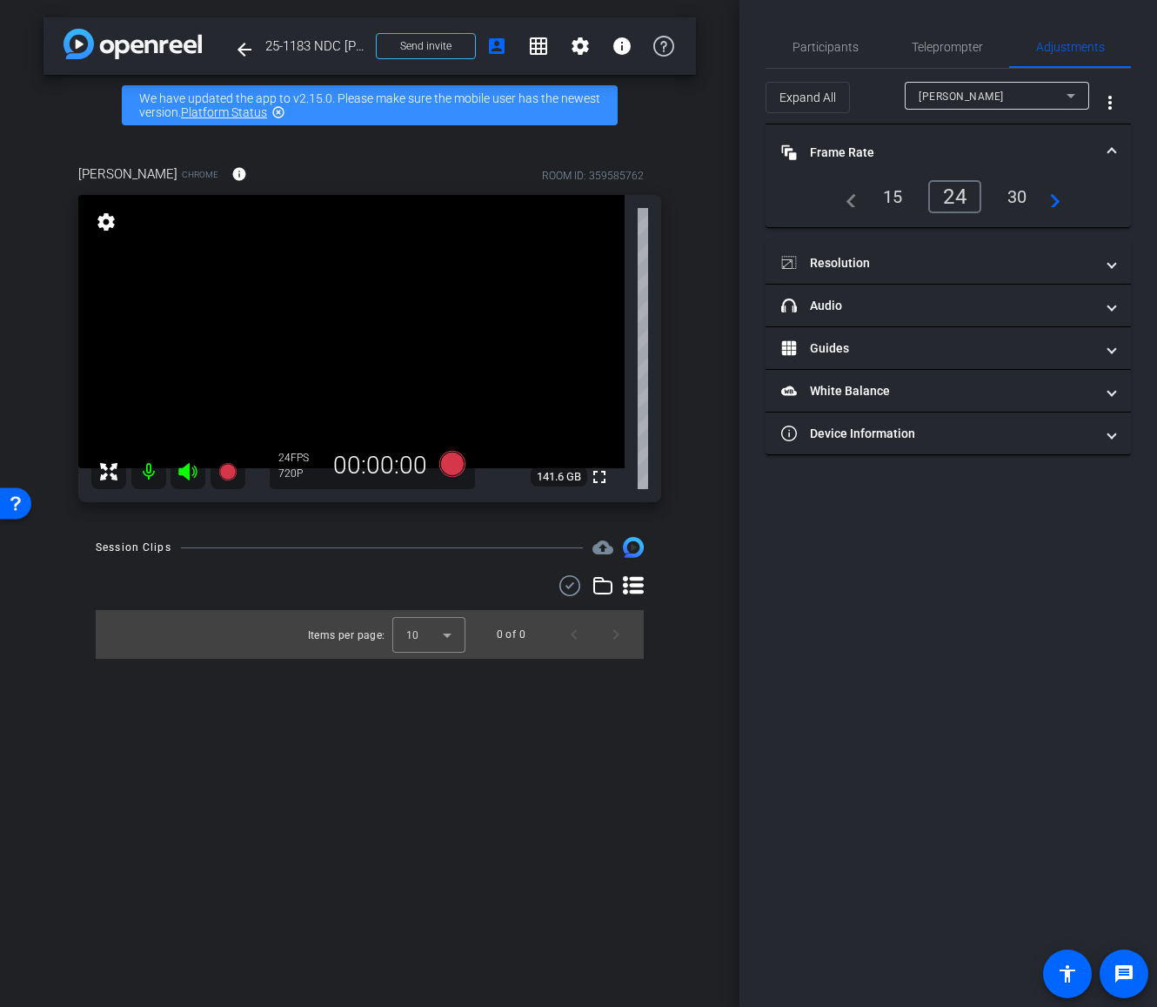
click at [1022, 192] on div "30" at bounding box center [1017, 197] width 46 height 30
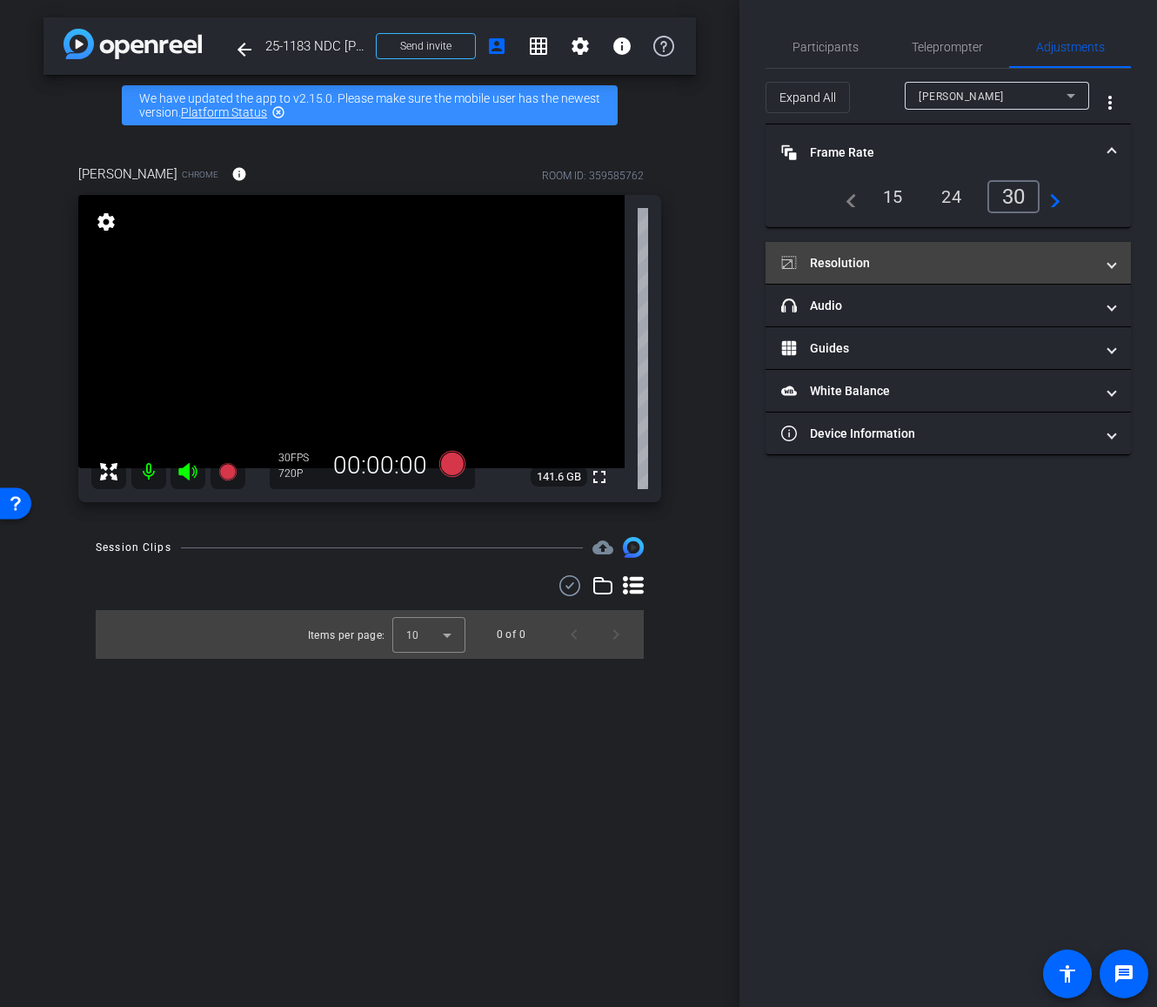
click at [1106, 264] on span "Resolution" at bounding box center [944, 263] width 327 height 18
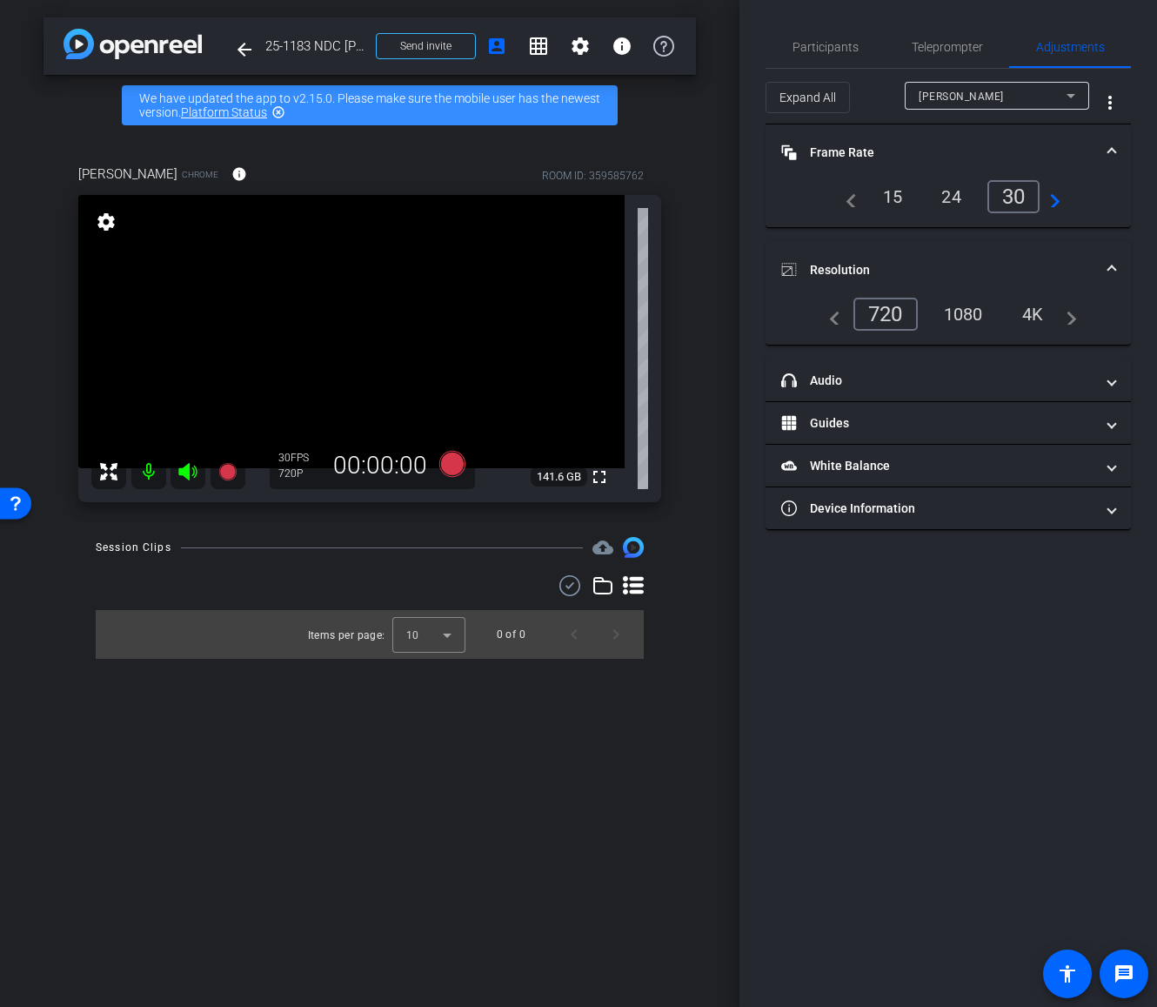
click at [945, 318] on div "1080" at bounding box center [963, 314] width 65 height 30
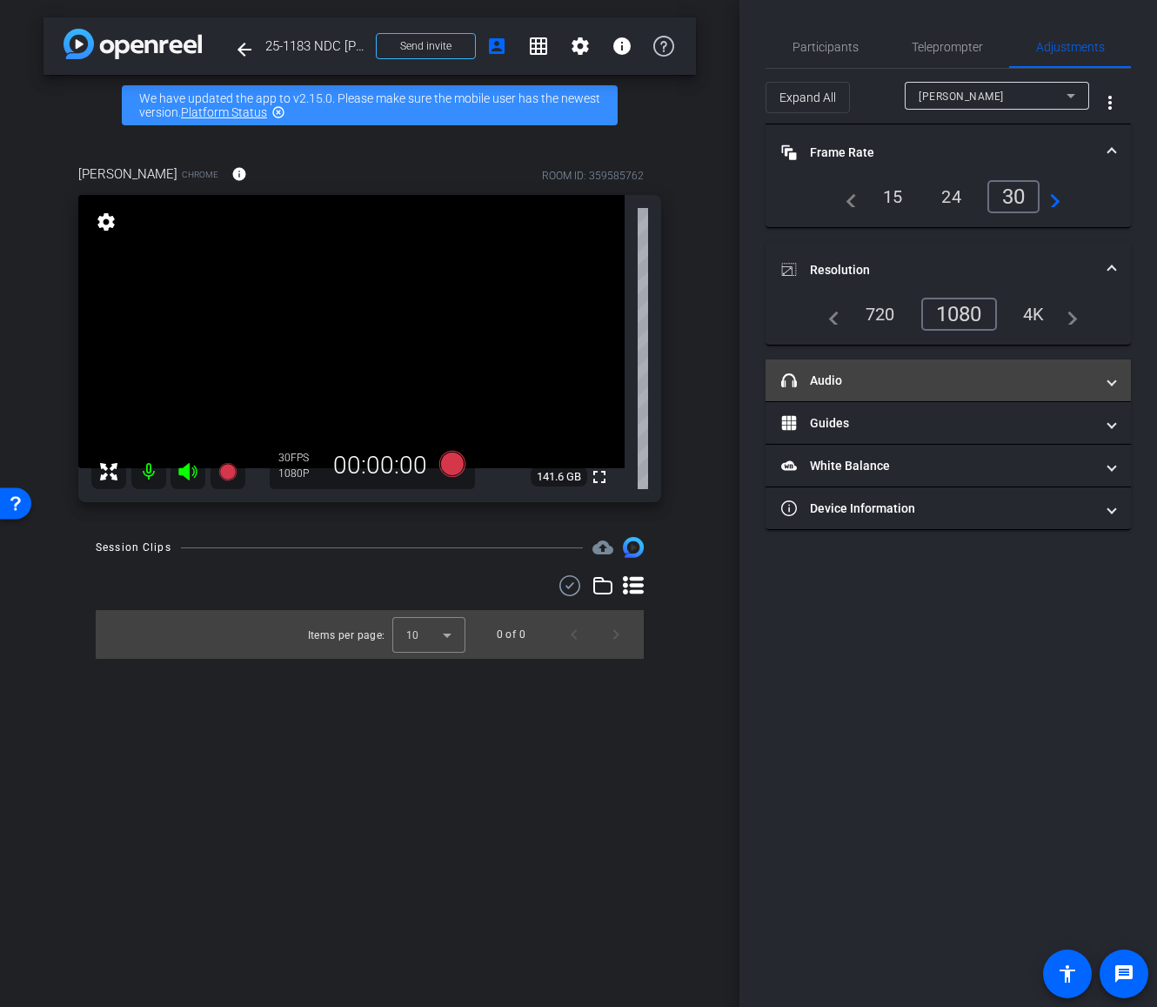
click at [1087, 377] on mat-panel-title "headphone icon Audio" at bounding box center [937, 381] width 313 height 18
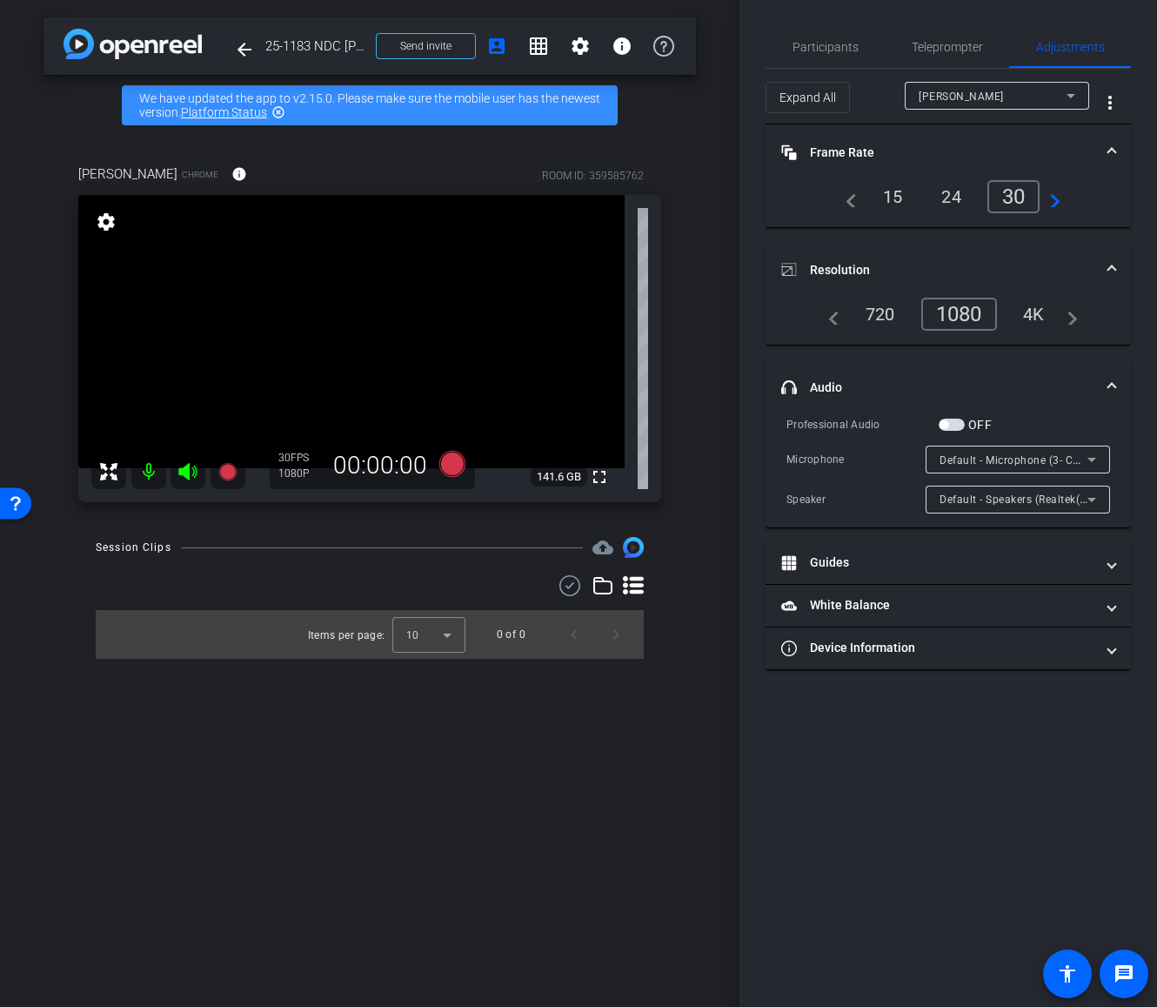
click at [961, 424] on span "button" at bounding box center [952, 425] width 26 height 12
click at [946, 425] on span "button" at bounding box center [952, 425] width 26 height 12
click at [1026, 692] on div "Participants Teleprompter Adjustments settings [PERSON_NAME] flip Director [PER…" at bounding box center [949, 503] width 418 height 1007
click at [827, 49] on span "Participants" at bounding box center [826, 47] width 66 height 12
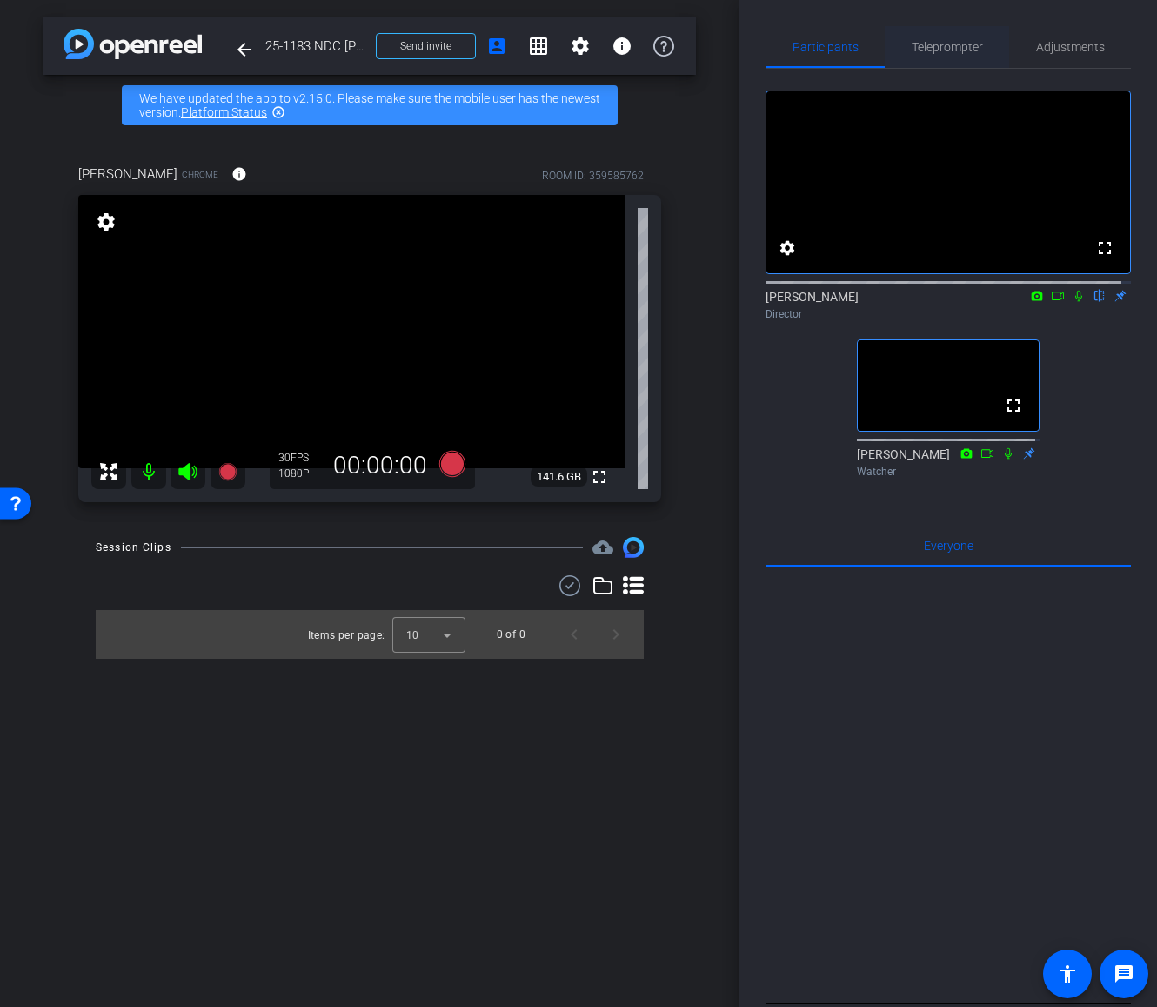
click at [941, 43] on span "Teleprompter" at bounding box center [947, 47] width 71 height 12
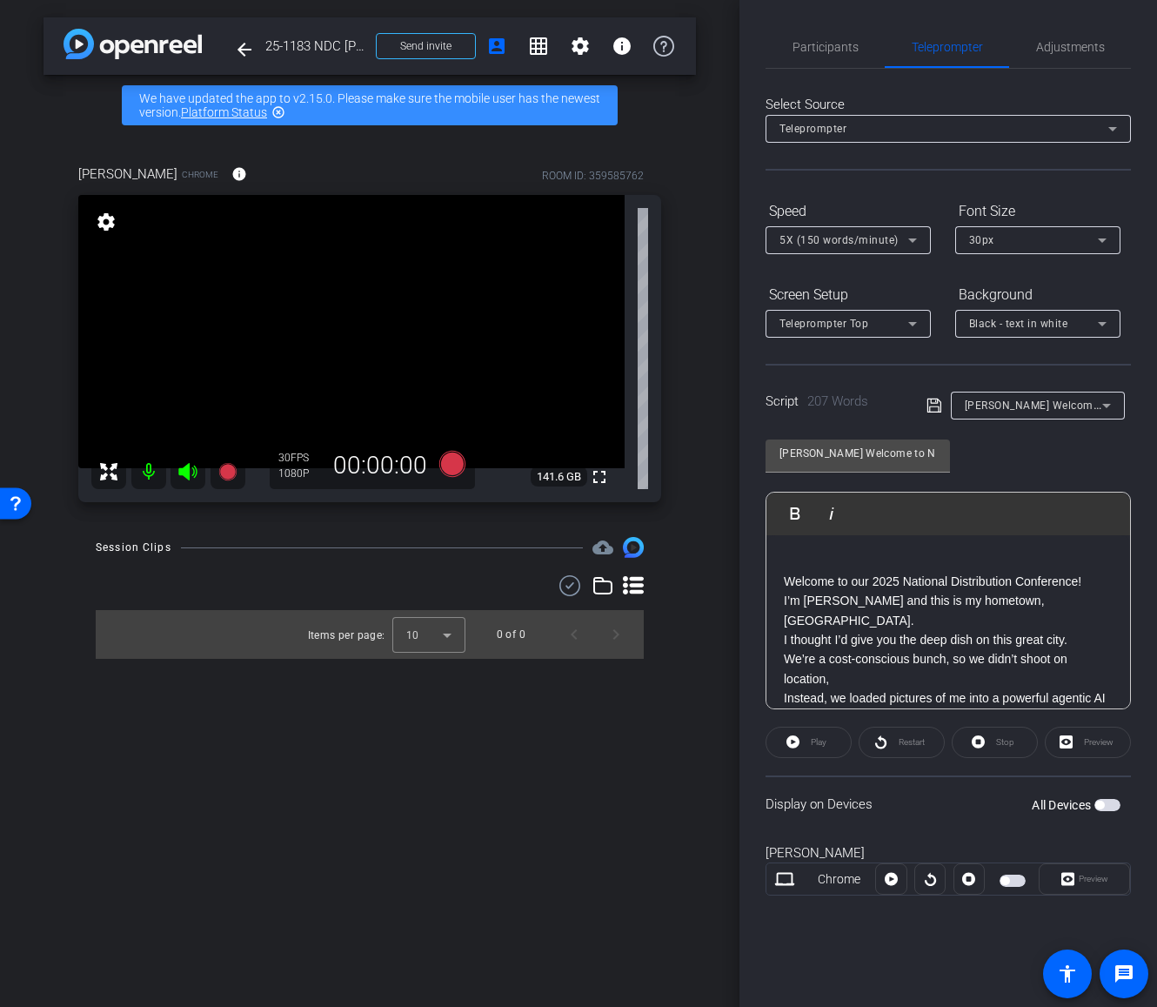
click at [816, 744] on div "Play" at bounding box center [809, 742] width 86 height 31
click at [834, 761] on openreel-capture-teleprompter "Speed 5X (150 words/minute) Font Size 30px Screen Setup Teleprompter Top Backgr…" at bounding box center [948, 561] width 365 height 729
click at [1112, 808] on span "button" at bounding box center [1108, 805] width 26 height 12
click at [813, 745] on span "Play" at bounding box center [819, 742] width 16 height 10
click at [816, 745] on span "Pause" at bounding box center [818, 742] width 23 height 10
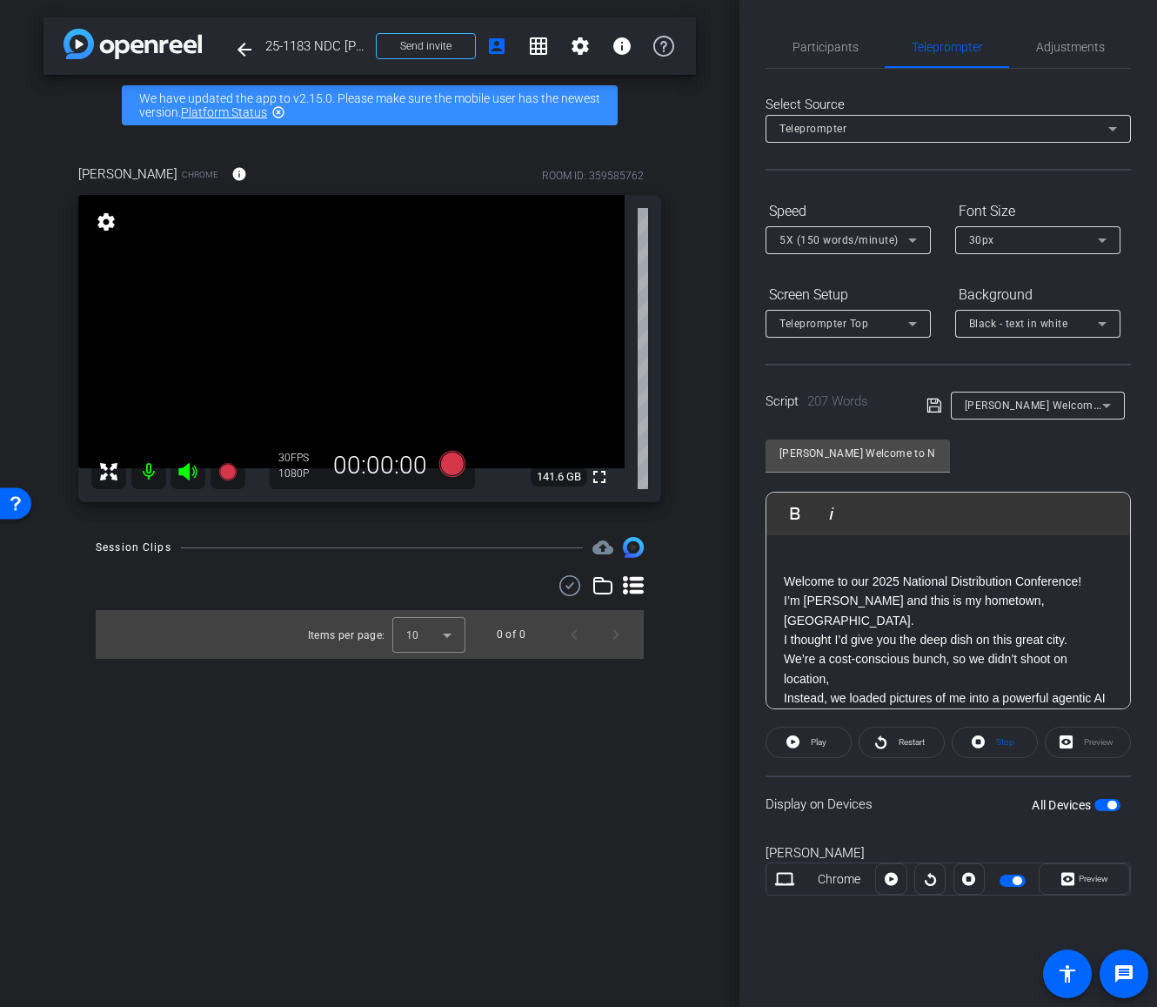
click at [1018, 467] on div "[PERSON_NAME] Welcome to NDC Play Play from this location Play Selected Play an…" at bounding box center [948, 567] width 365 height 283
click at [1011, 467] on div "[PERSON_NAME] Welcome to NDC Play Play from this location Play Selected Play an…" at bounding box center [948, 567] width 365 height 283
click at [981, 789] on div "Display on Devices All Devices" at bounding box center [948, 803] width 365 height 57
click at [1006, 745] on span "Stop" at bounding box center [1005, 742] width 18 height 10
click at [816, 44] on span "Participants" at bounding box center [826, 47] width 66 height 12
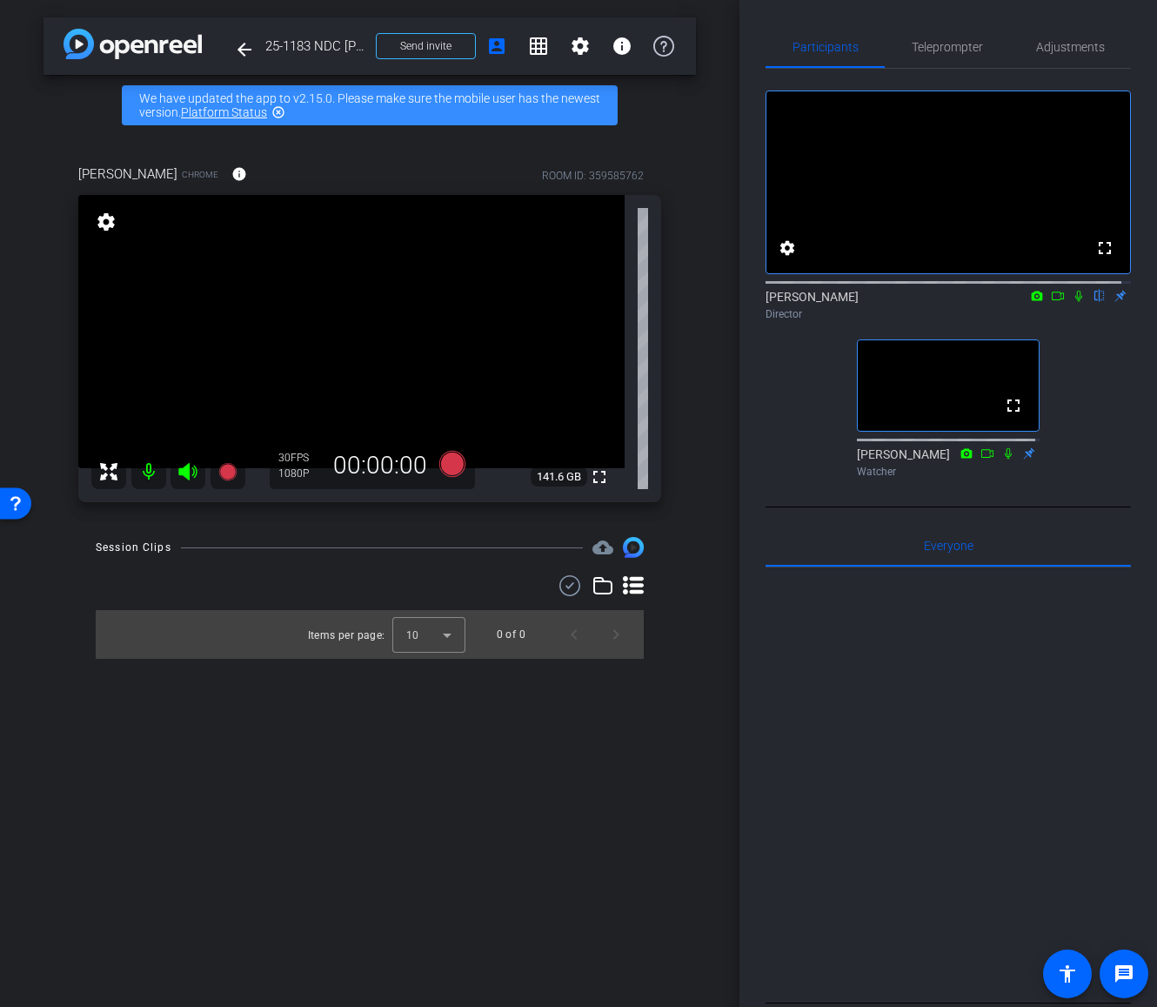
click at [1003, 459] on icon at bounding box center [1008, 453] width 14 height 12
click at [447, 461] on icon at bounding box center [452, 464] width 26 height 26
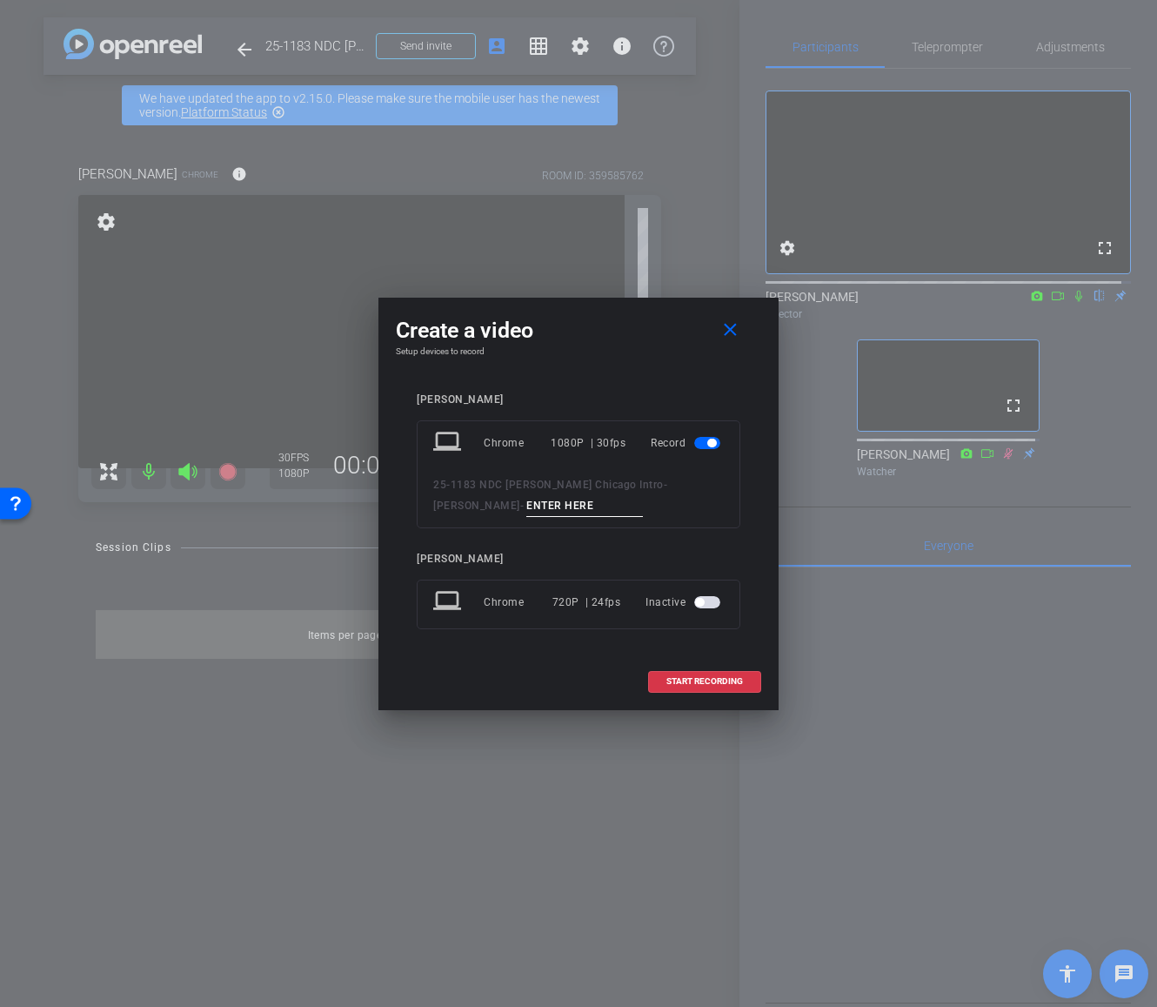
click at [526, 499] on input at bounding box center [584, 506] width 117 height 22
type input "M"
type input "i"
type input "tk1"
click at [691, 683] on span "START RECORDING" at bounding box center [704, 681] width 77 height 9
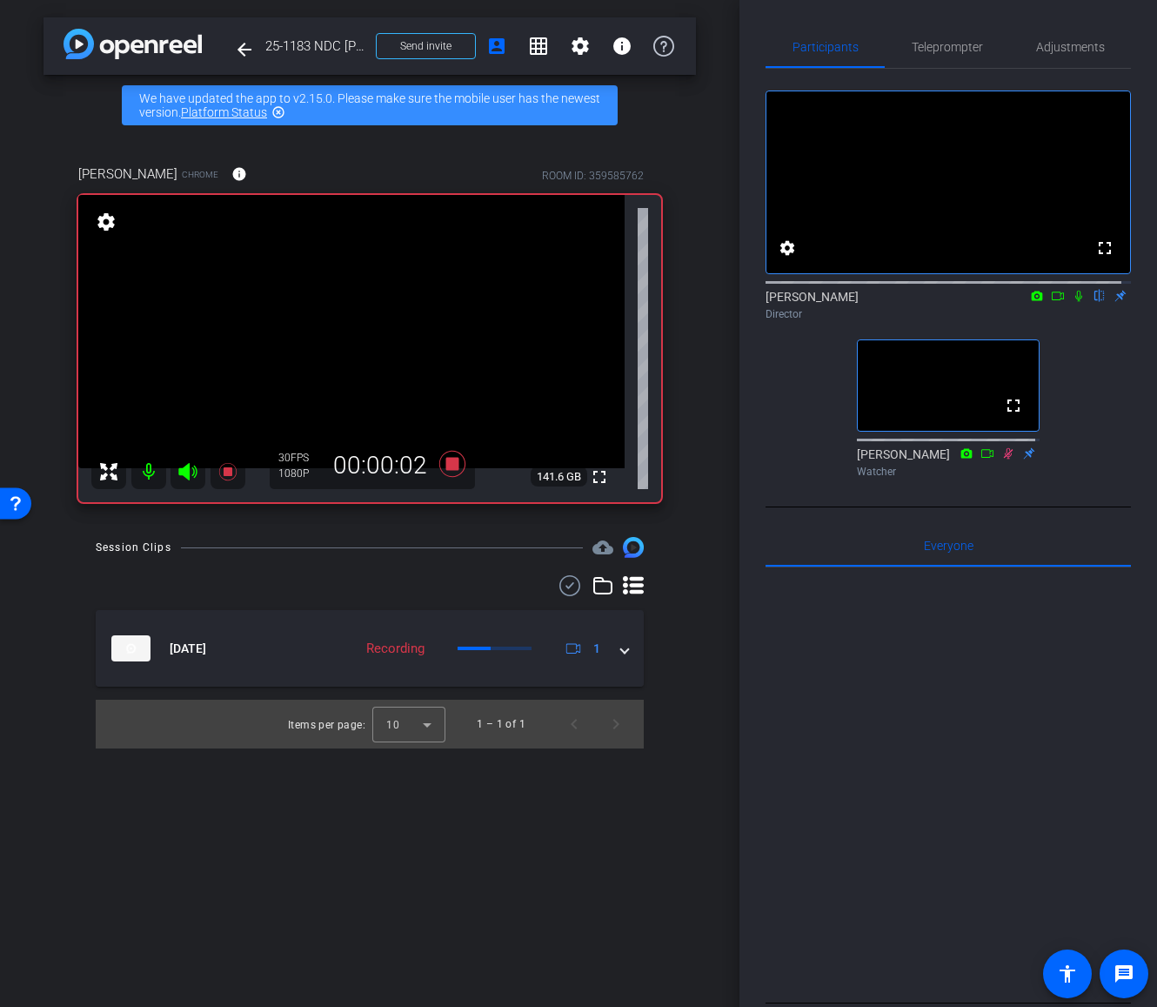
click at [1073, 302] on icon at bounding box center [1079, 296] width 14 height 12
click at [445, 468] on icon at bounding box center [453, 463] width 42 height 31
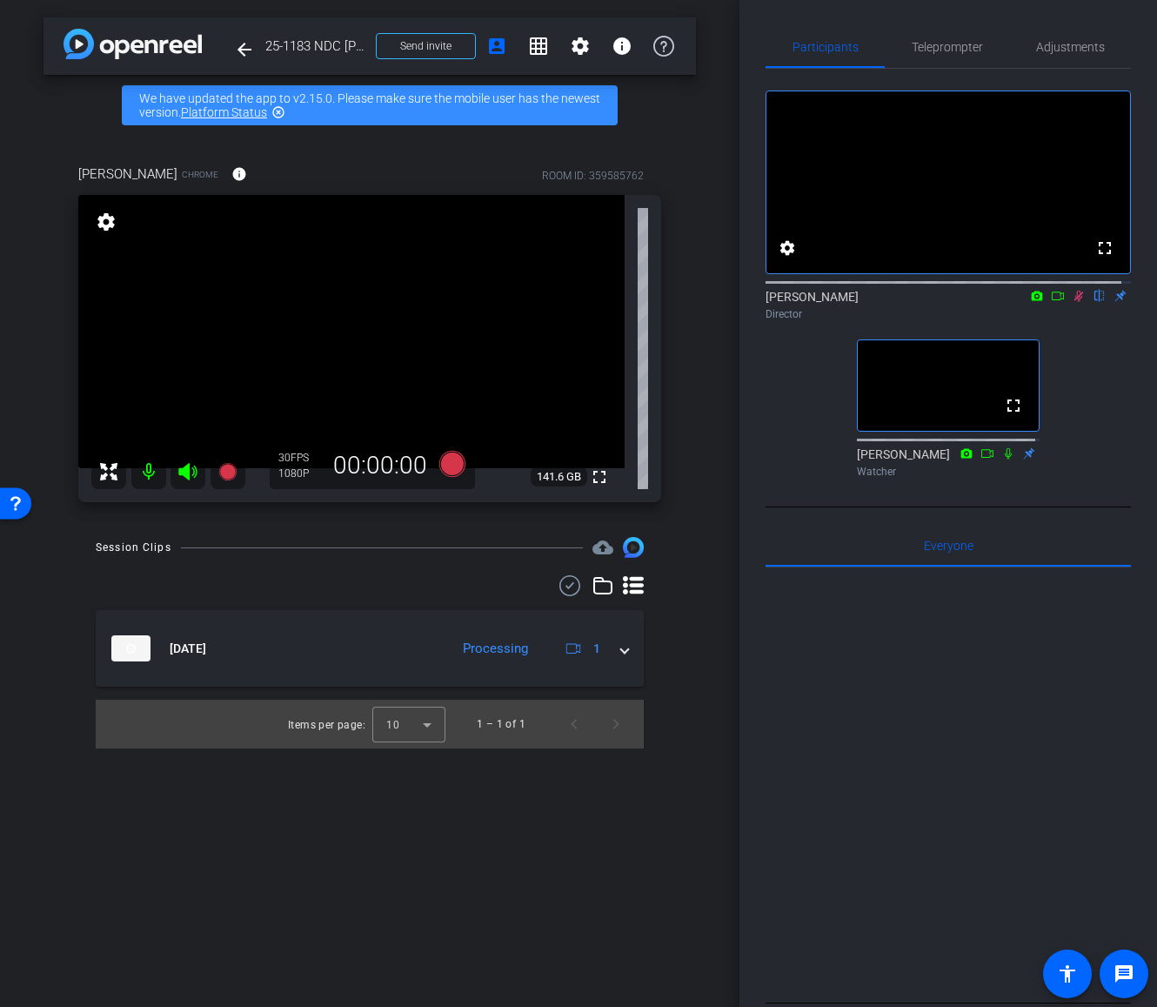
click at [1072, 302] on icon at bounding box center [1079, 296] width 14 height 12
click at [185, 471] on icon at bounding box center [187, 471] width 18 height 17
click at [185, 474] on icon at bounding box center [187, 471] width 18 height 17
click at [187, 470] on icon at bounding box center [187, 471] width 21 height 21
click at [184, 477] on icon at bounding box center [187, 471] width 21 height 21
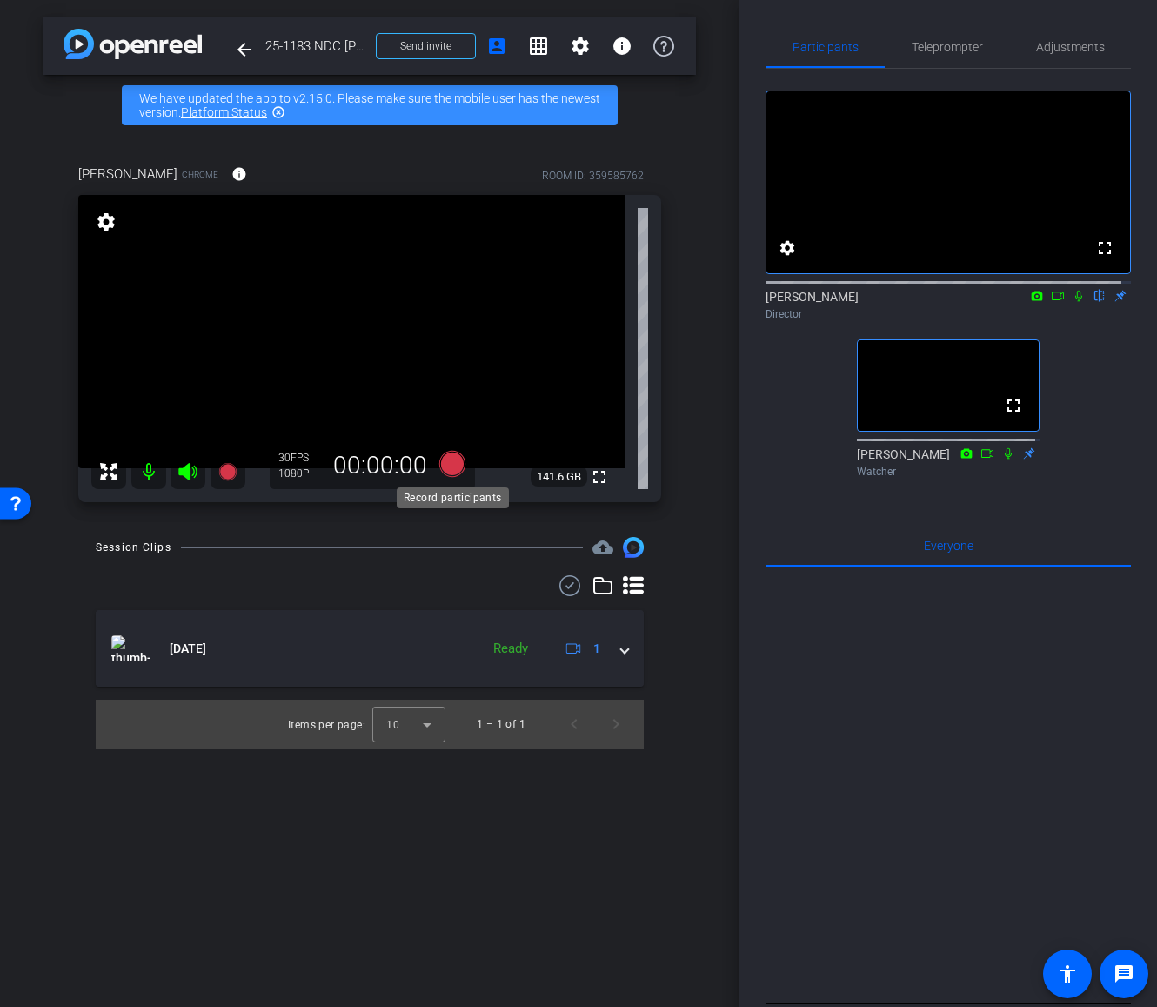
click at [449, 467] on icon at bounding box center [452, 464] width 26 height 26
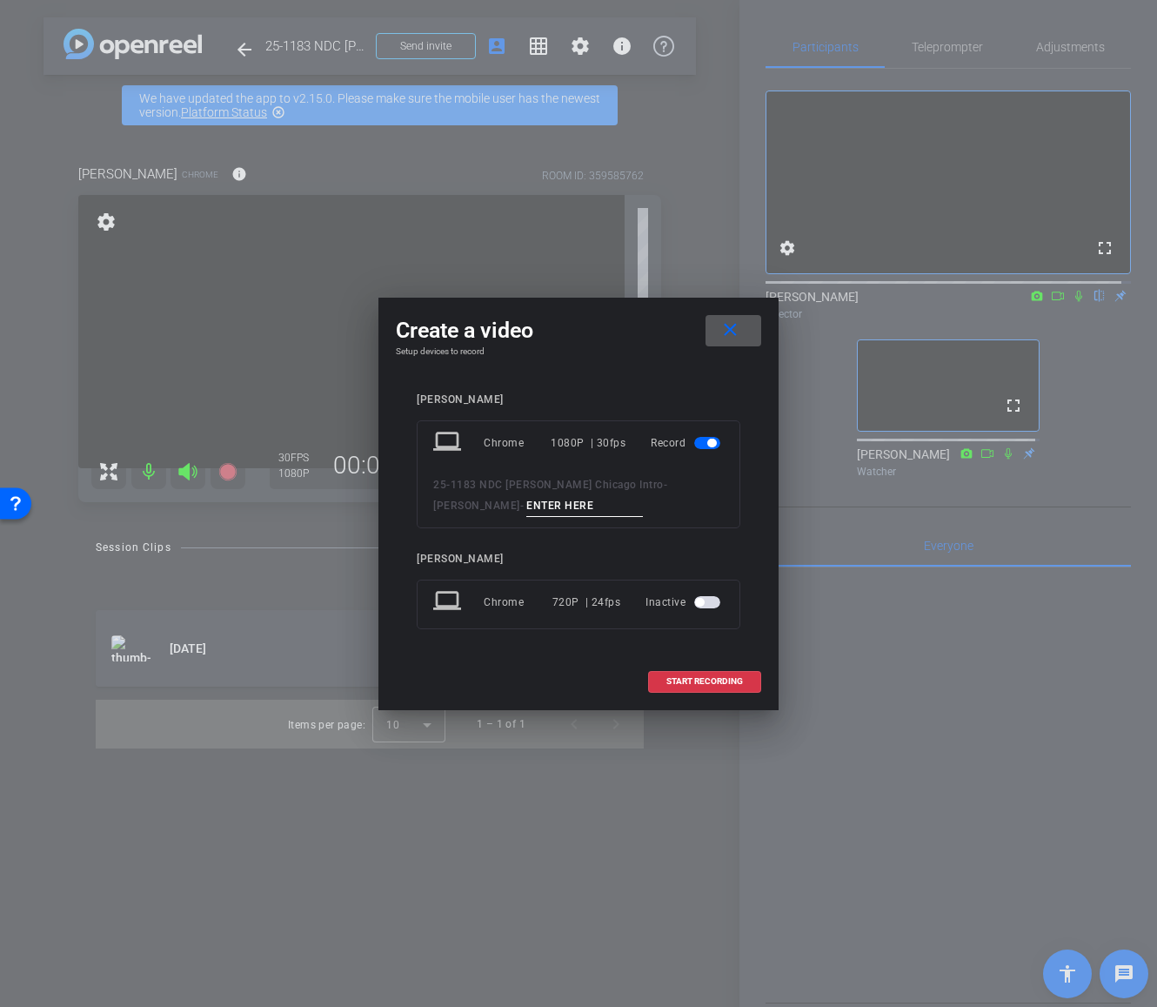
click at [526, 511] on input at bounding box center [584, 506] width 117 height 22
type input "tk2"
click at [711, 680] on span "START RECORDING" at bounding box center [704, 681] width 77 height 9
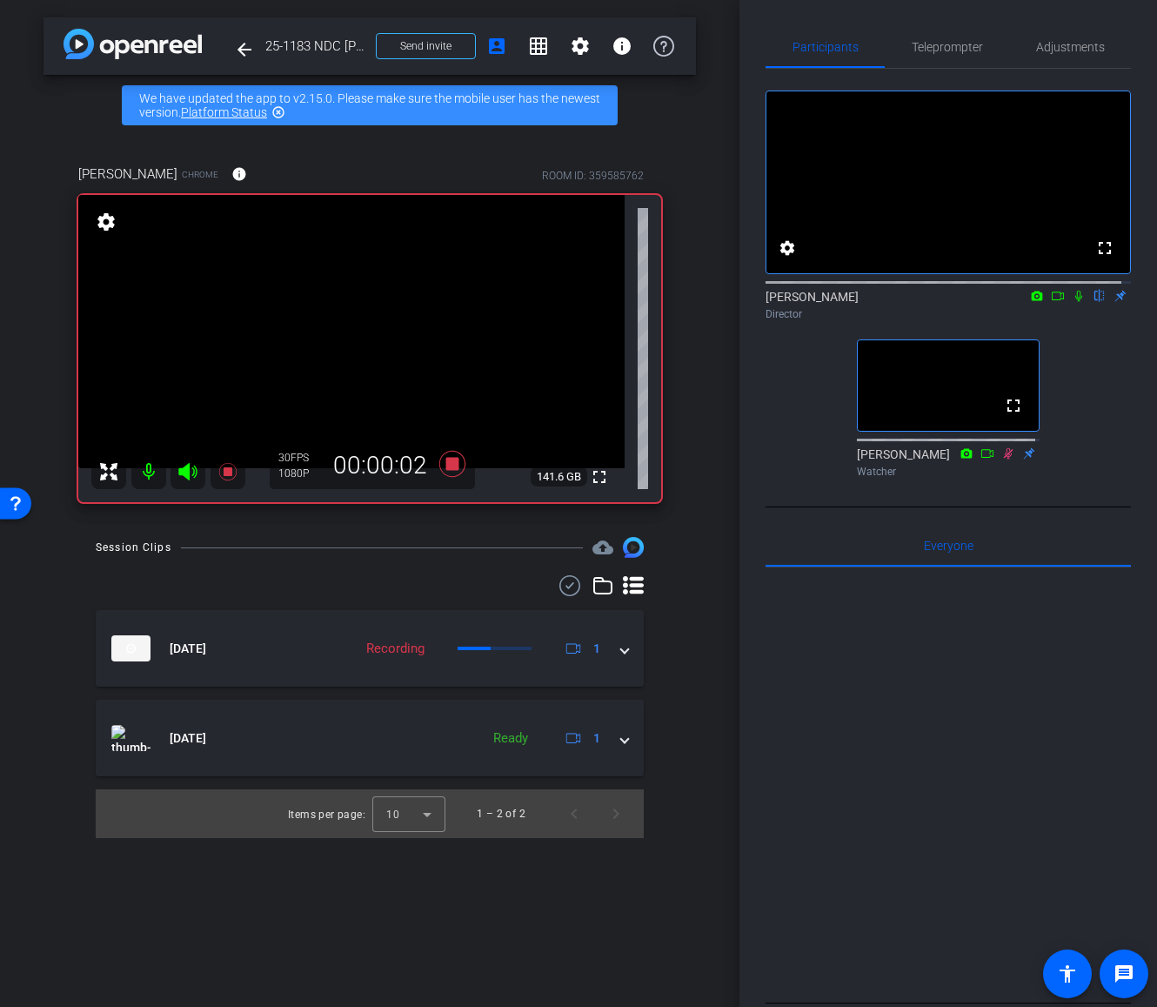
click at [1072, 302] on icon at bounding box center [1079, 296] width 14 height 12
click at [453, 464] on icon at bounding box center [452, 464] width 26 height 26
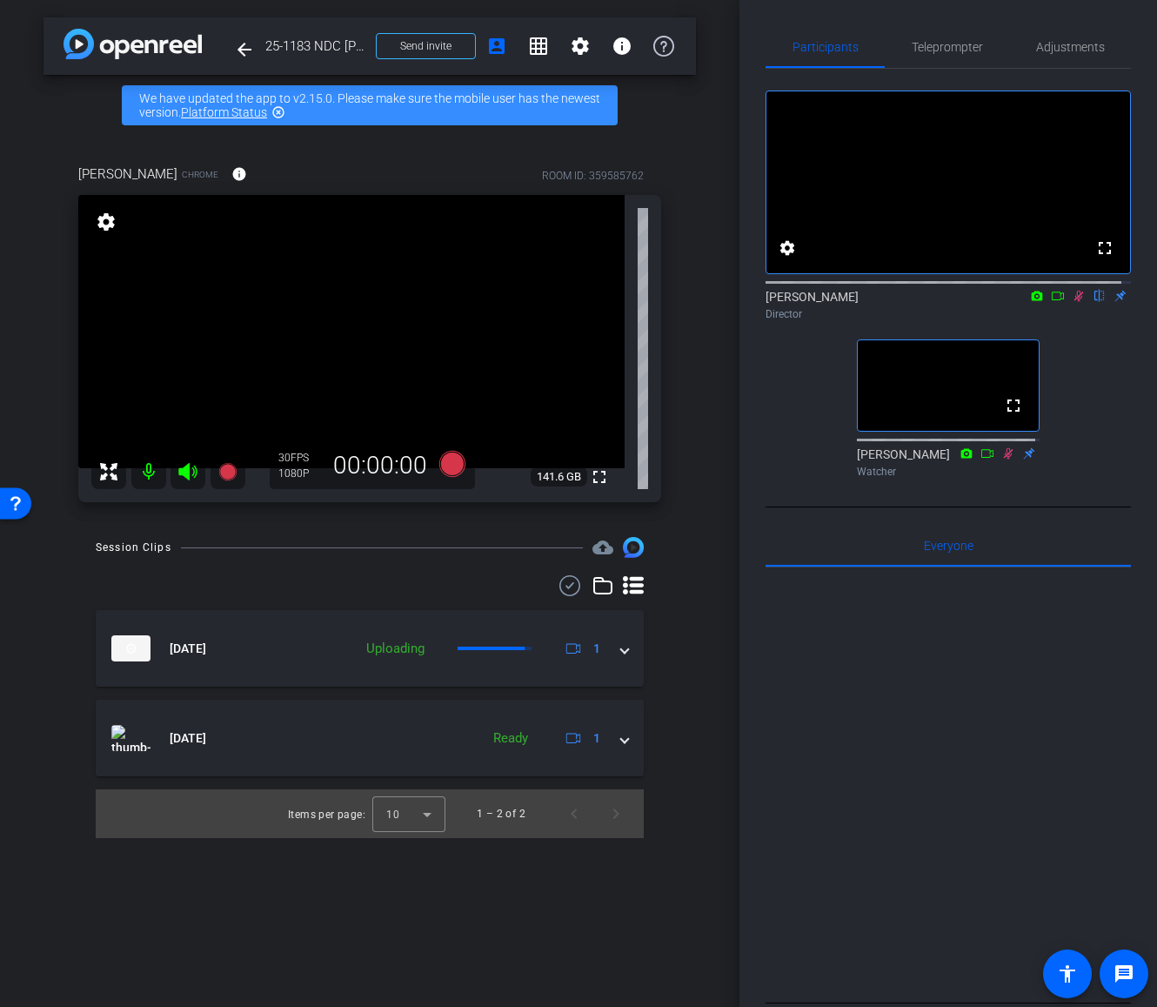
click at [1075, 302] on icon at bounding box center [1080, 296] width 10 height 11
click at [453, 467] on icon at bounding box center [452, 464] width 26 height 26
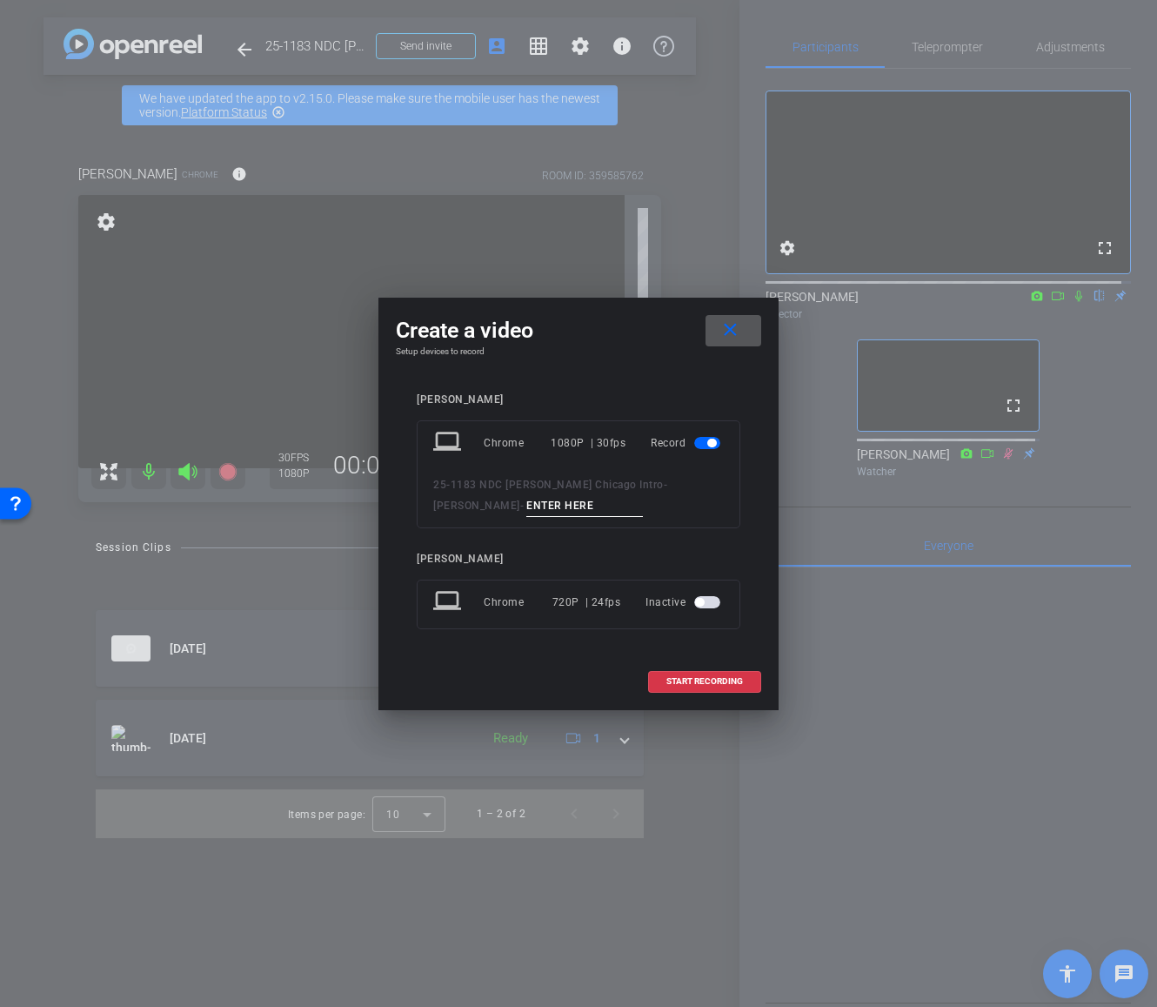
click at [526, 506] on input at bounding box center [584, 506] width 117 height 22
type input "tk3"
click at [700, 679] on span "START RECORDING" at bounding box center [704, 681] width 77 height 9
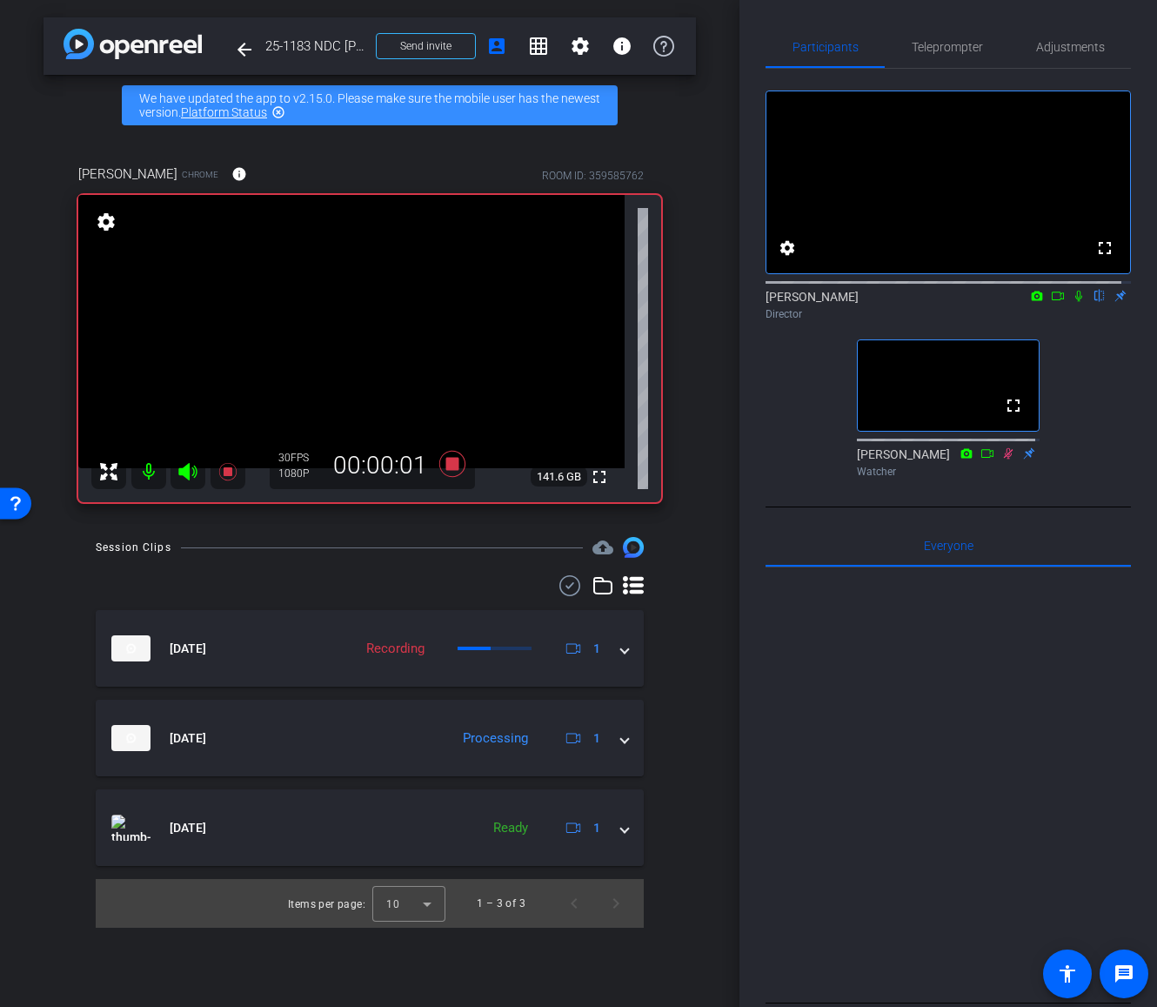
click at [1075, 302] on icon at bounding box center [1078, 296] width 7 height 11
click at [448, 465] on icon at bounding box center [452, 464] width 26 height 26
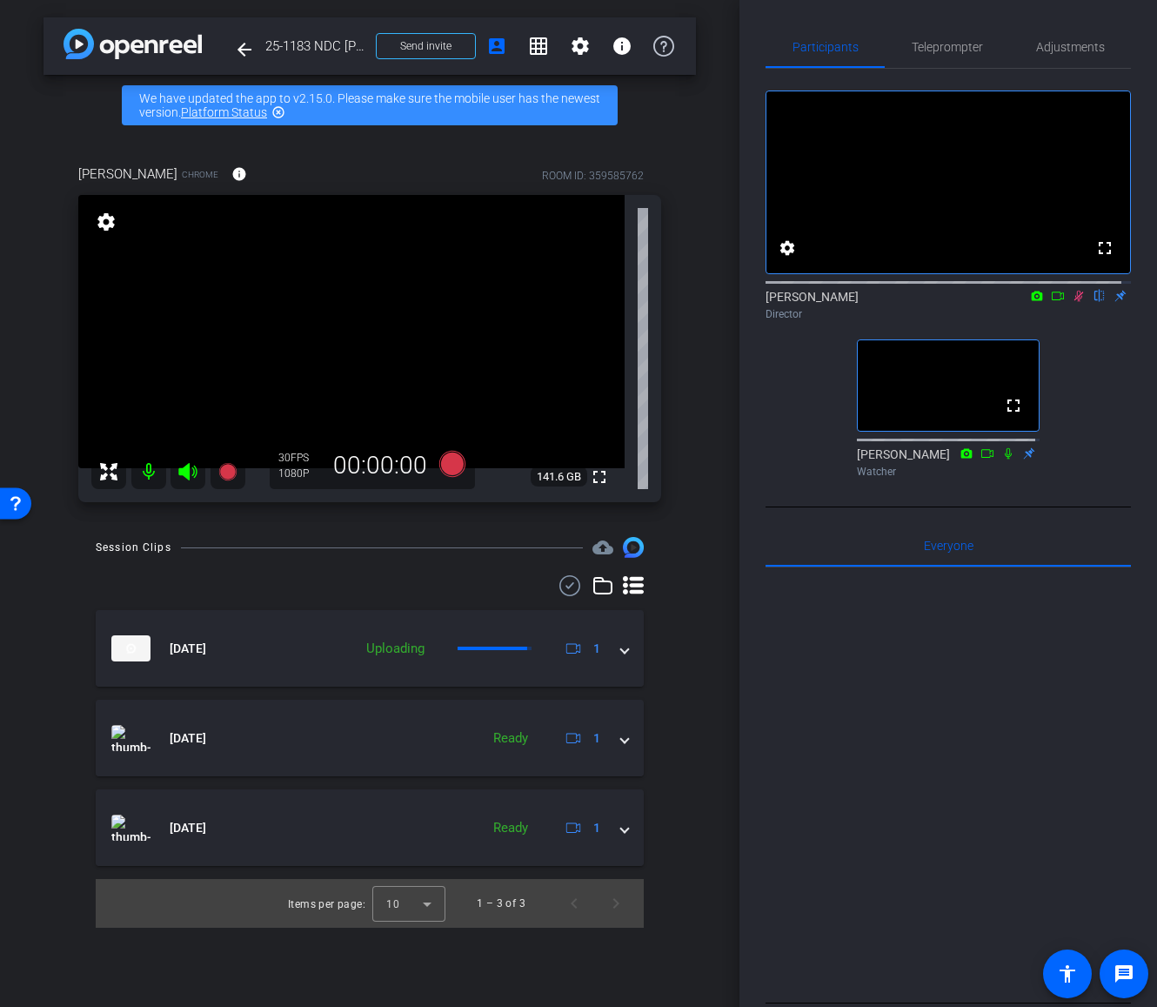
click at [1075, 302] on icon at bounding box center [1080, 296] width 10 height 11
click at [712, 668] on div "arrow_back 25-1183 NDC [PERSON_NAME] Chicago Intro Back to project Send invite …" at bounding box center [370, 503] width 740 height 1007
click at [688, 629] on div "Session Clips cloud_upload [DATE] Processing 1 [DATE] Ready 1 [DATE] Ready 1 It…" at bounding box center [370, 732] width 653 height 391
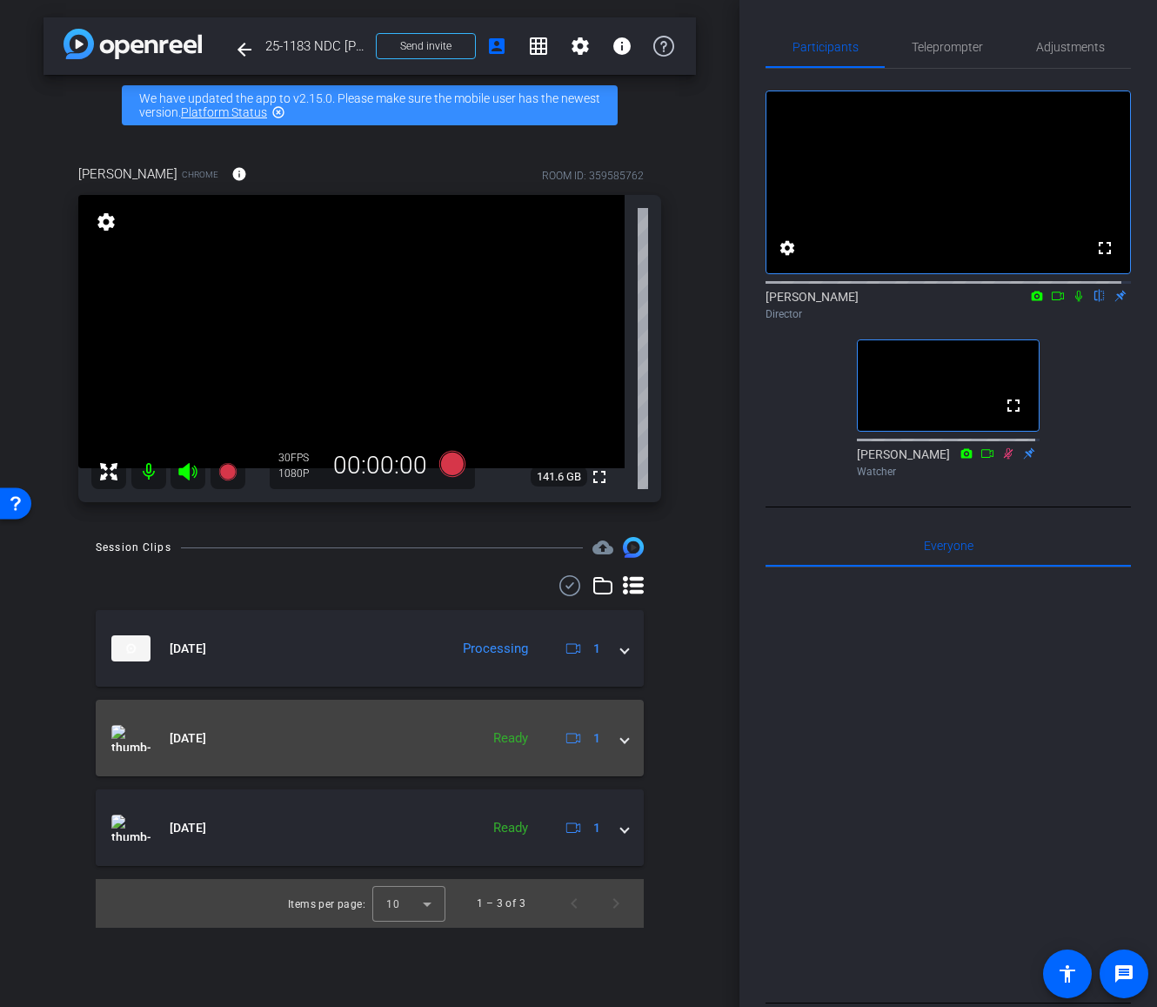
click at [628, 739] on span at bounding box center [624, 738] width 7 height 18
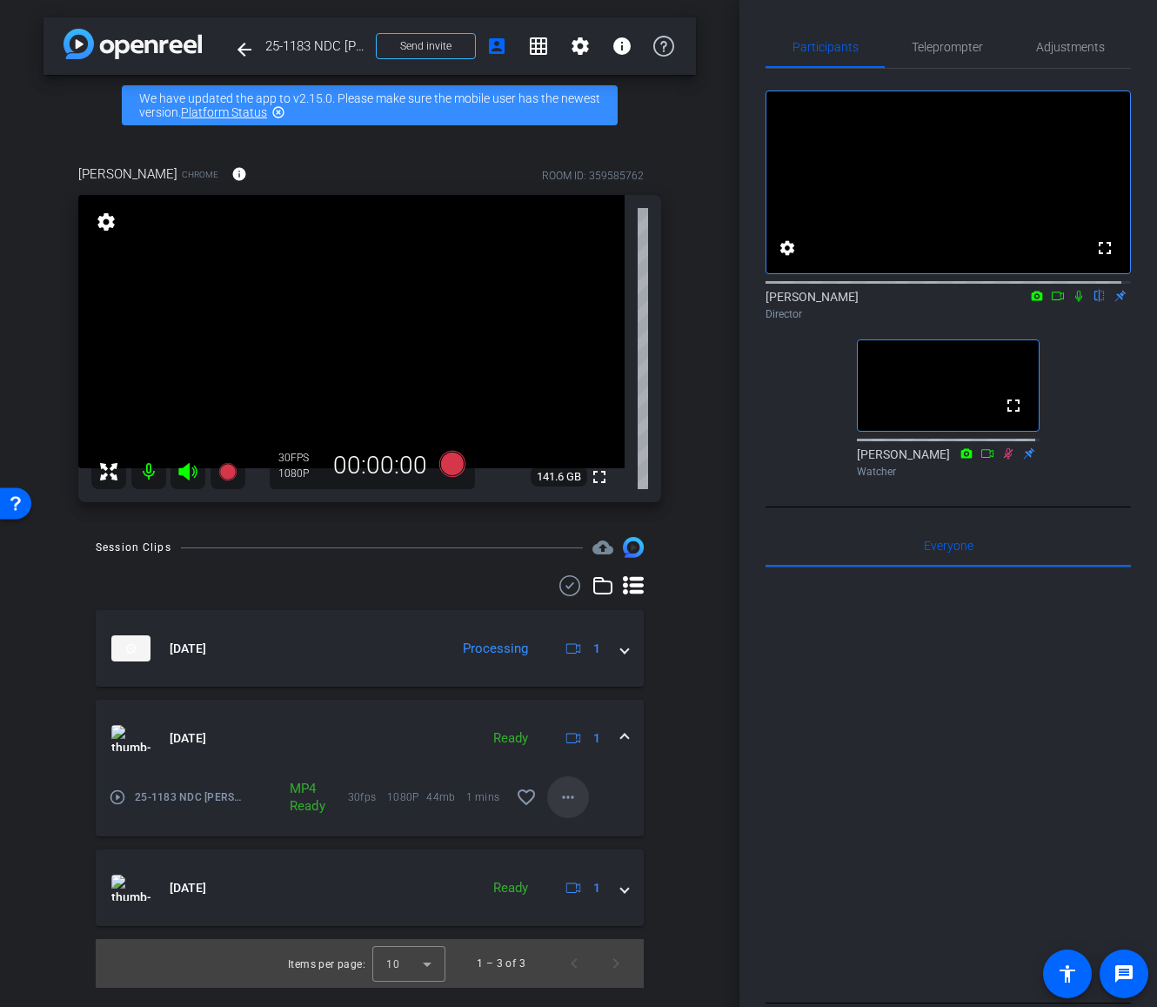
click at [573, 794] on mat-icon "more_horiz" at bounding box center [568, 797] width 21 height 21
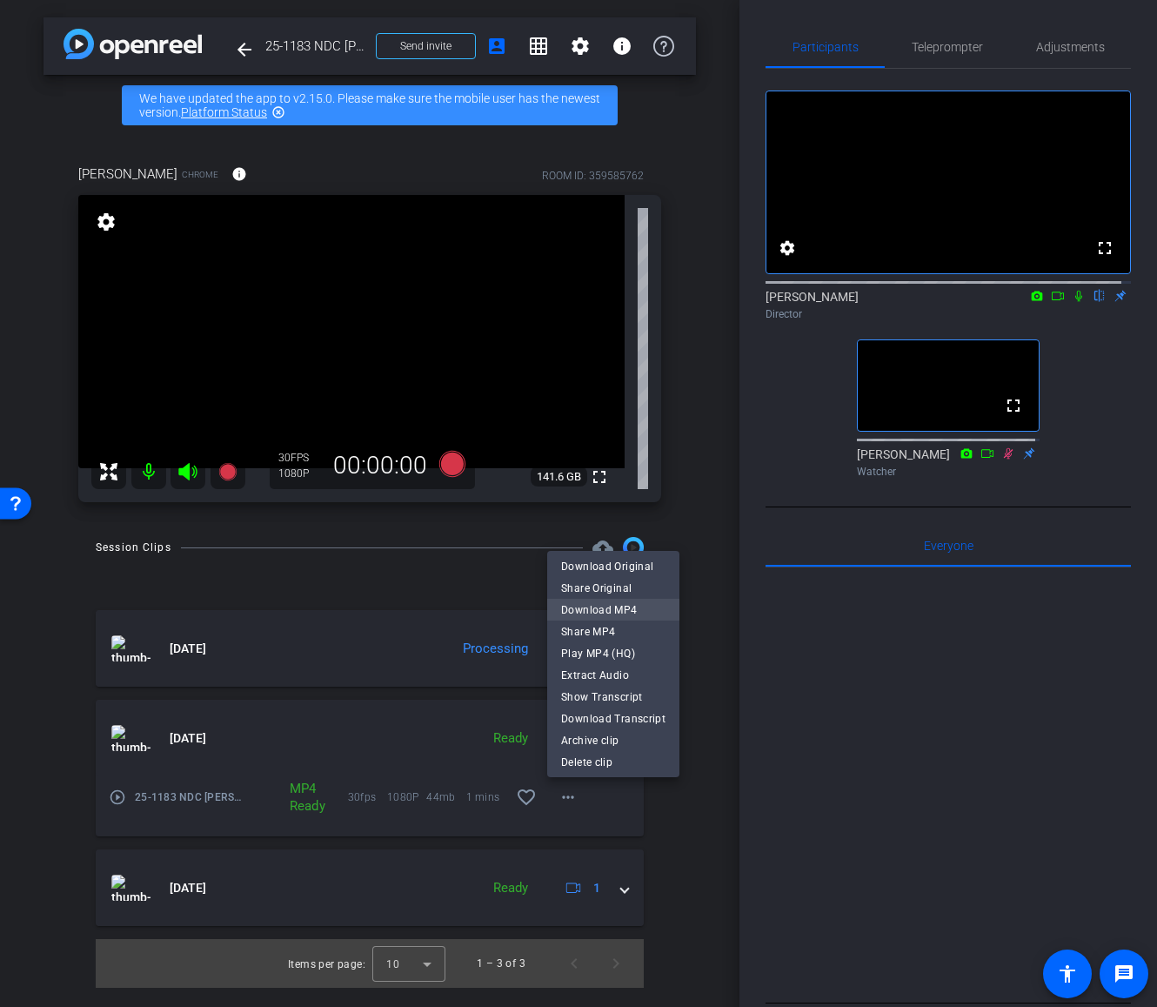
click at [580, 615] on span "Download MP4" at bounding box center [613, 609] width 104 height 21
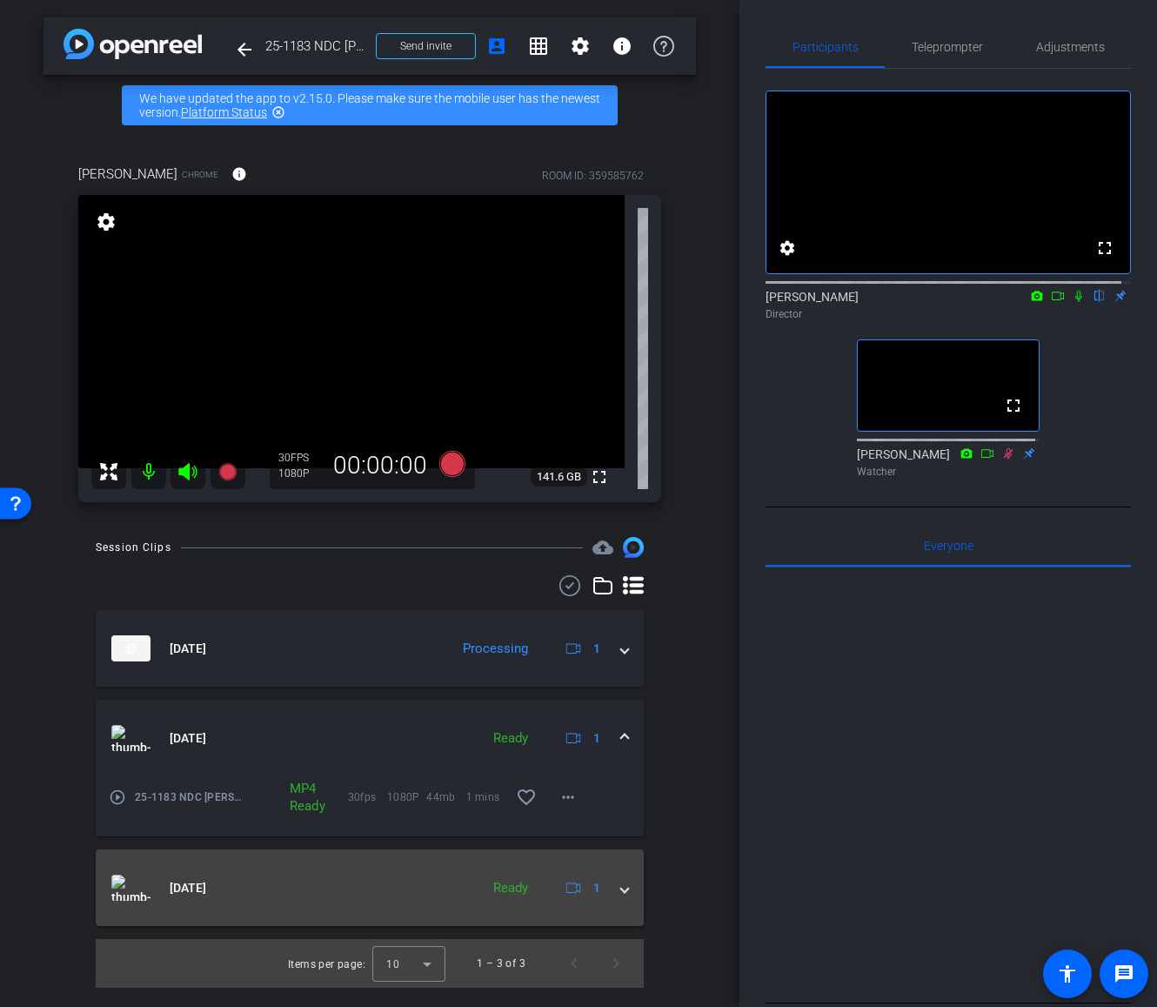
click at [626, 892] on span at bounding box center [624, 888] width 7 height 18
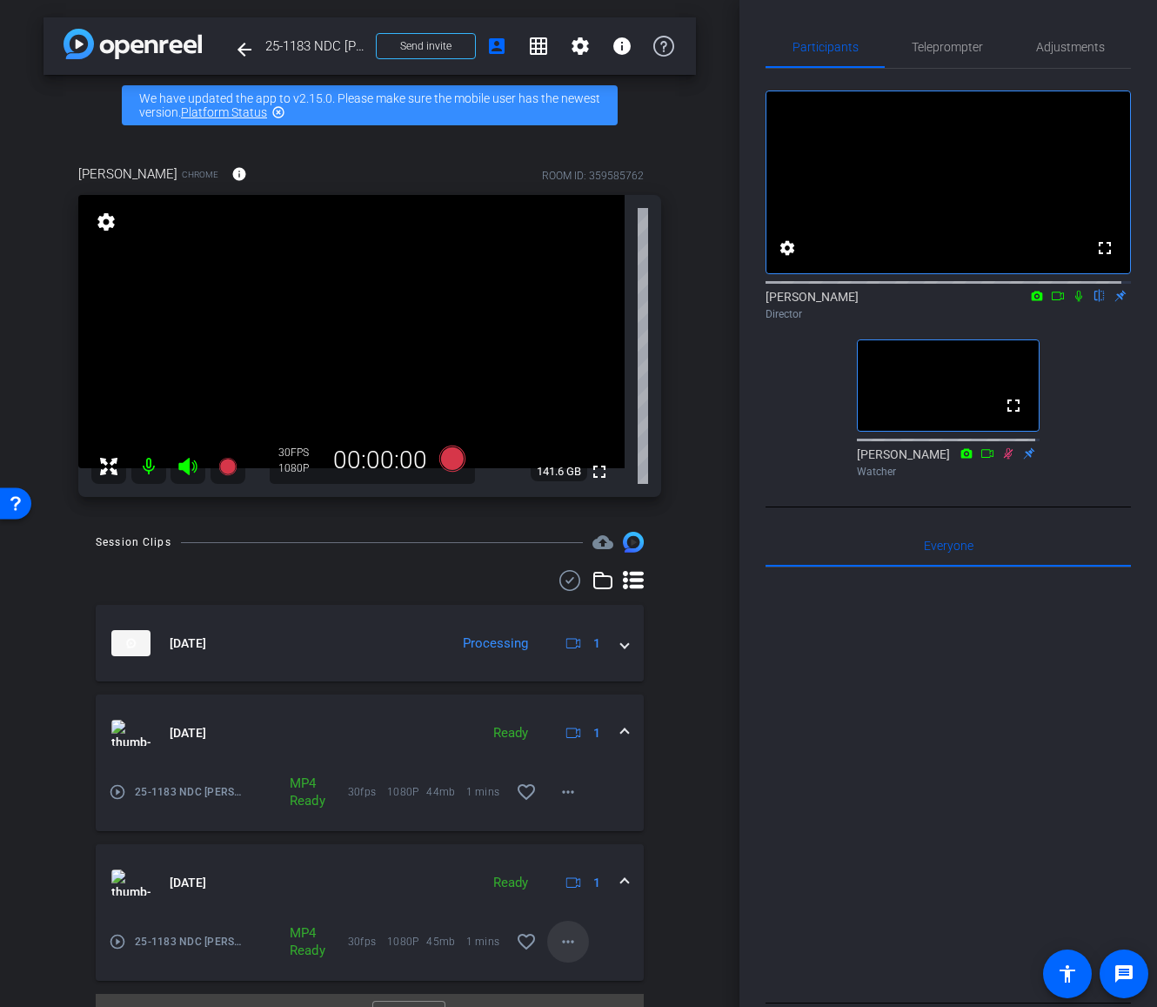
click at [563, 938] on mat-icon "more_horiz" at bounding box center [568, 941] width 21 height 21
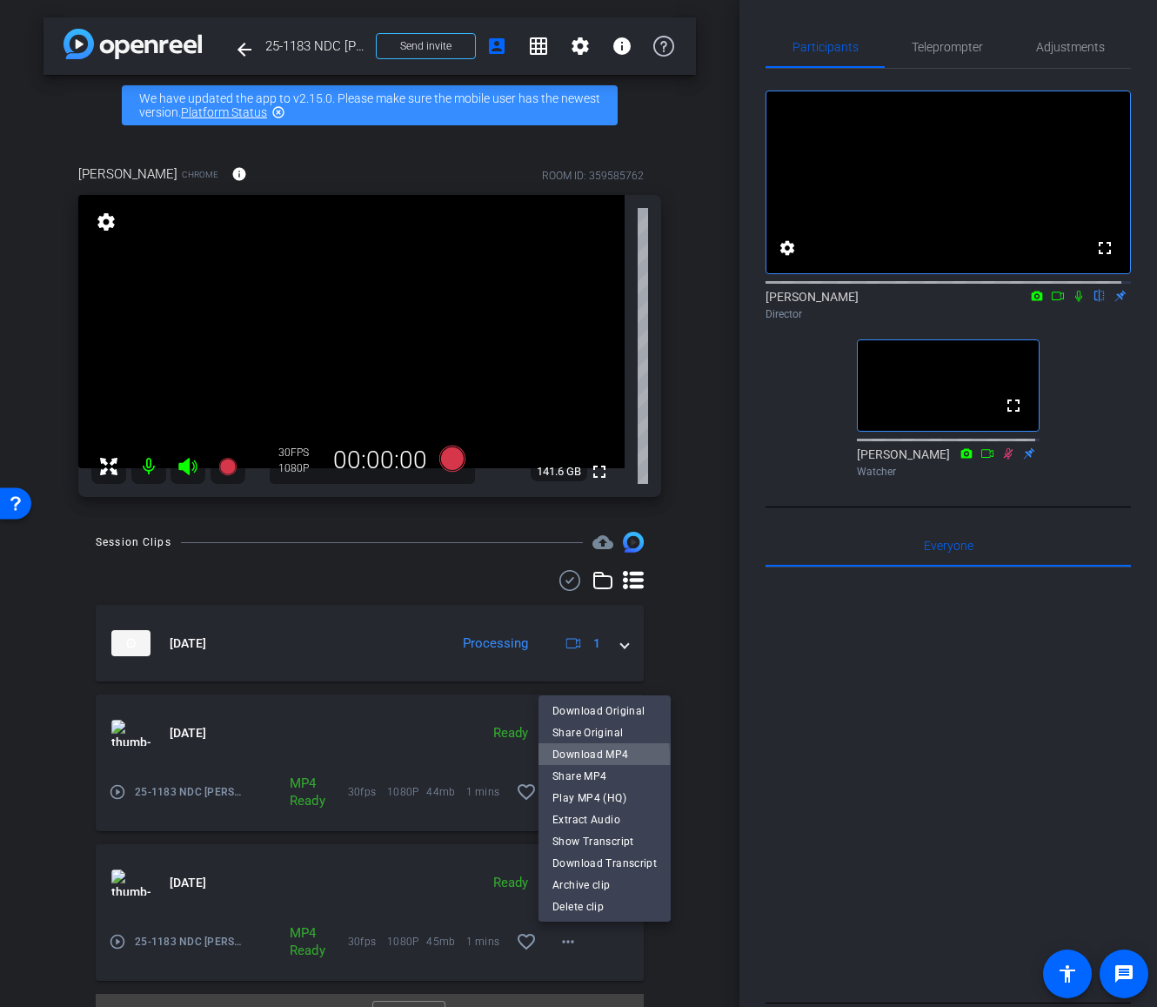
click at [598, 756] on span "Download MP4" at bounding box center [604, 753] width 104 height 21
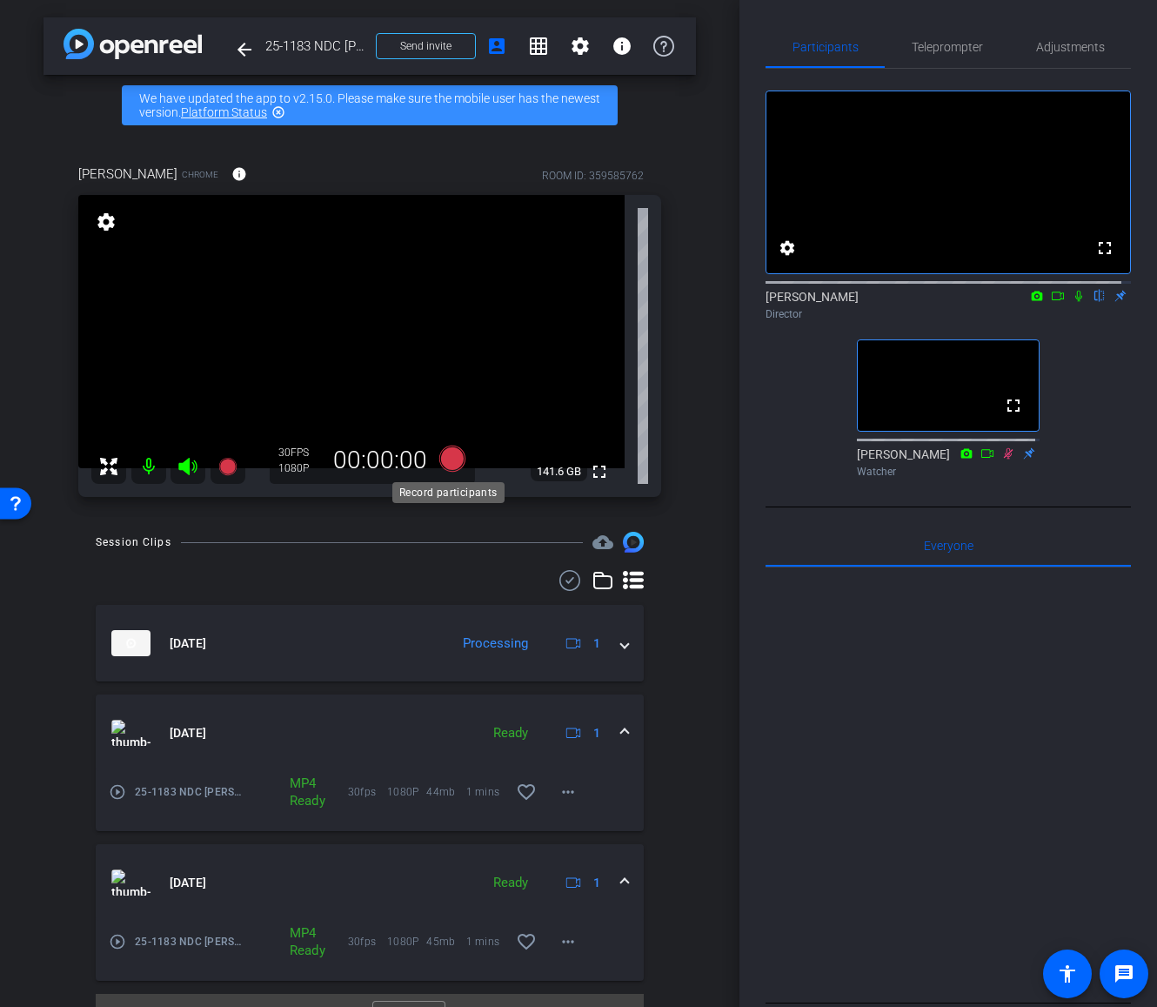
click at [448, 458] on icon at bounding box center [452, 458] width 26 height 26
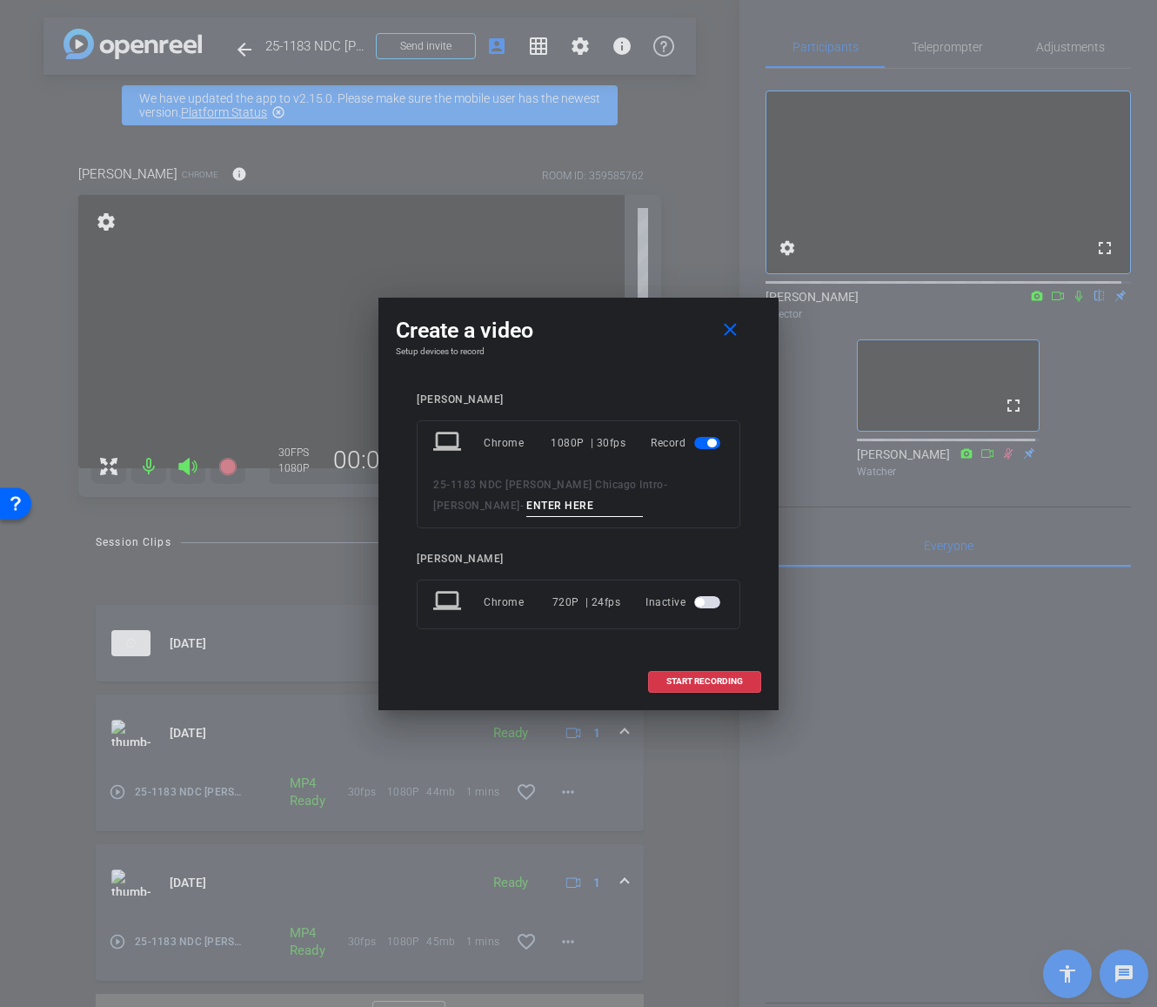
click at [526, 500] on input at bounding box center [584, 506] width 117 height 22
type input "tk4"
click at [674, 685] on span "START RECORDING" at bounding box center [704, 681] width 77 height 9
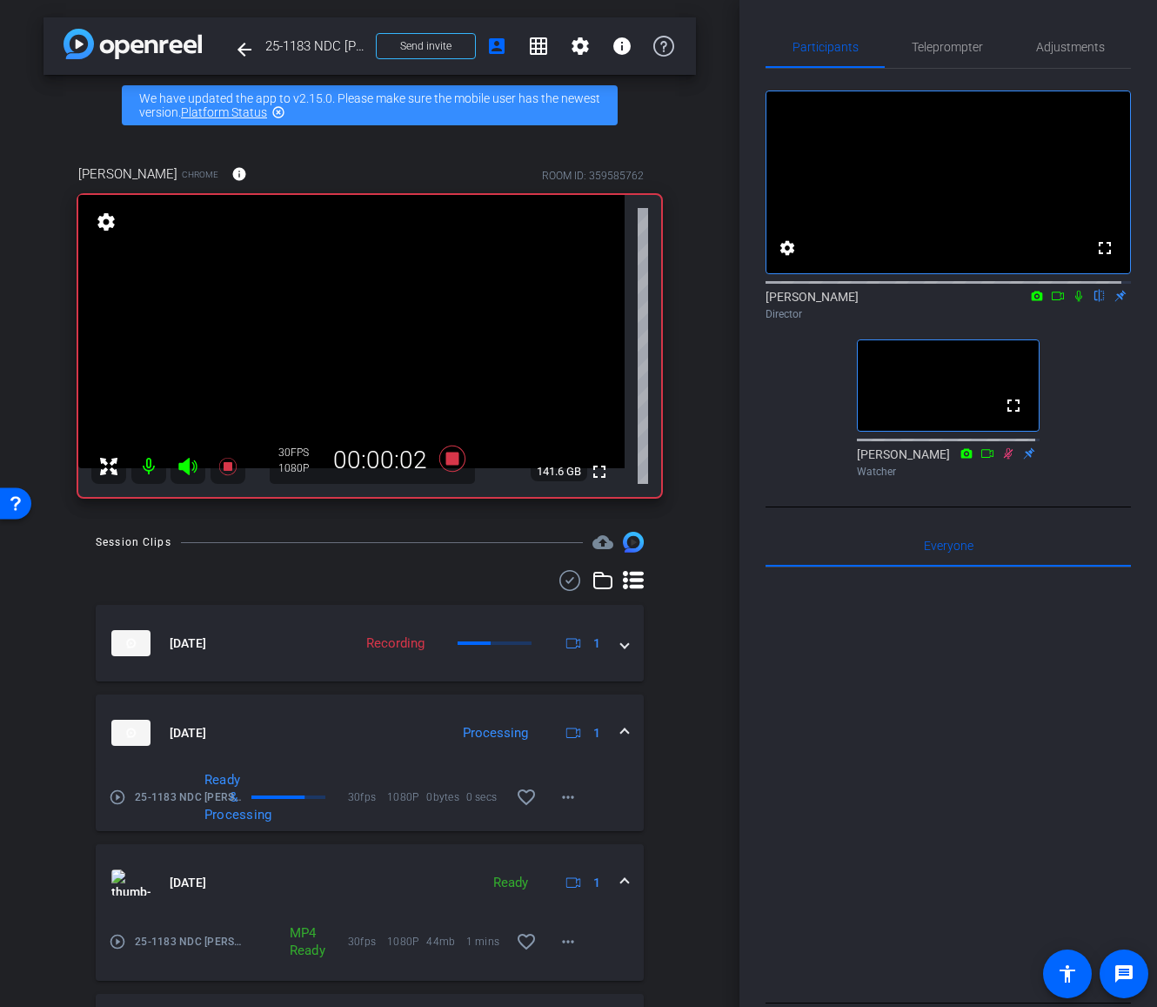
click at [1072, 302] on icon at bounding box center [1079, 296] width 14 height 12
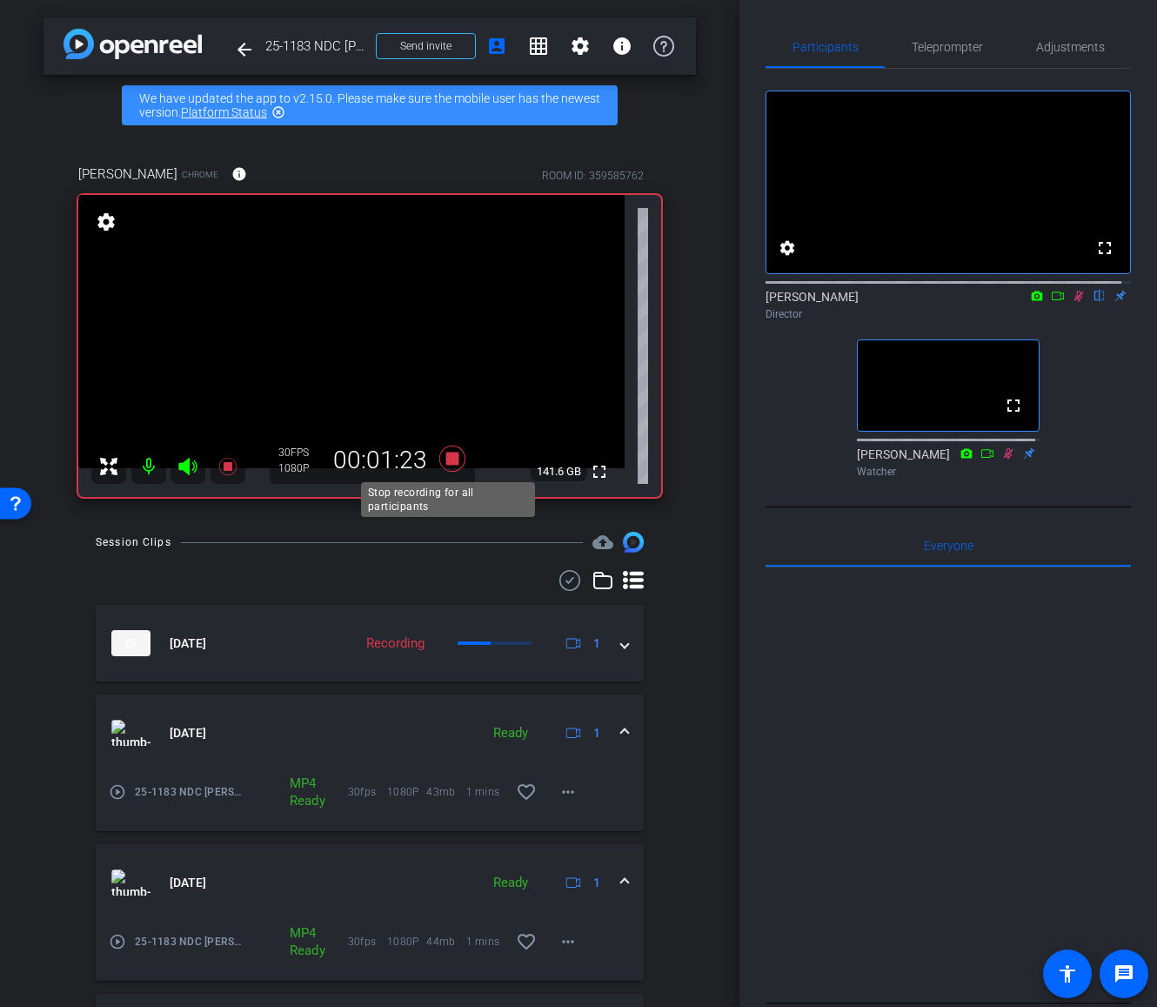
click at [453, 453] on icon at bounding box center [452, 458] width 26 height 26
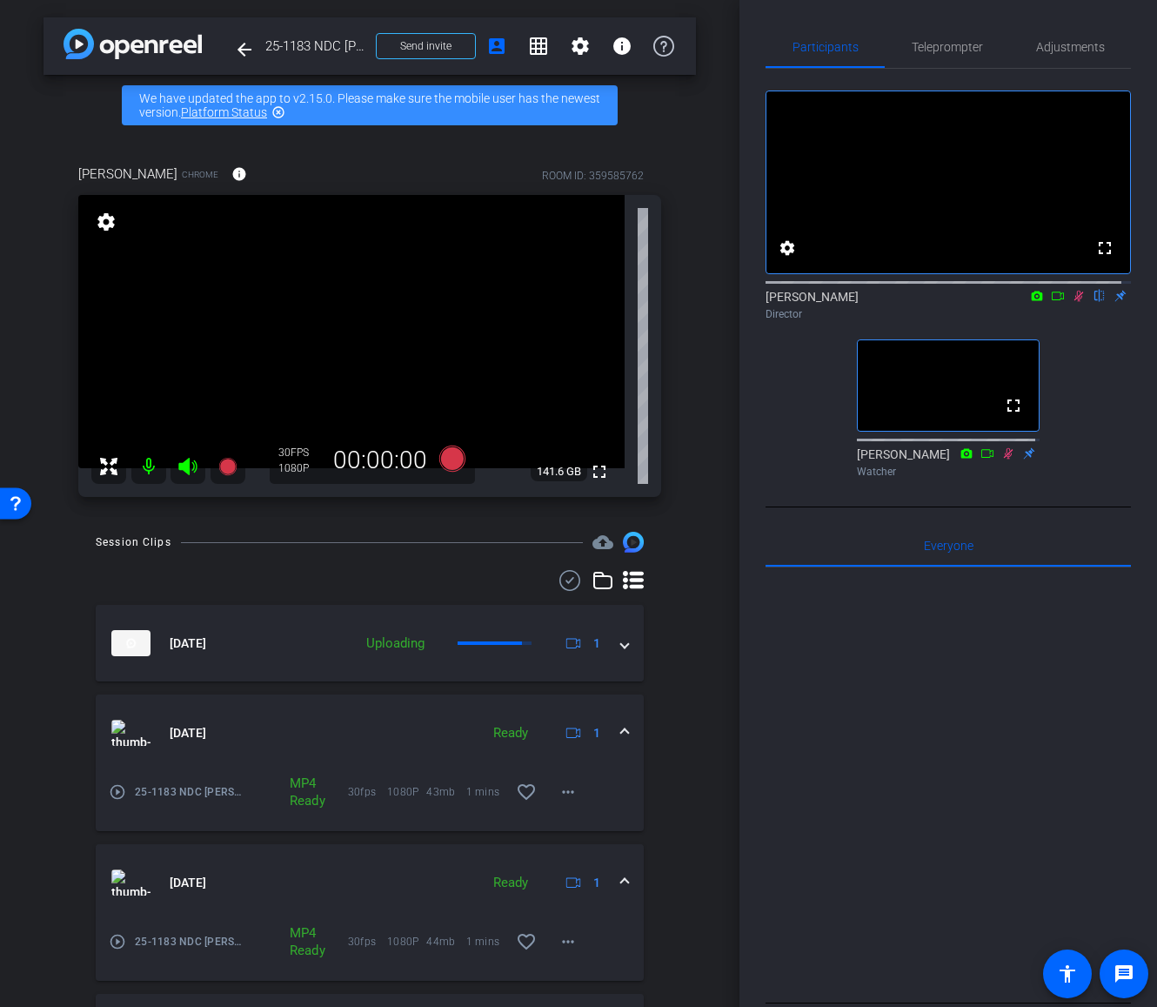
click at [1072, 302] on icon at bounding box center [1079, 296] width 14 height 12
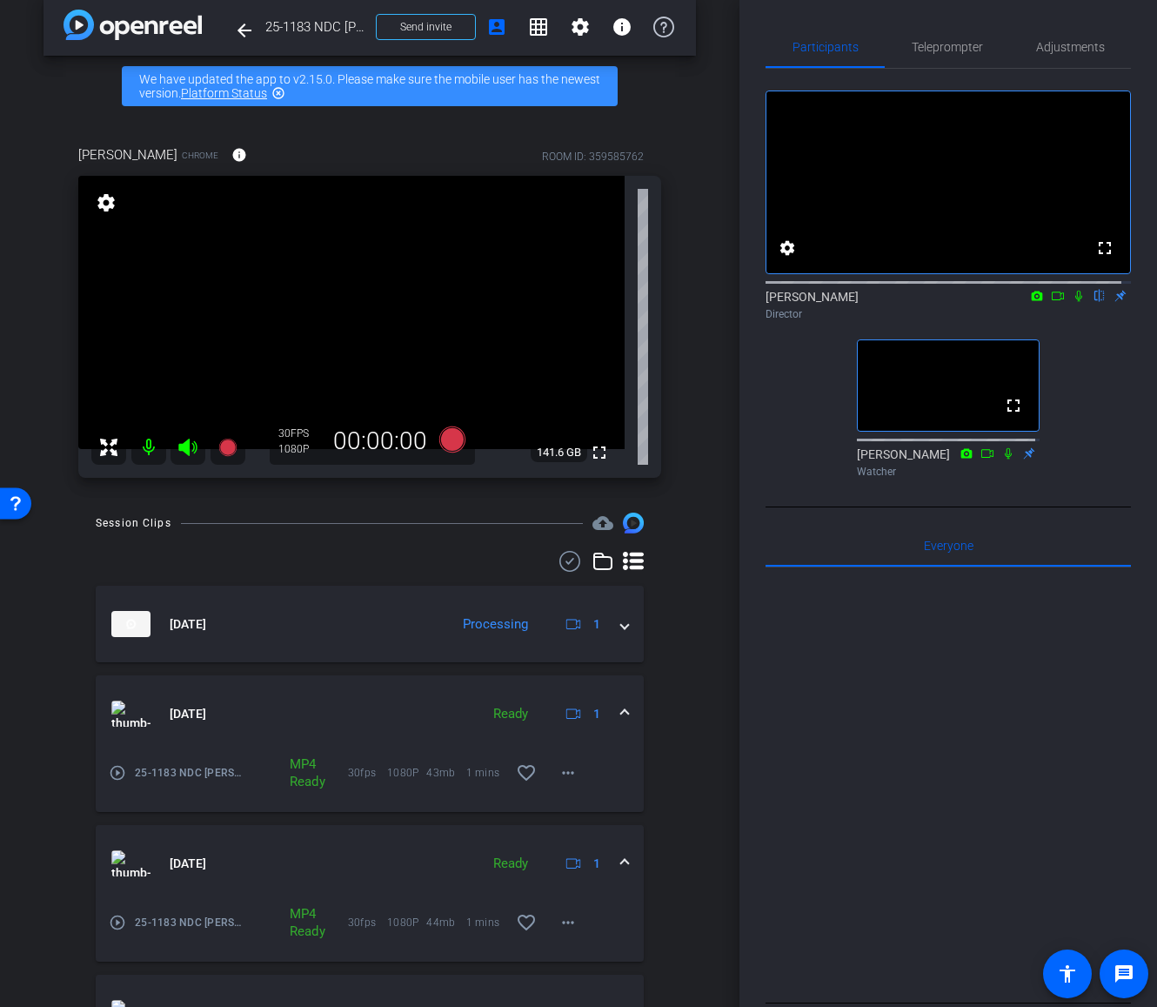
scroll to position [38, 0]
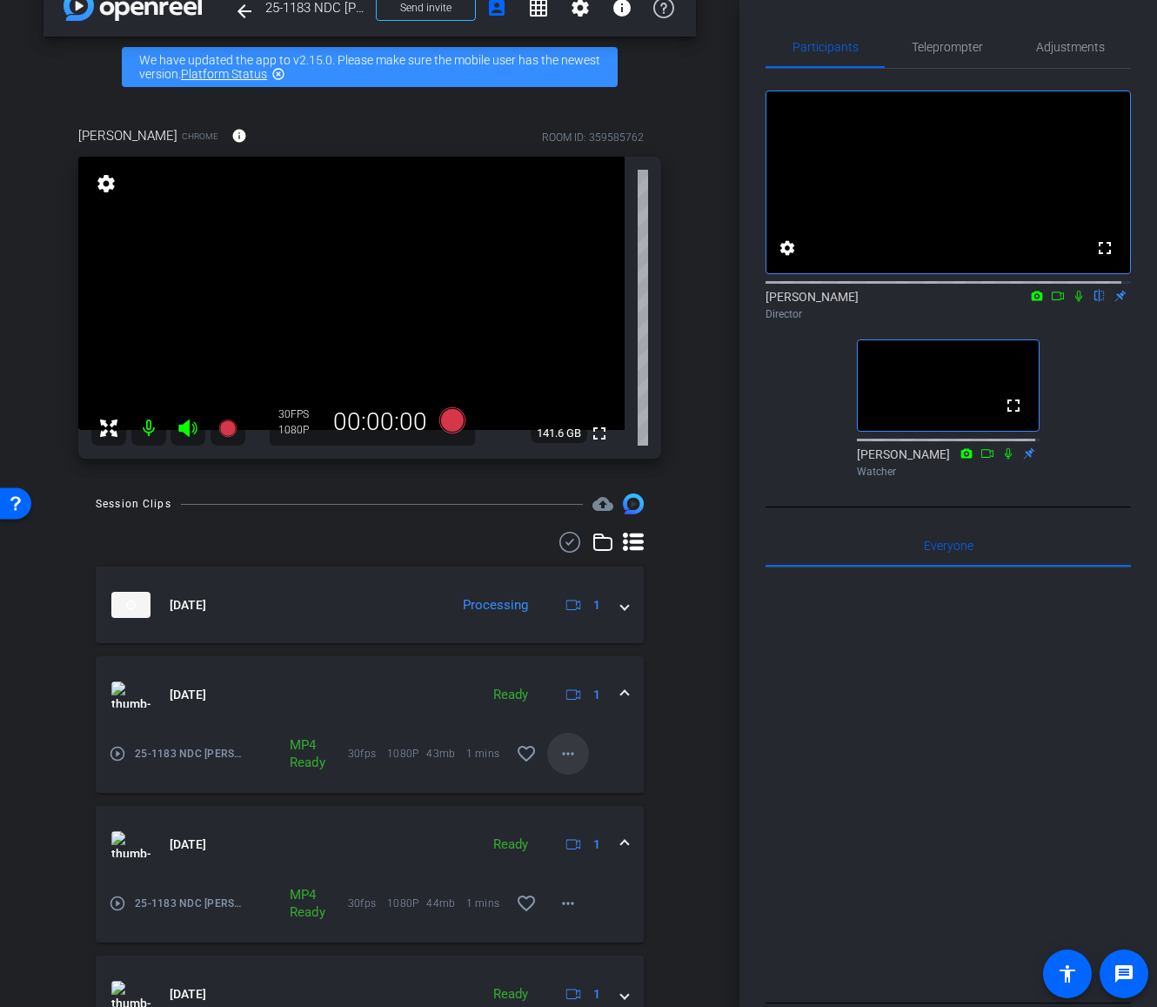
click at [558, 753] on mat-icon "more_horiz" at bounding box center [568, 753] width 21 height 21
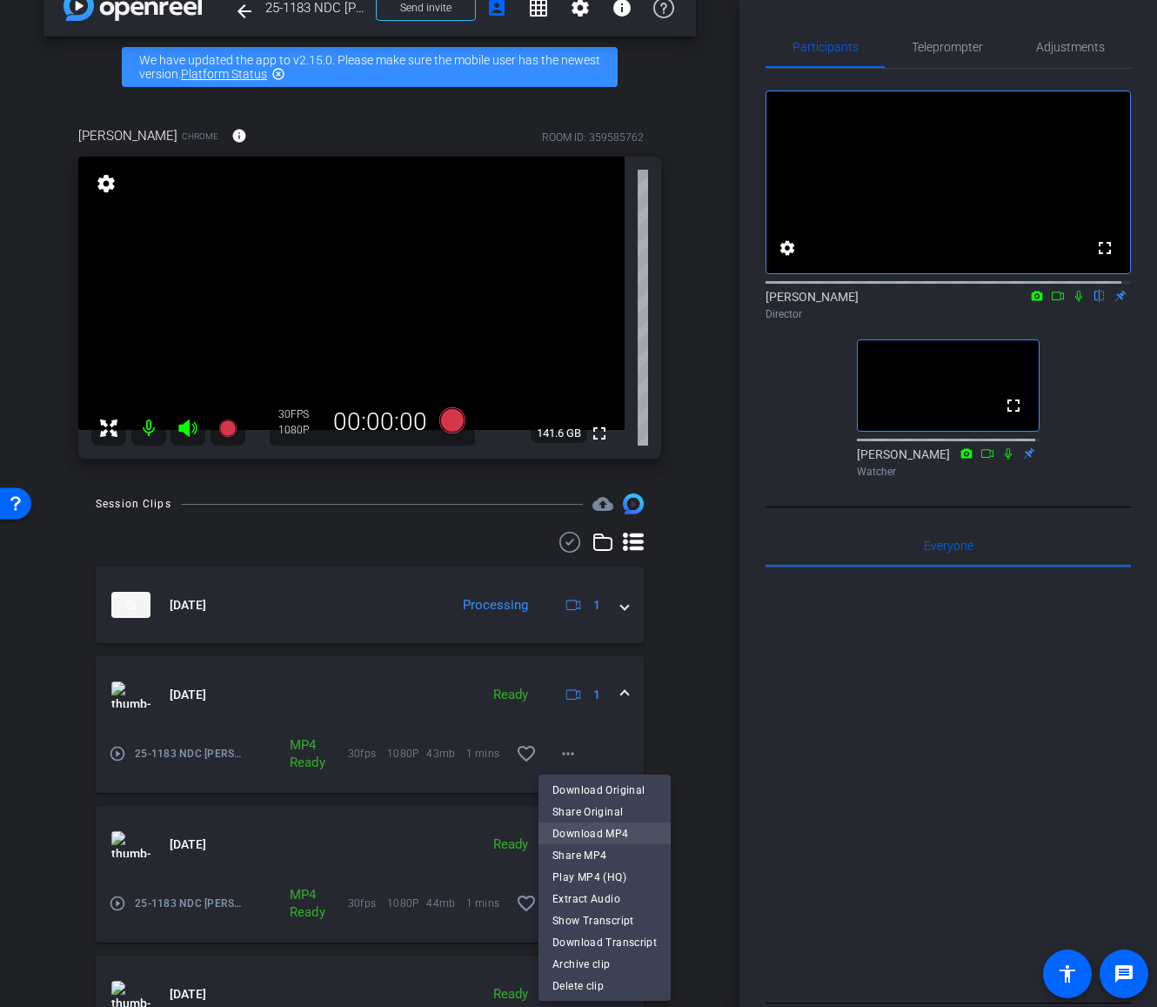
click at [588, 828] on span "Download MP4" at bounding box center [604, 833] width 104 height 21
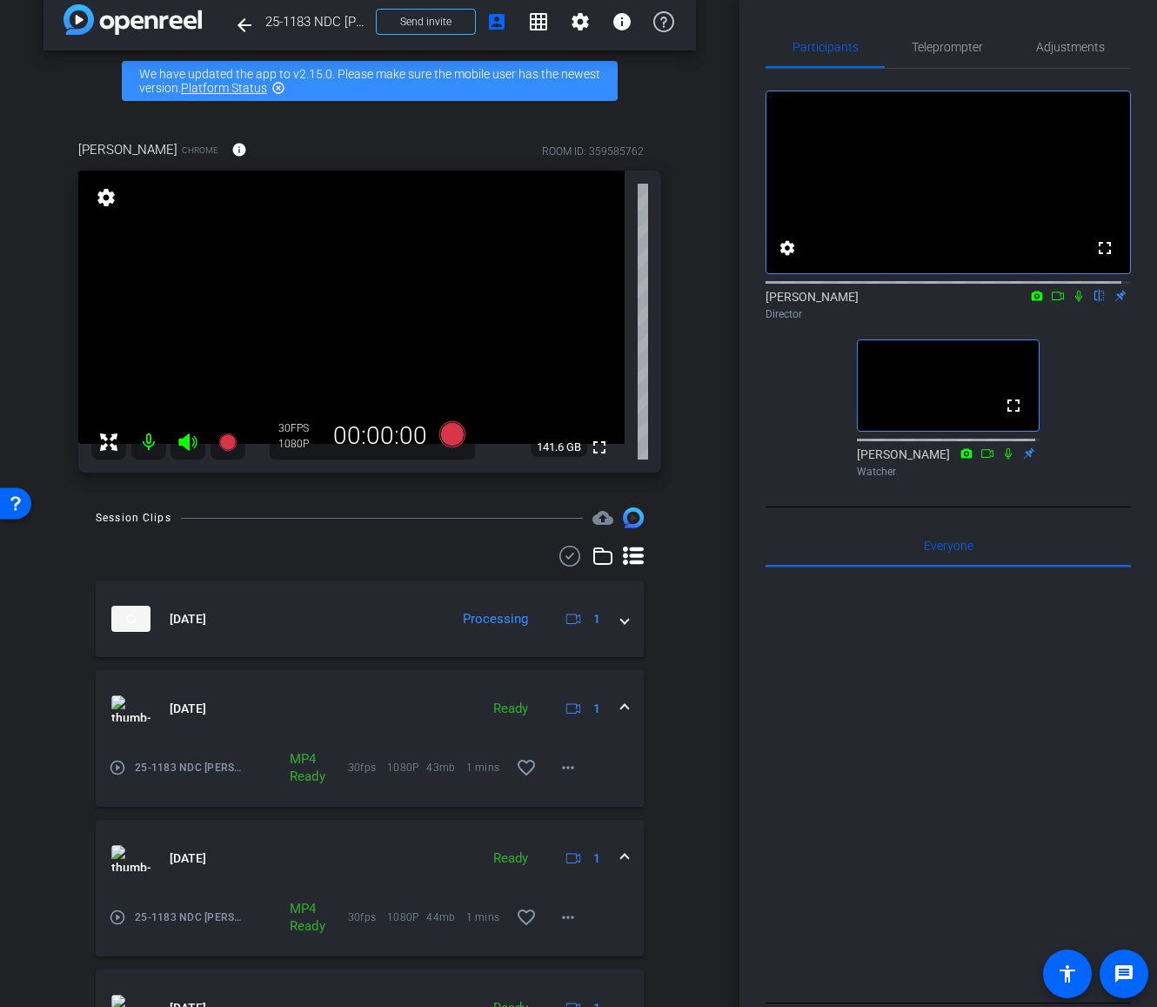
scroll to position [23, 0]
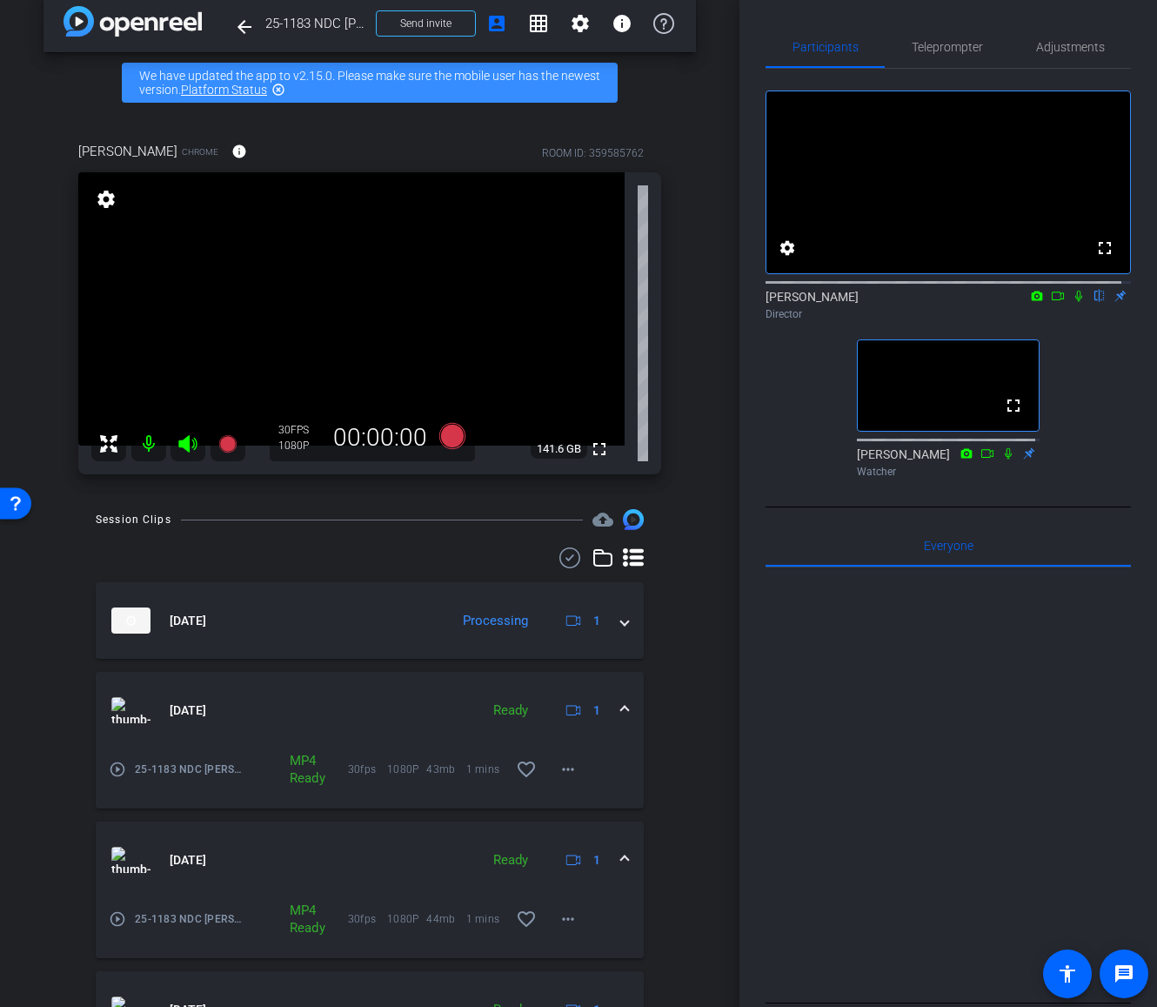
click at [663, 719] on div "Session Clips cloud_upload [DATE] Processing 1 [DATE] Ready 1 play_circle_outli…" at bounding box center [370, 809] width 653 height 600
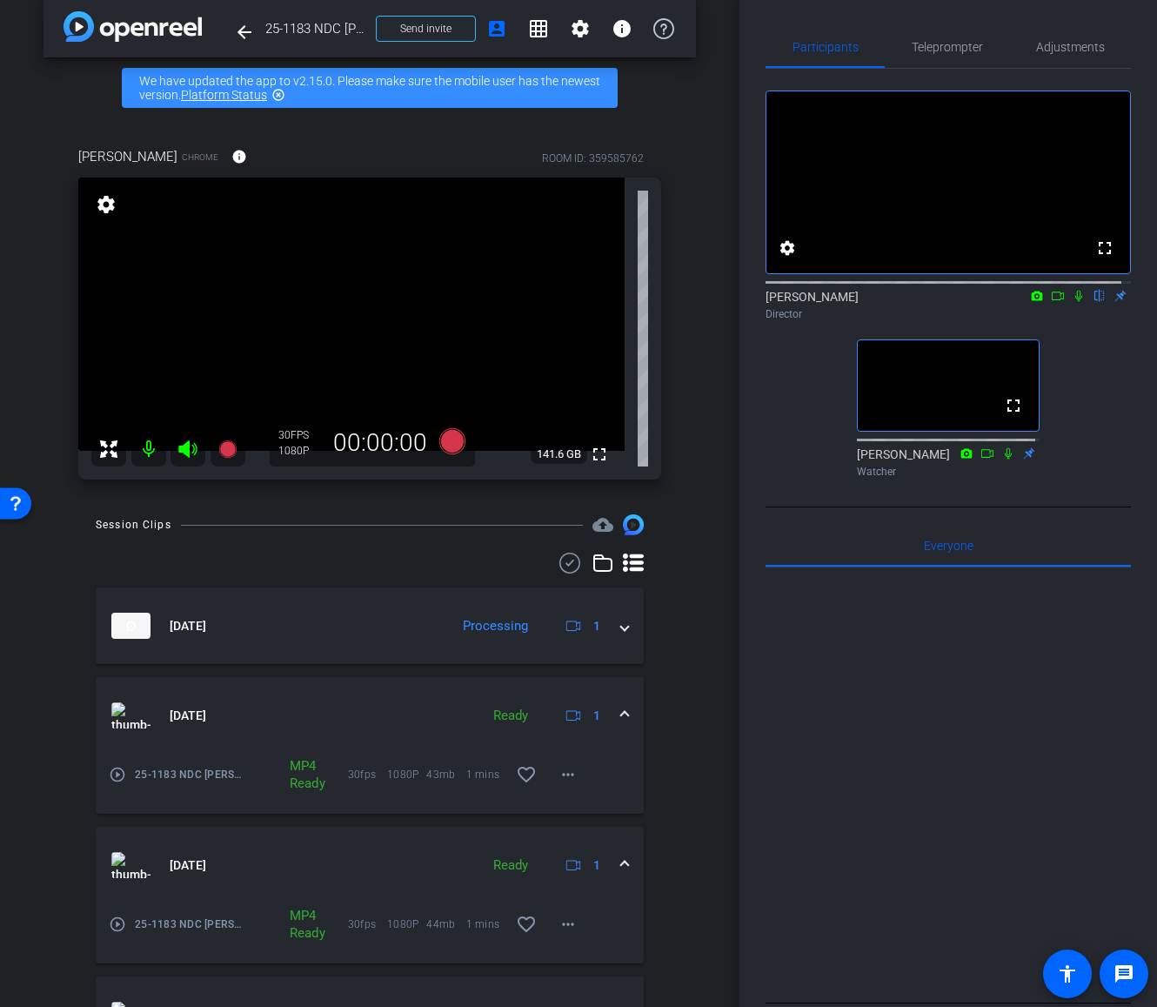
scroll to position [14, 0]
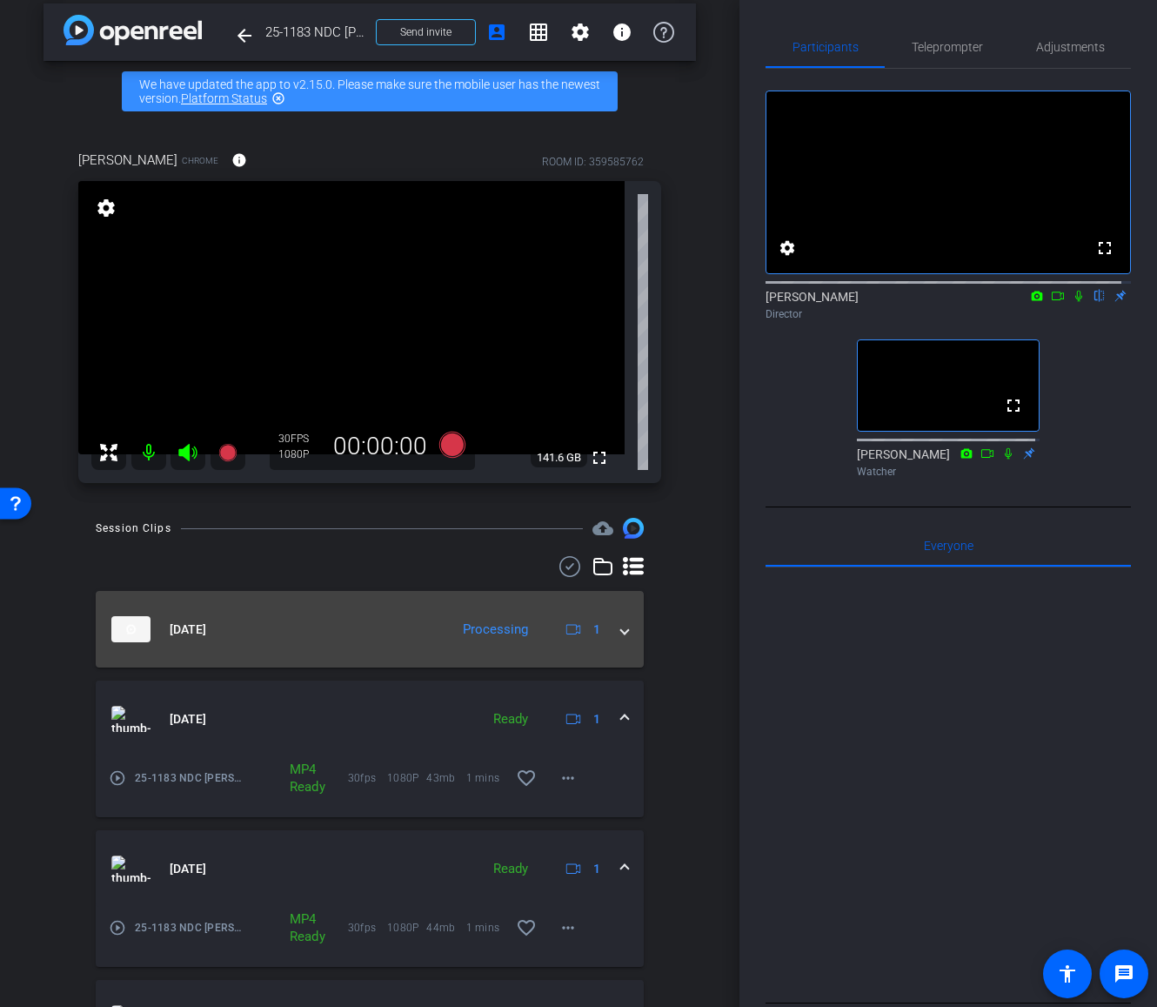
click at [621, 633] on span at bounding box center [624, 629] width 7 height 18
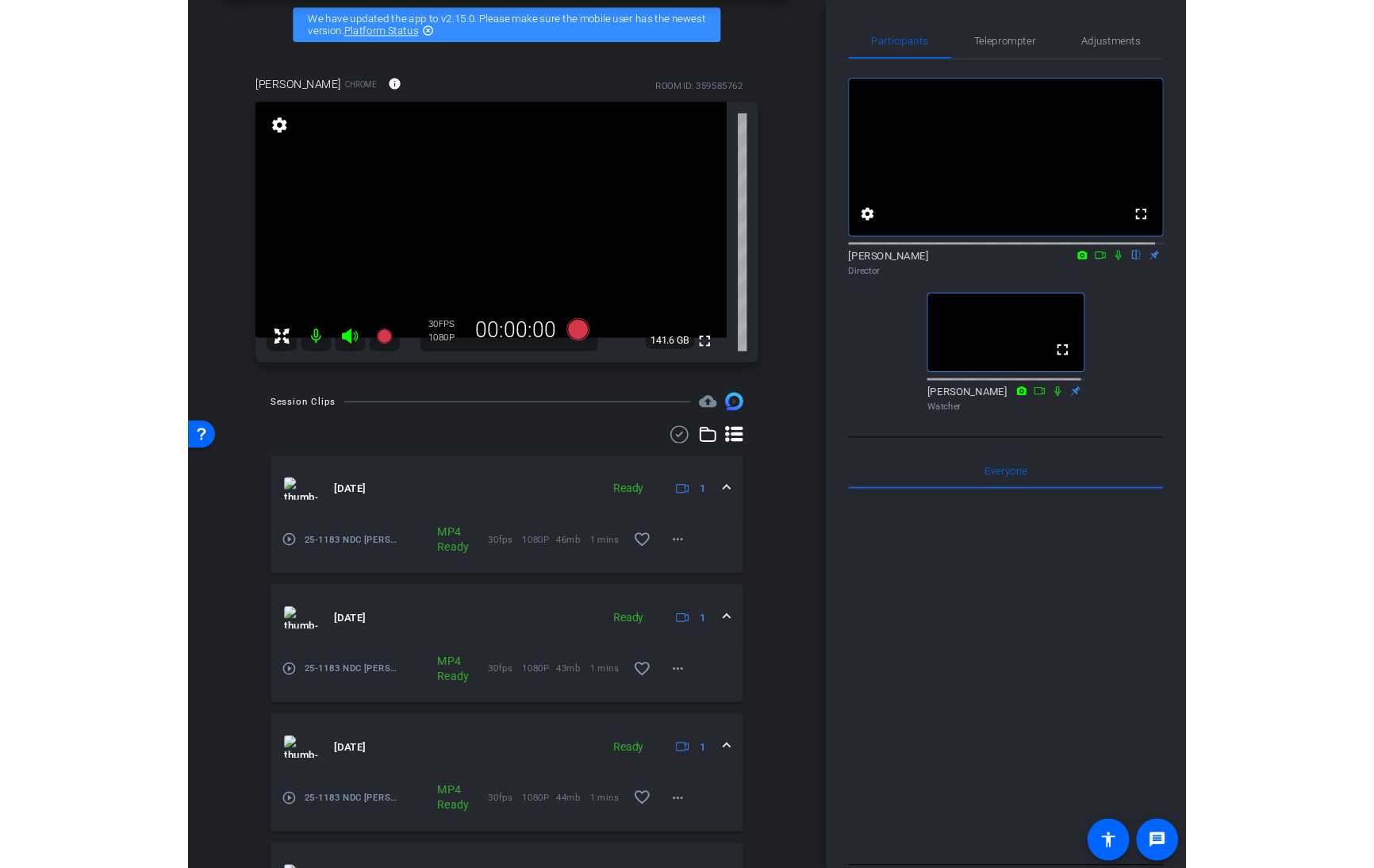
scroll to position [59, 0]
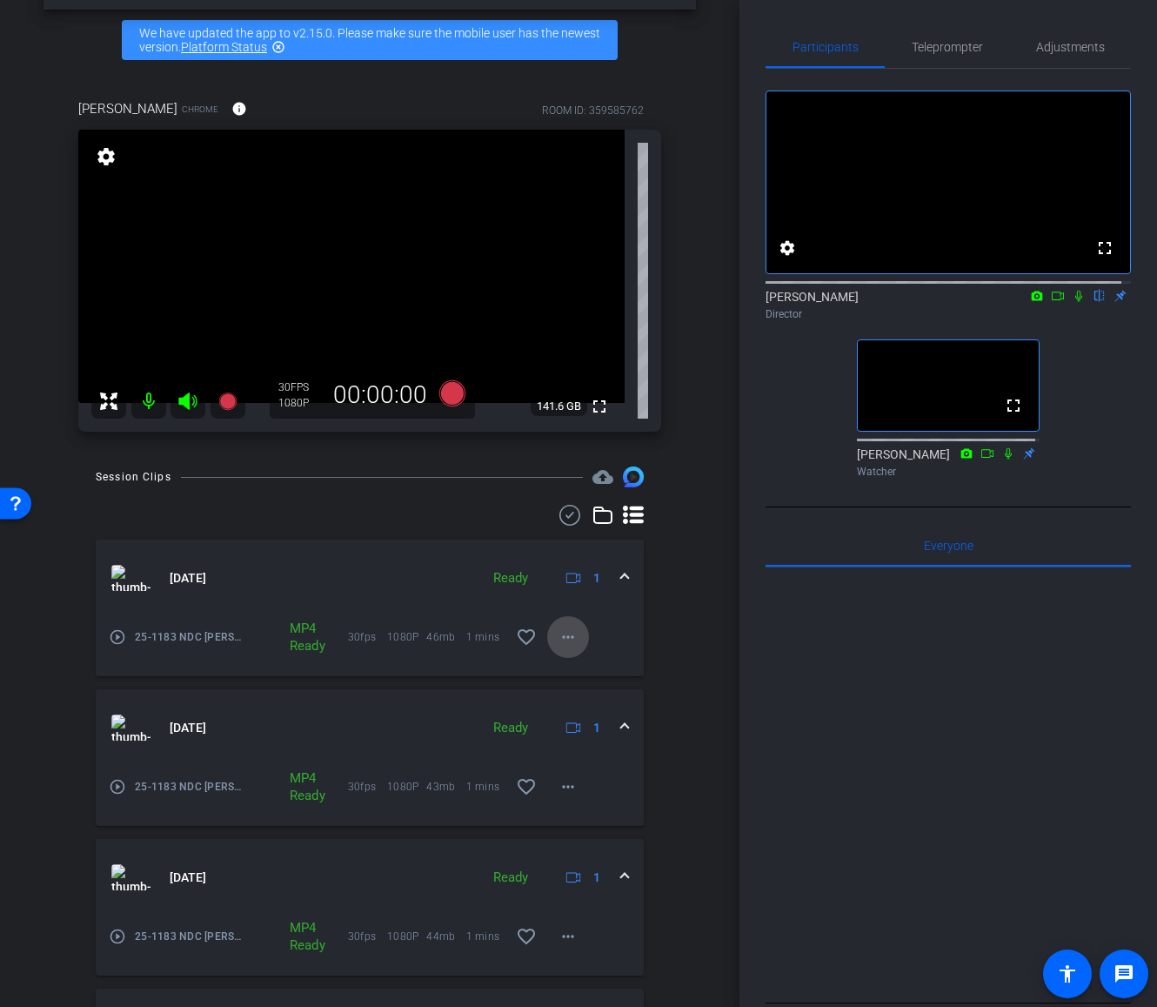
click at [563, 640] on mat-icon "more_horiz" at bounding box center [568, 636] width 21 height 21
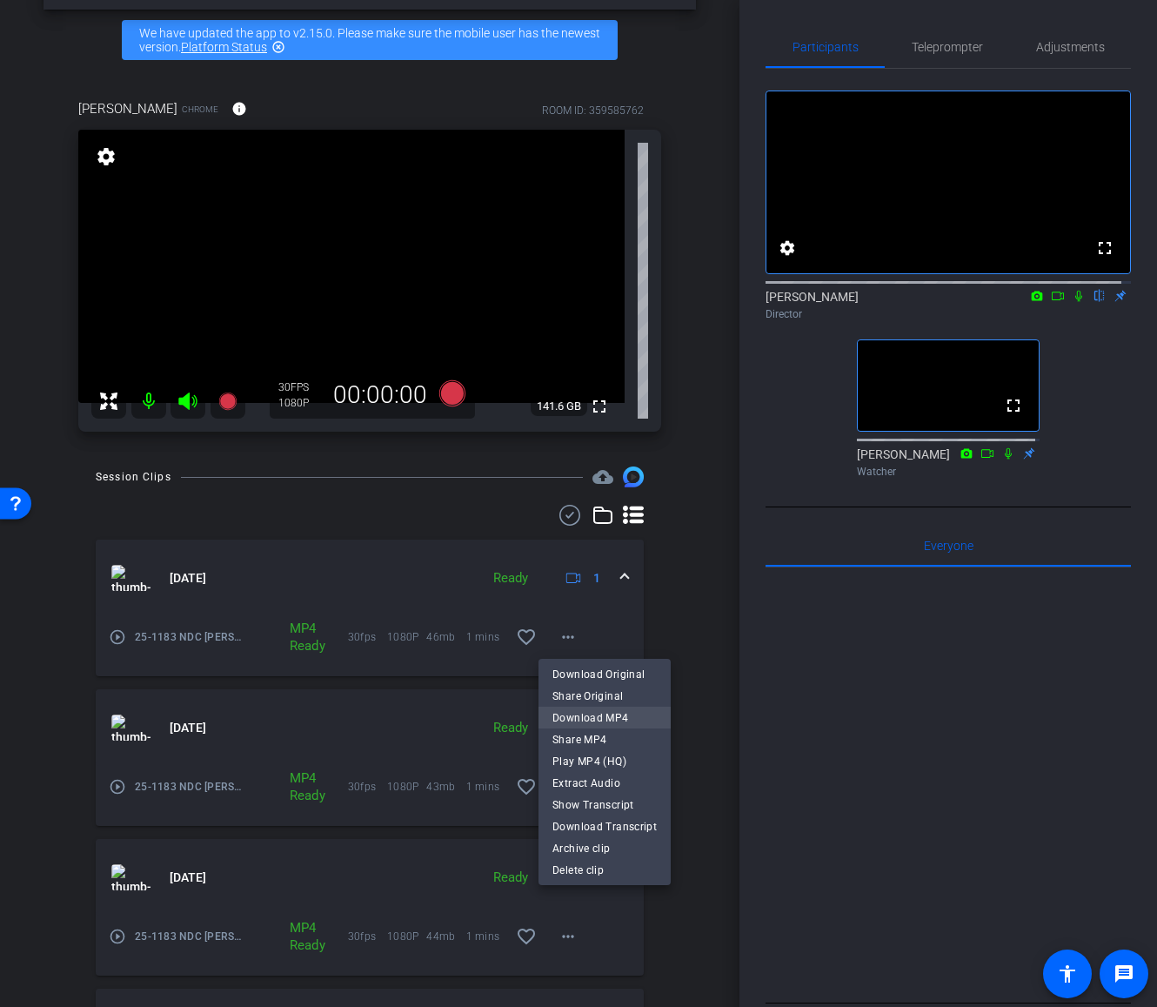
click at [610, 713] on span "Download MP4" at bounding box center [604, 716] width 104 height 21
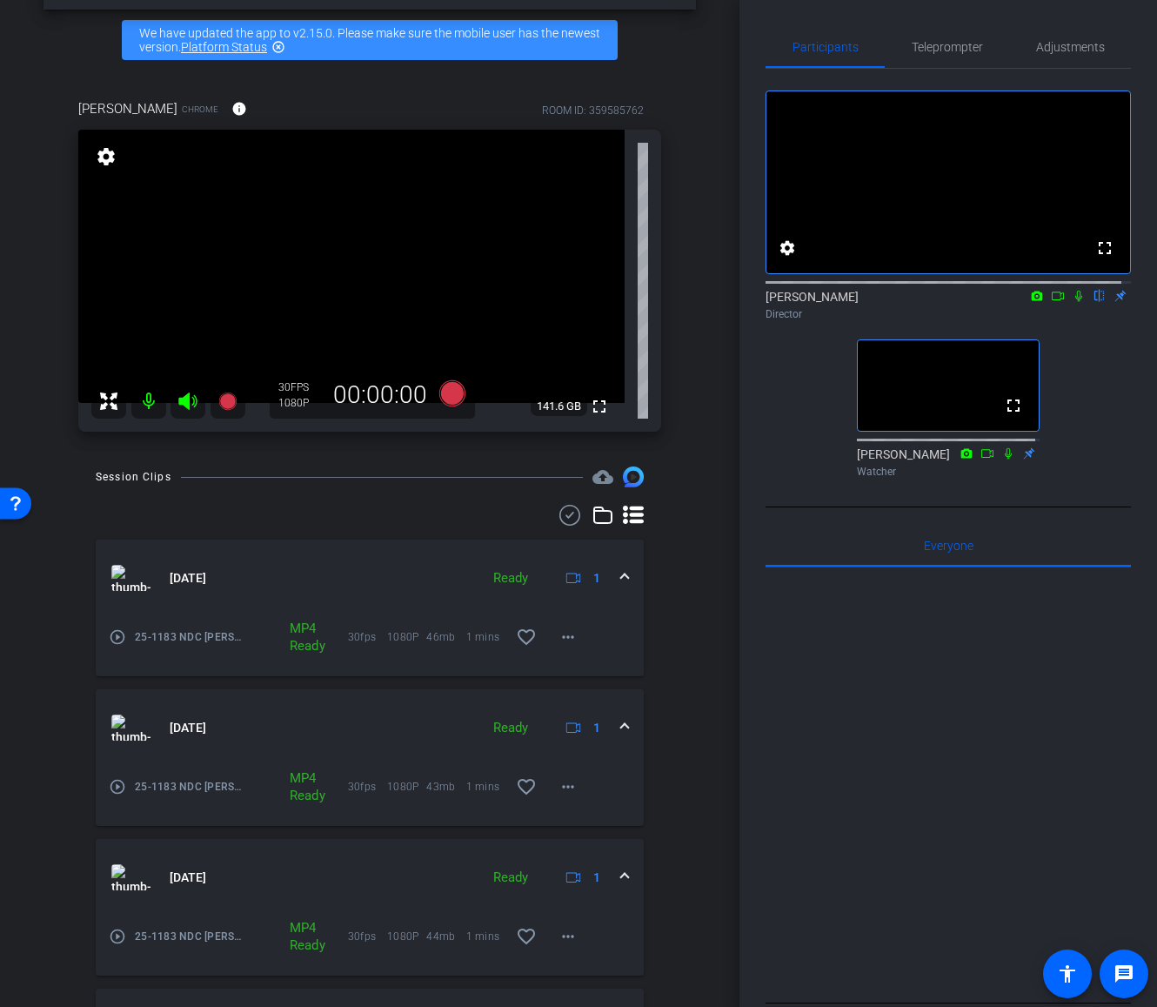
click at [392, 583] on mat-panel-title "[DATE]" at bounding box center [290, 578] width 359 height 26
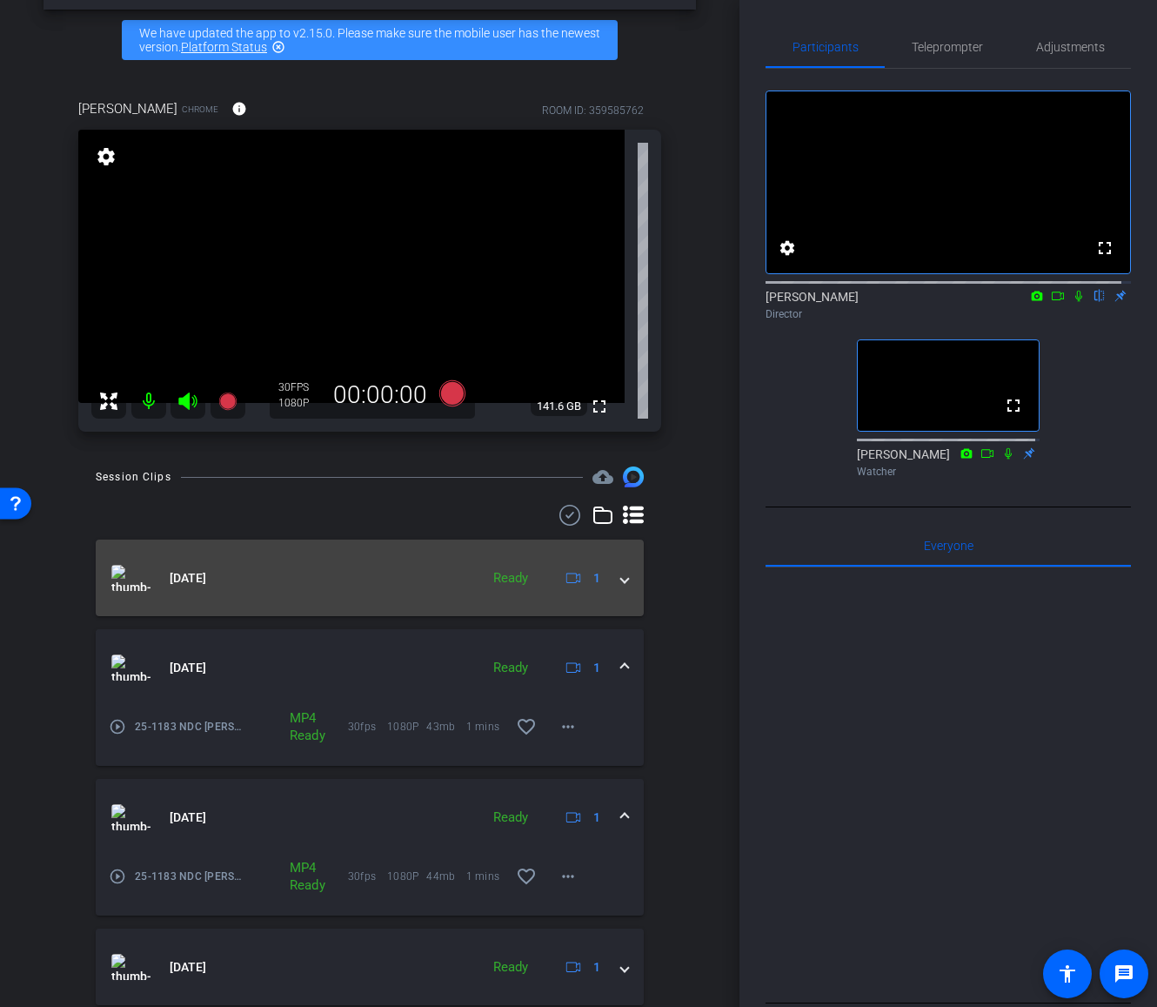
click at [392, 583] on mat-panel-title "[DATE]" at bounding box center [290, 578] width 359 height 26
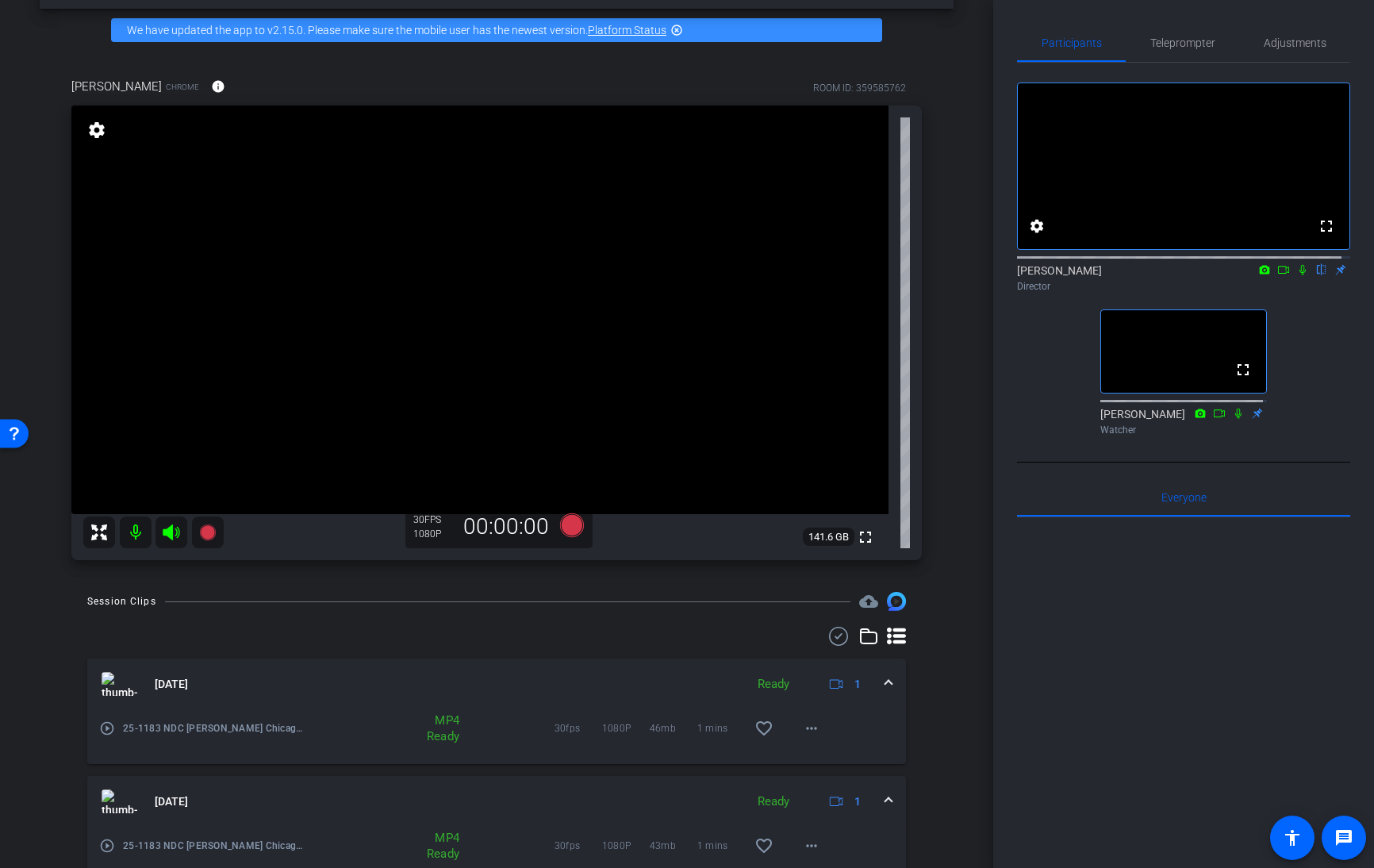
click at [859, 728] on div "play_circle_outline 25-1183 NDC [PERSON_NAME] Chicago Intro-[PERSON_NAME]-tk4-2…" at bounding box center [497, 718] width 795 height 19
click at [806, 731] on mat-icon "more_horiz" at bounding box center [811, 728] width 19 height 19
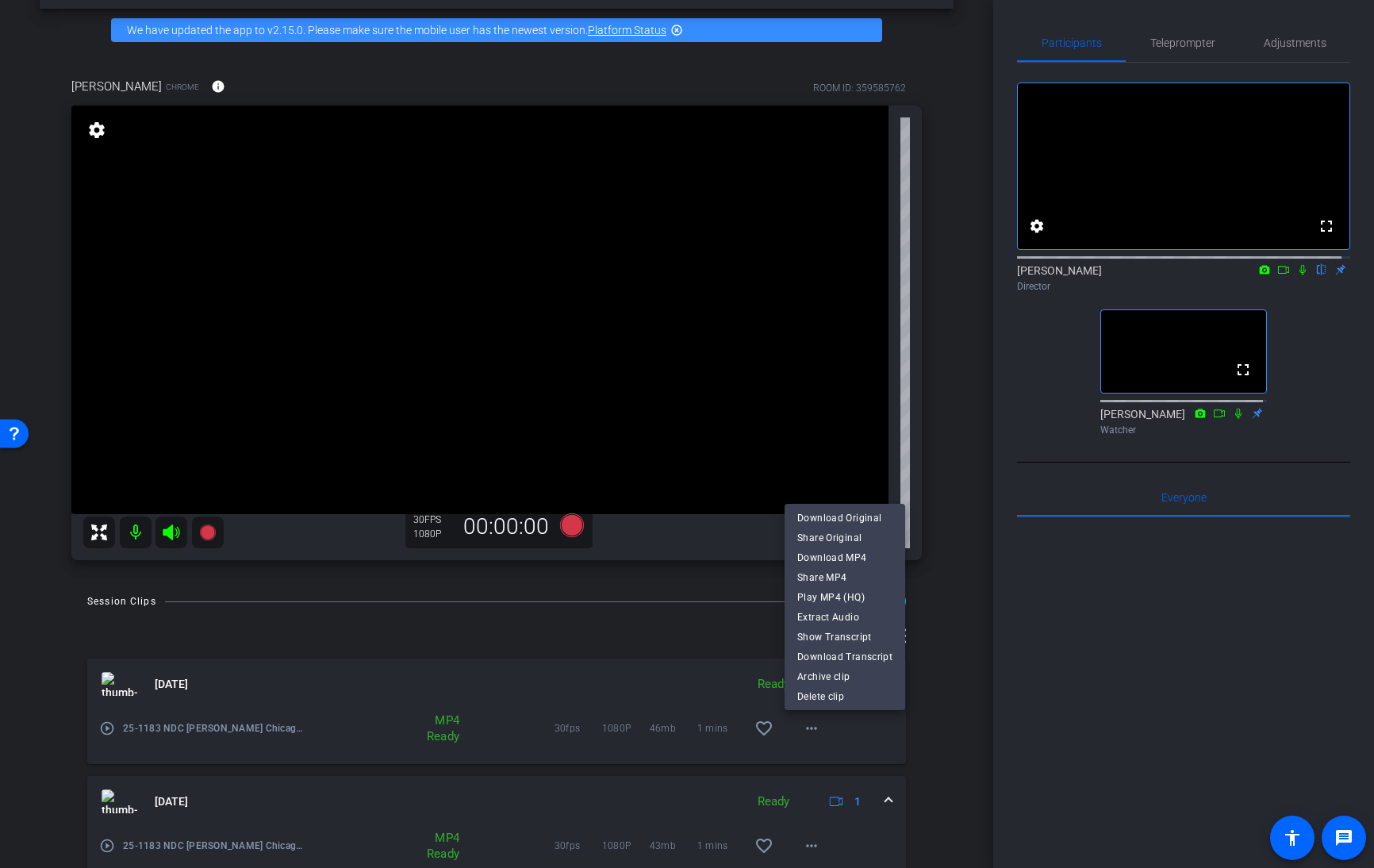
click at [864, 732] on div at bounding box center [687, 434] width 1374 height 868
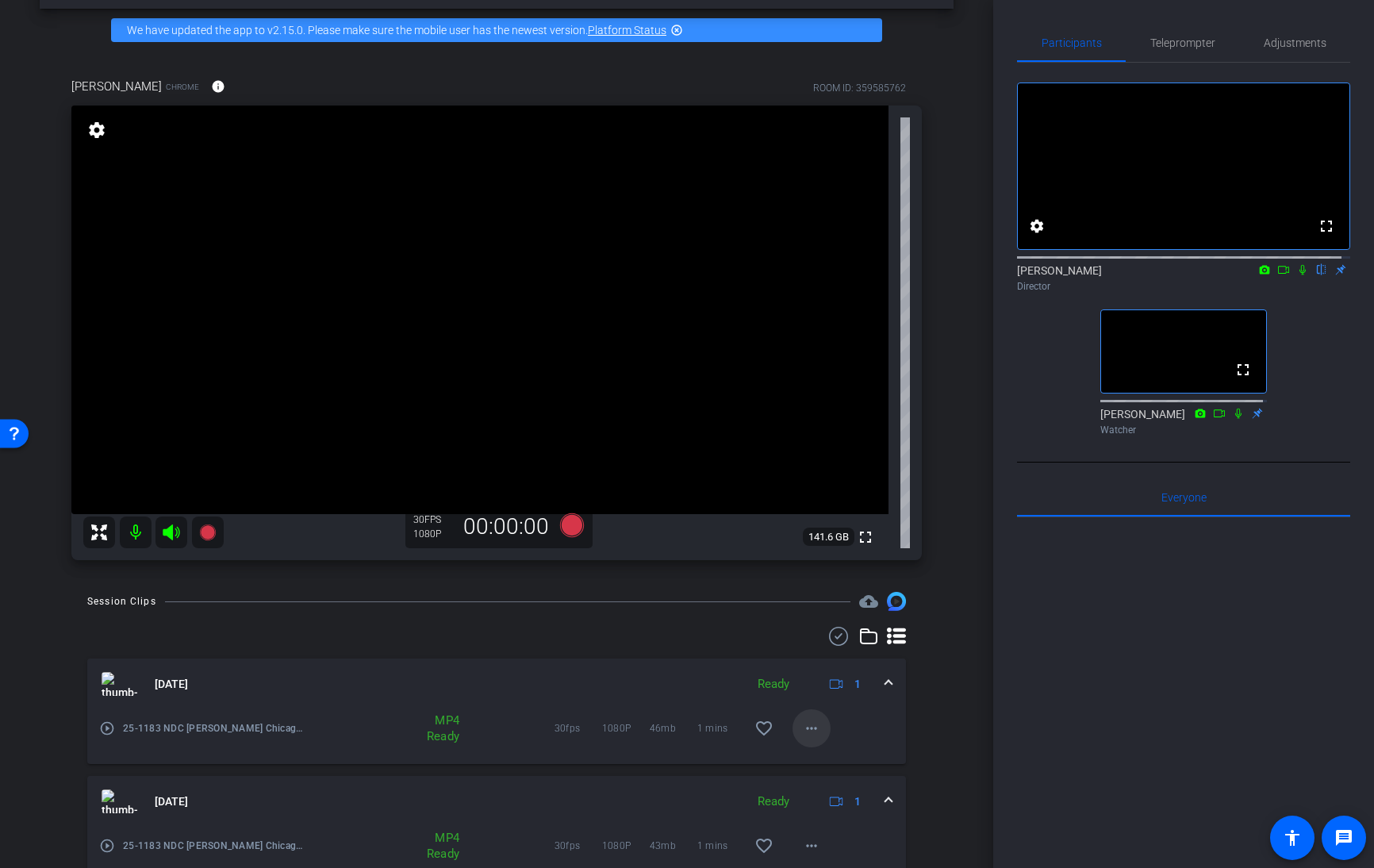
click at [803, 729] on mat-icon "more_horiz" at bounding box center [811, 728] width 19 height 19
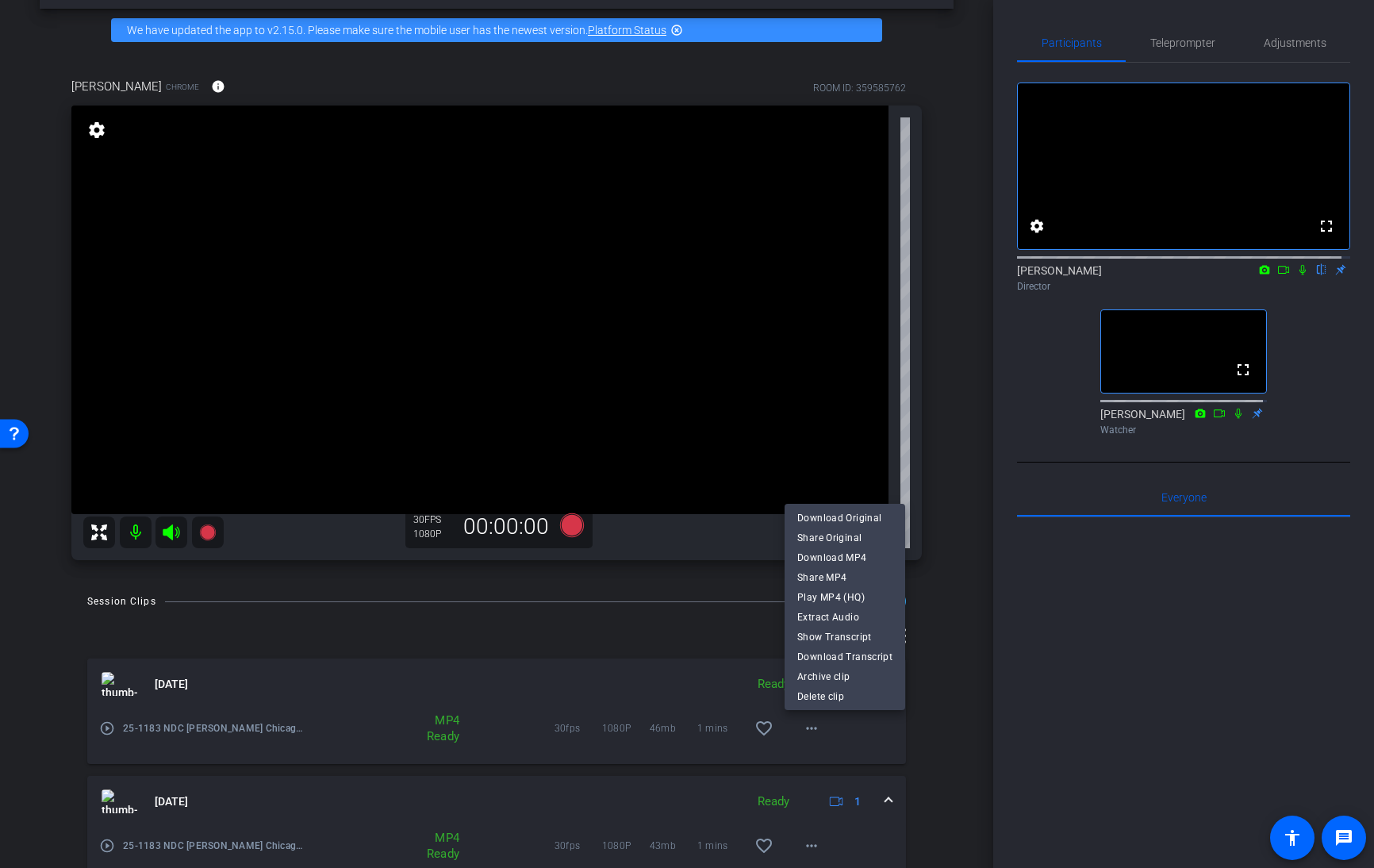
click at [1054, 287] on div at bounding box center [687, 434] width 1374 height 868
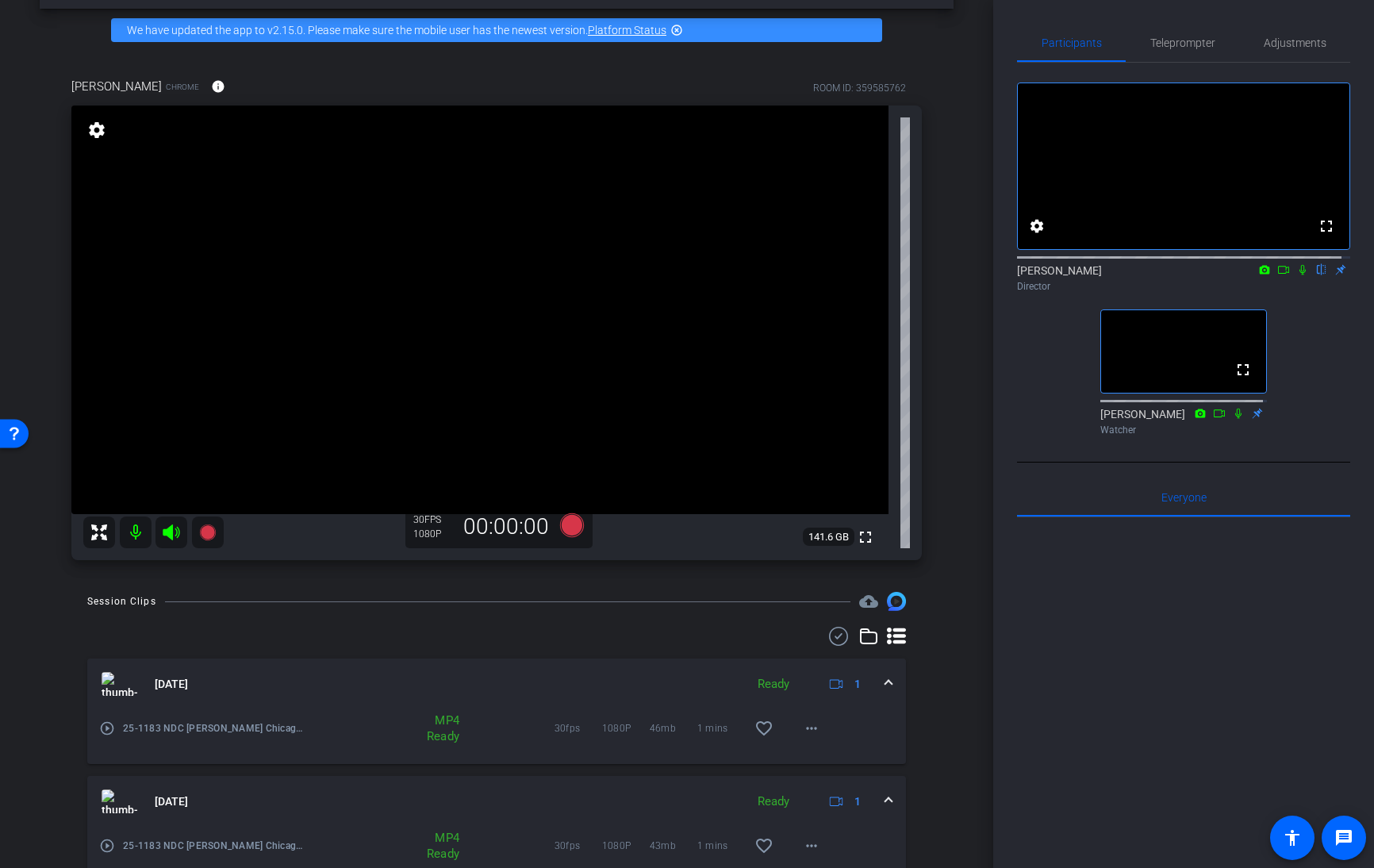
click at [1054, 275] on icon at bounding box center [1303, 270] width 13 height 11
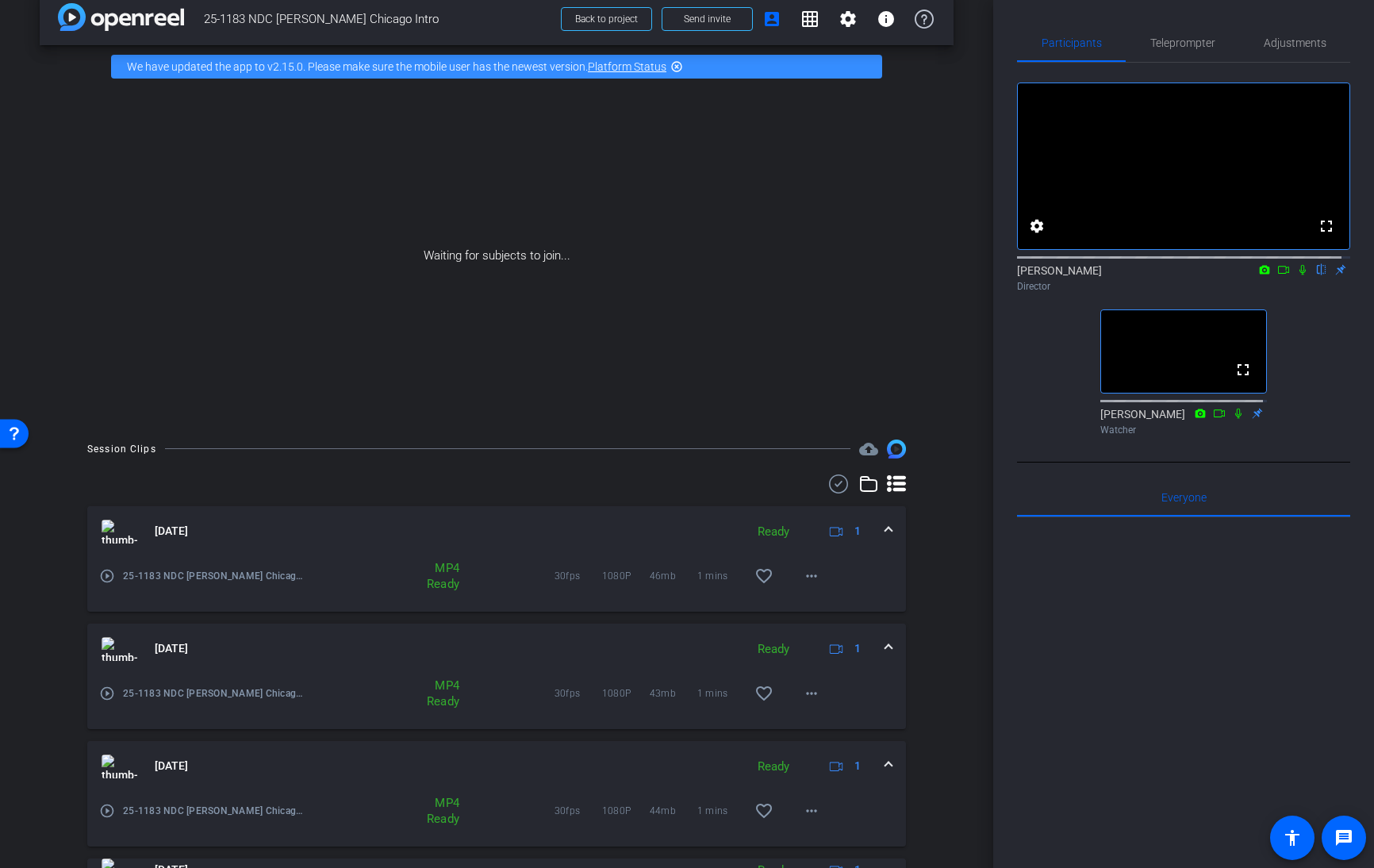
scroll to position [0, 0]
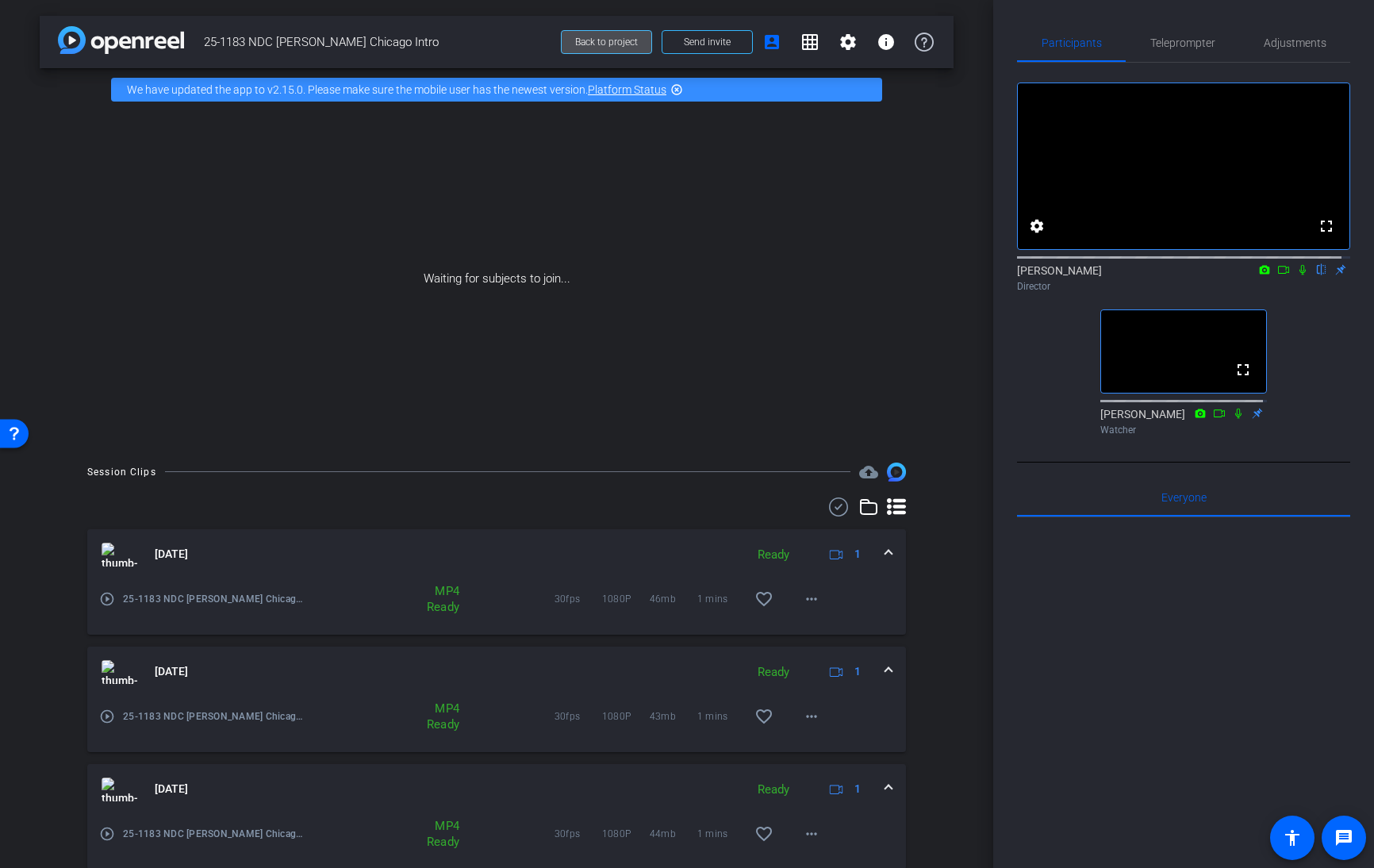
click at [590, 44] on span "Back to project" at bounding box center [606, 42] width 63 height 11
